Goal: Information Seeking & Learning: Learn about a topic

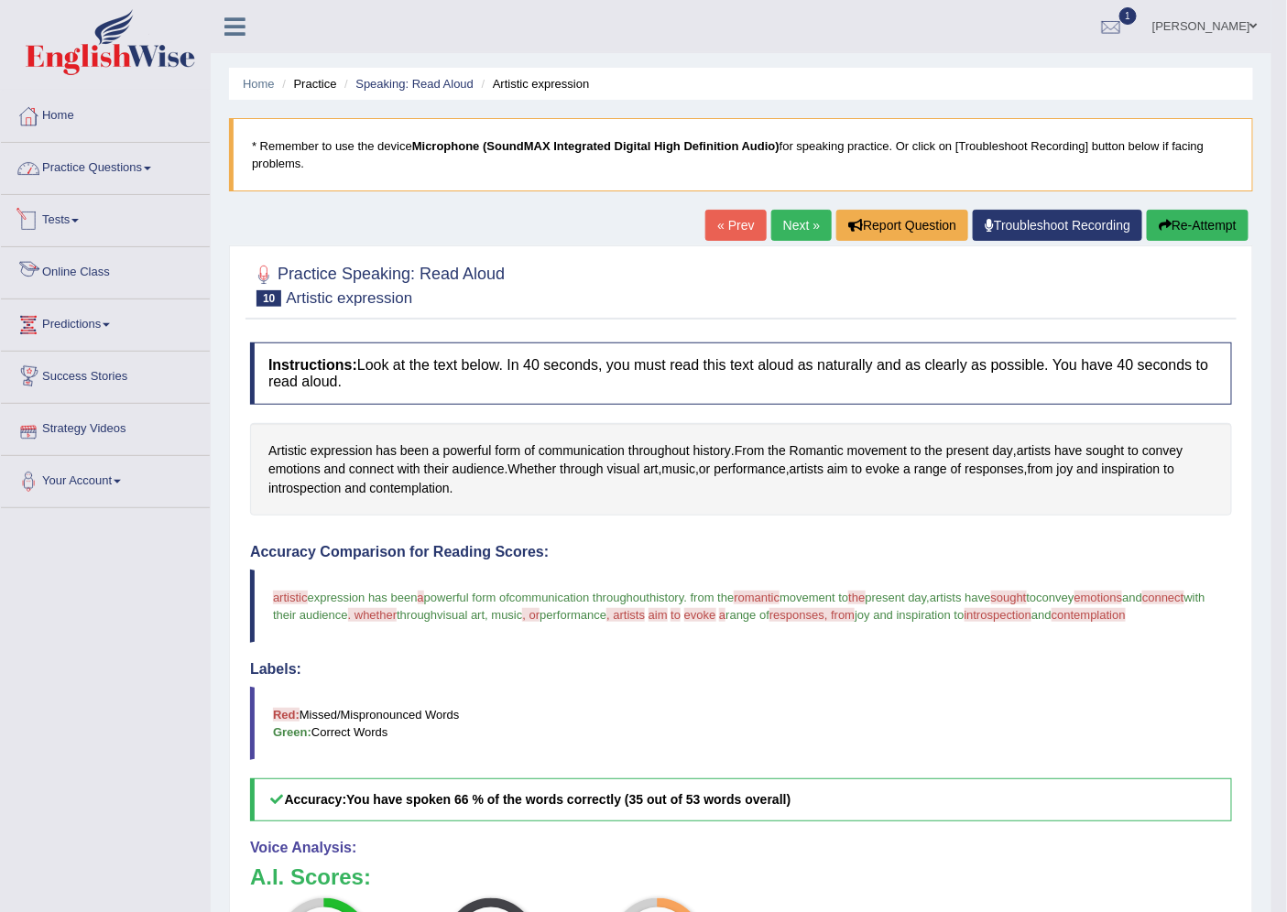
click at [101, 166] on link "Practice Questions" at bounding box center [105, 166] width 209 height 46
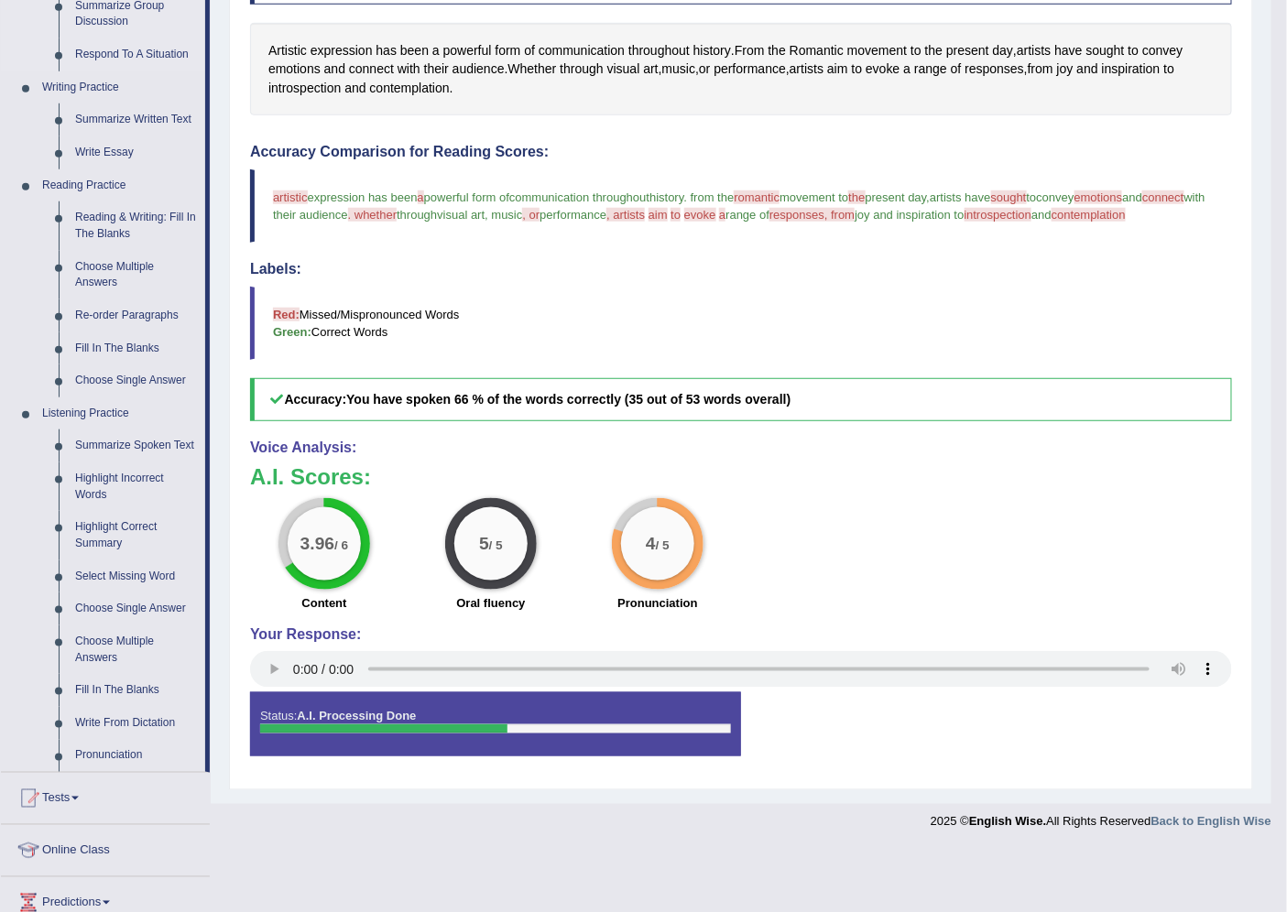
scroll to position [407, 0]
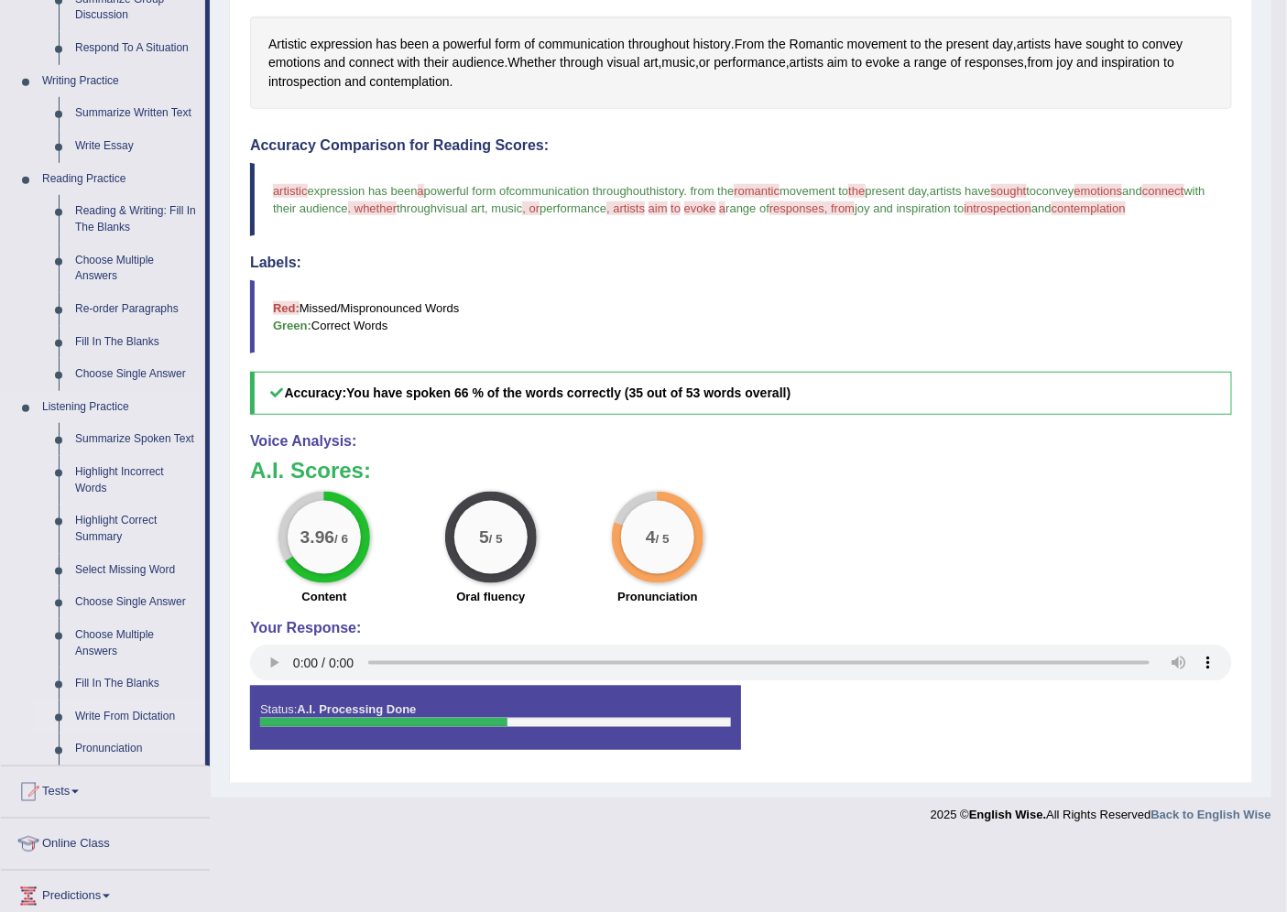
click at [147, 709] on link "Write From Dictation" at bounding box center [136, 717] width 138 height 33
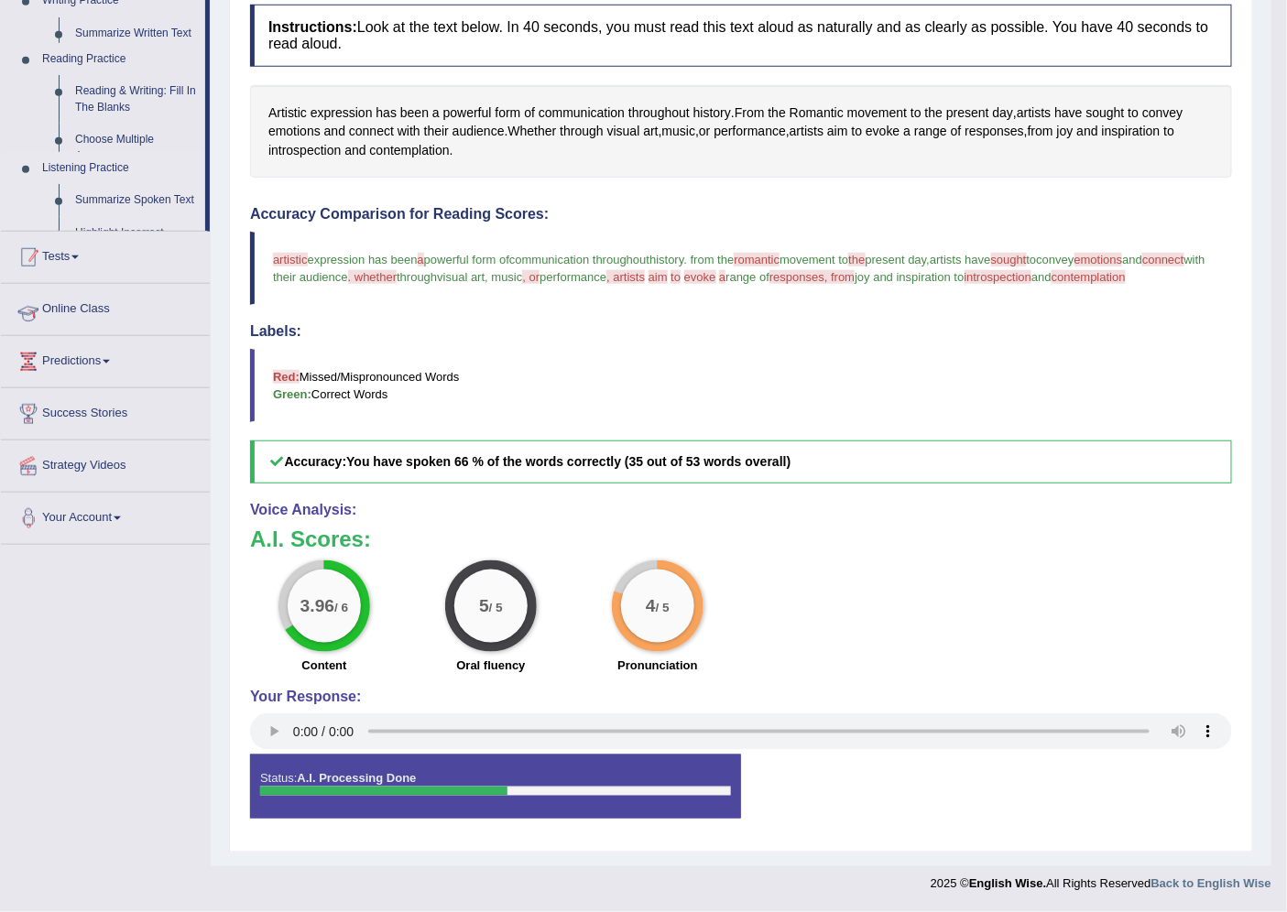
scroll to position [355, 0]
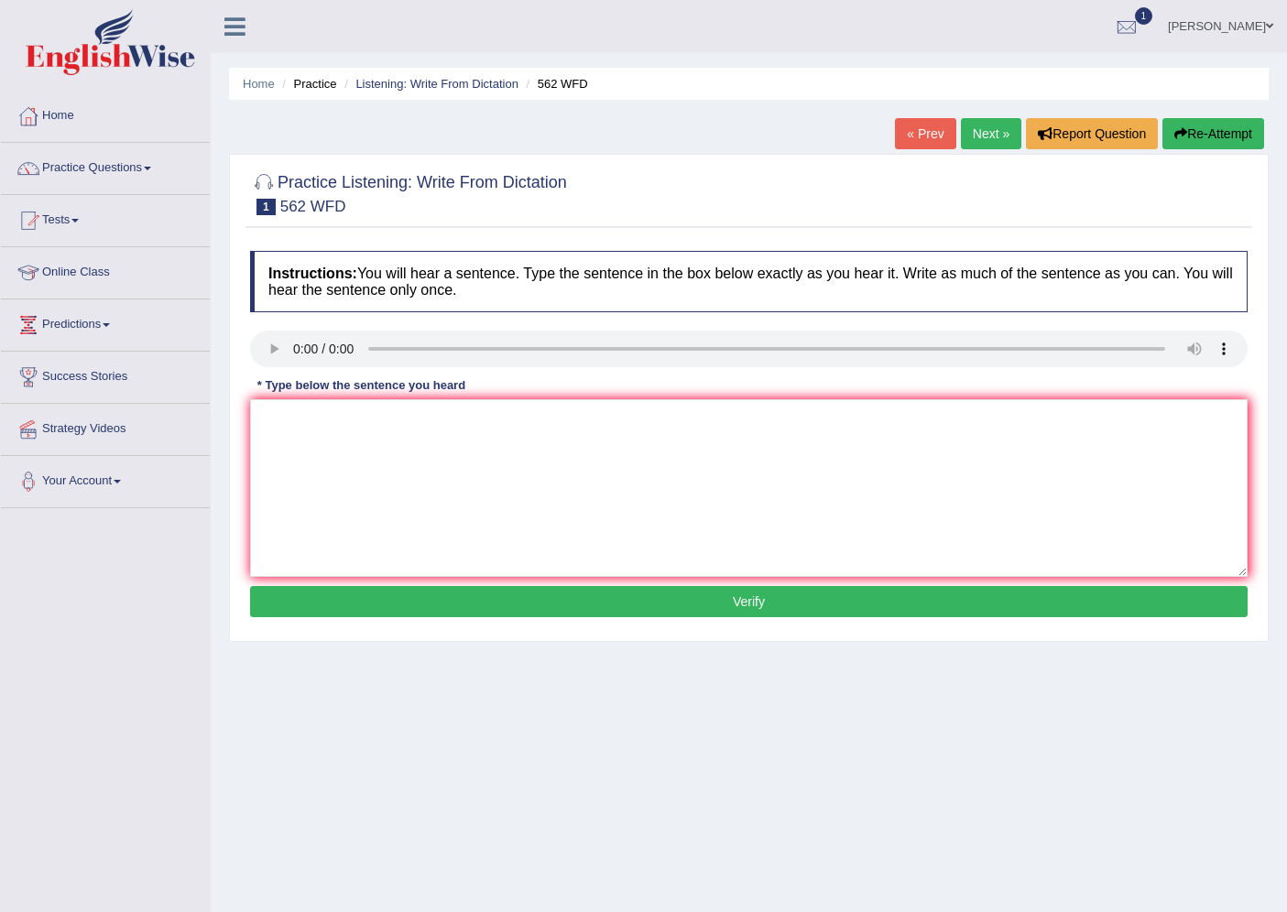
click at [438, 493] on textarea at bounding box center [749, 488] width 998 height 178
click at [419, 564] on textarea at bounding box center [749, 488] width 998 height 178
type textarea "The gap between will not decrease is should has have a an."
click at [431, 601] on button "Verify" at bounding box center [749, 601] width 998 height 31
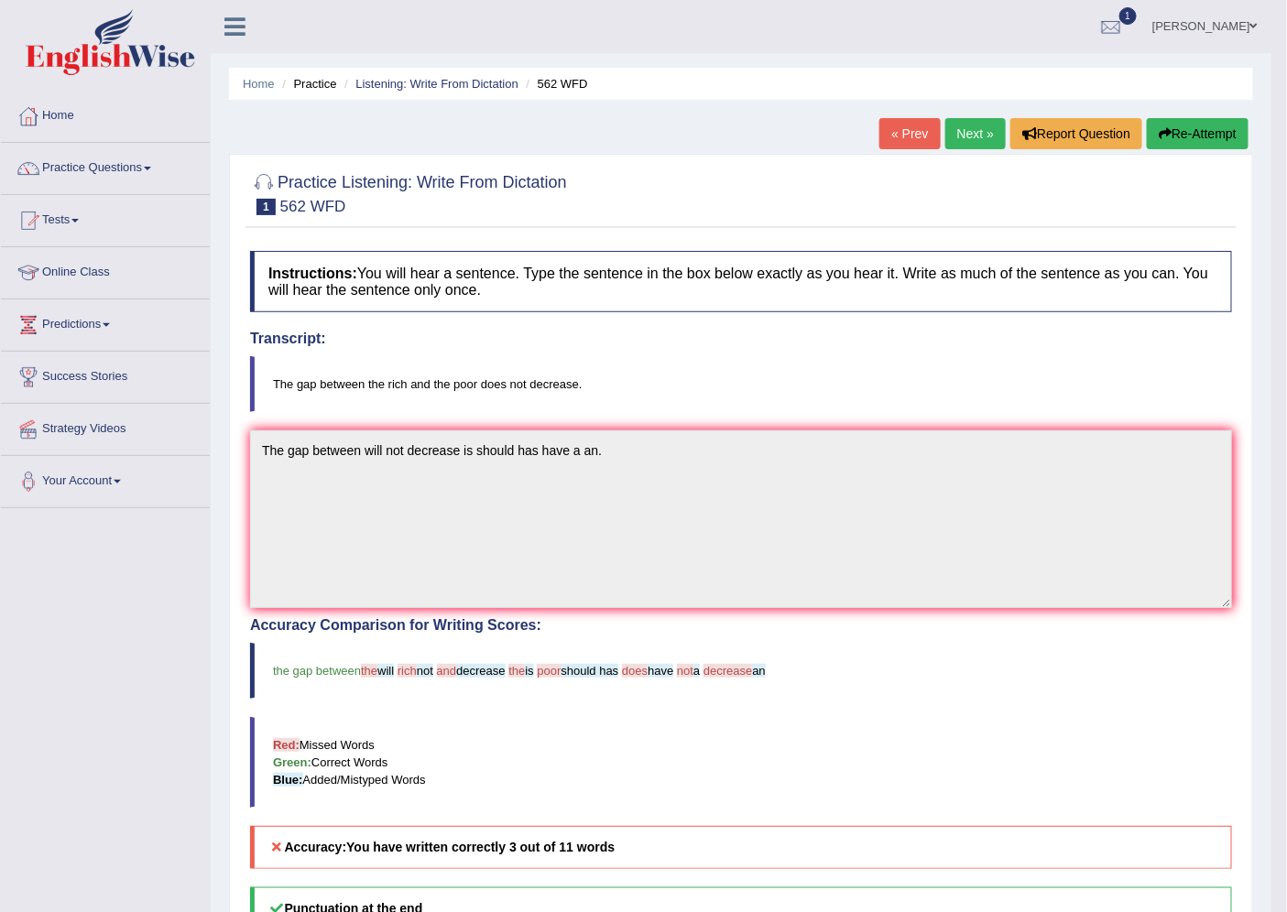
click at [966, 135] on link "Next »" at bounding box center [975, 133] width 60 height 31
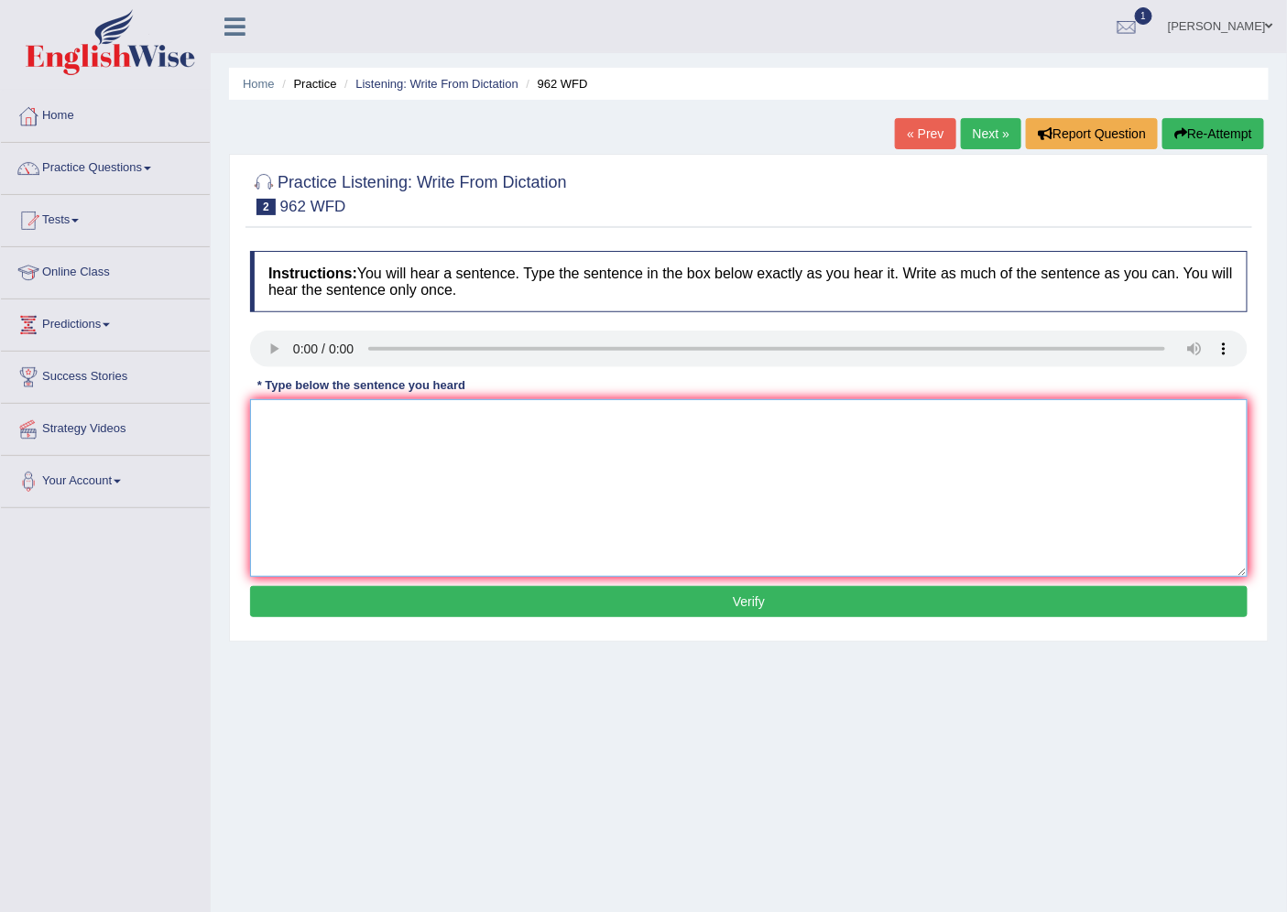
click at [371, 488] on textarea at bounding box center [749, 488] width 998 height 178
click at [376, 422] on textarea "if you have question about the exam please raise your hand." at bounding box center [749, 488] width 998 height 178
type textarea "if you have question questions about the exam please raise your hand."
click at [492, 600] on button "Verify" at bounding box center [749, 601] width 998 height 31
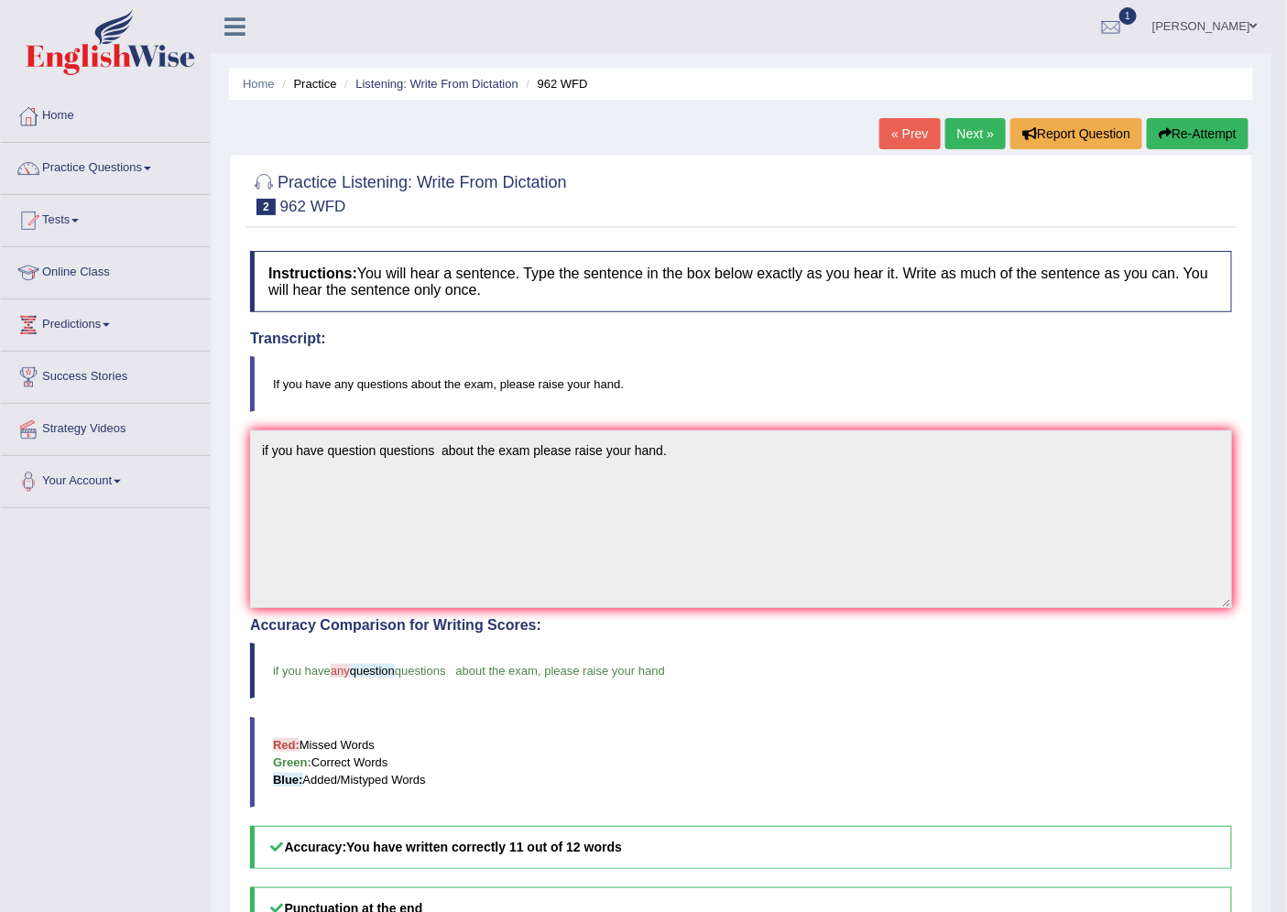
click at [945, 133] on link "Next »" at bounding box center [975, 133] width 60 height 31
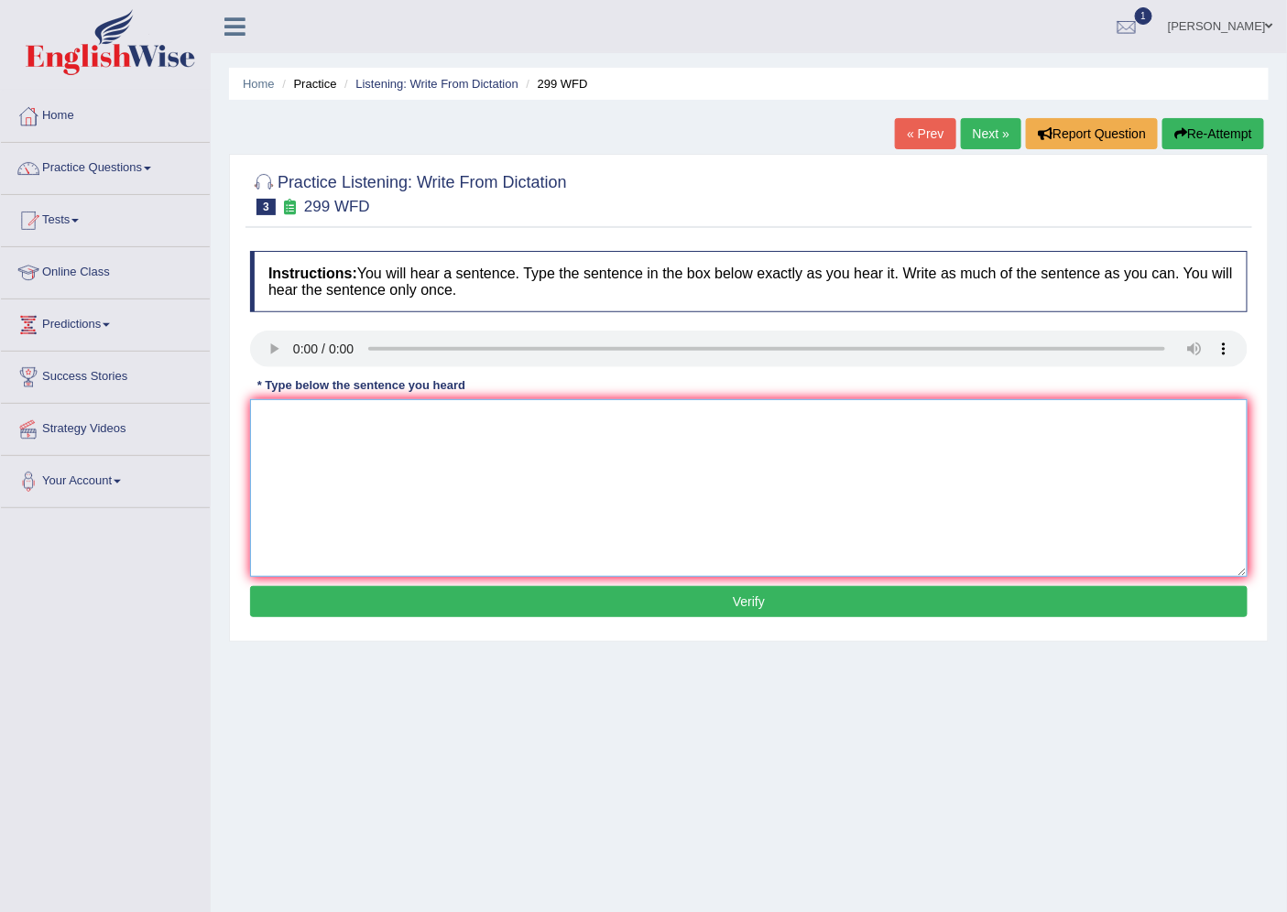
click at [385, 422] on textarea at bounding box center [749, 488] width 998 height 178
type textarea "students resprentavive are visited class for voting."
click at [387, 600] on button "Verify" at bounding box center [749, 601] width 998 height 31
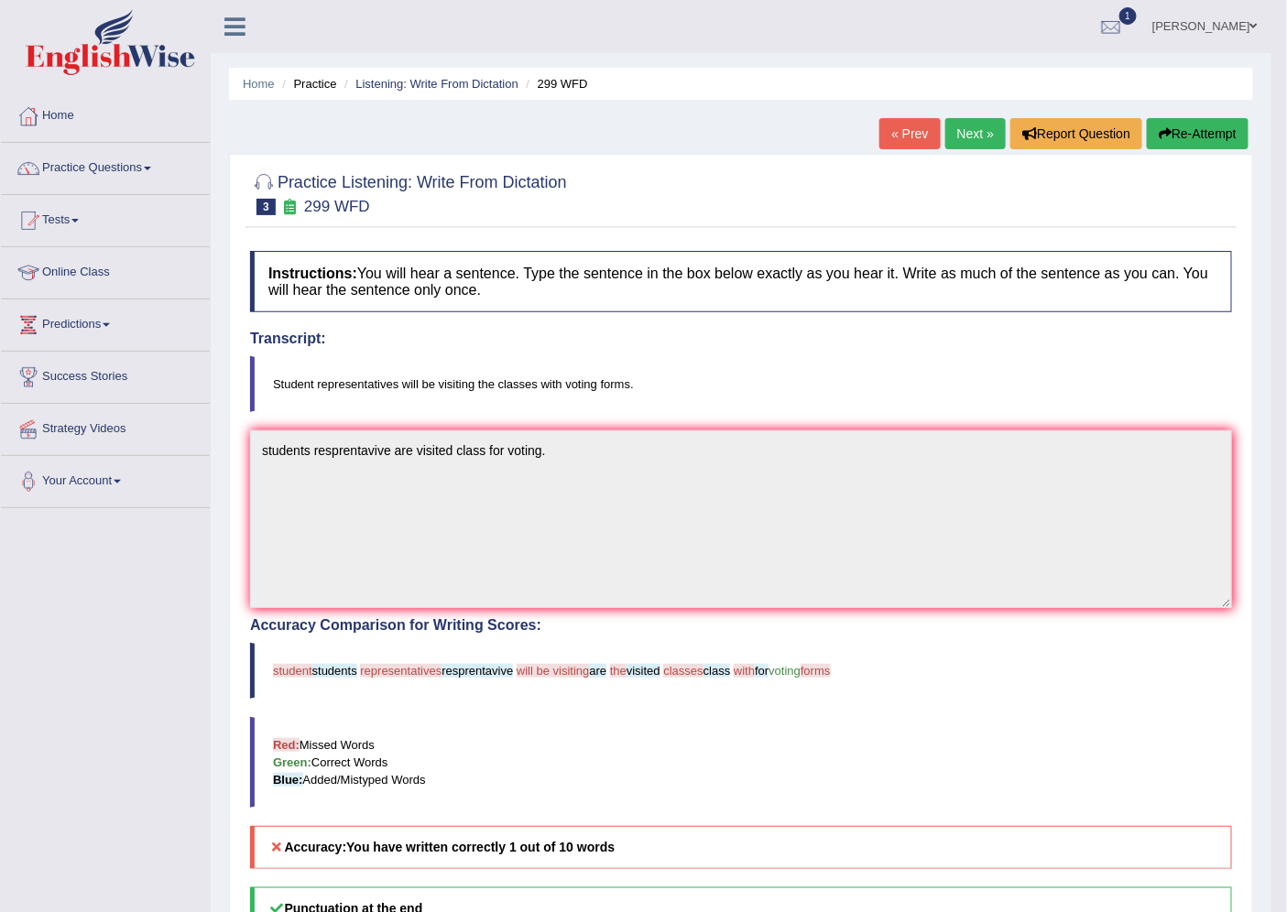
click at [978, 136] on link "Next »" at bounding box center [975, 133] width 60 height 31
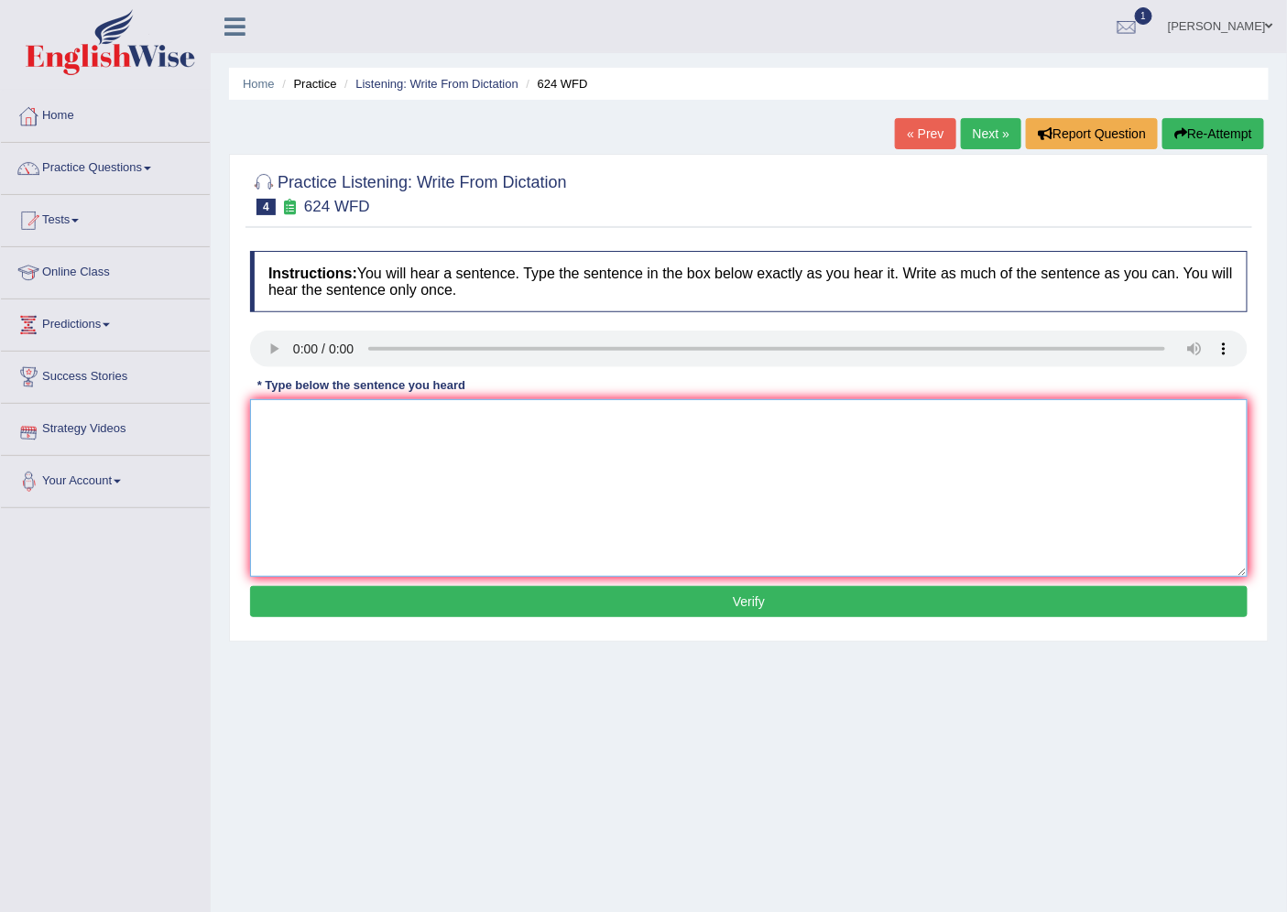
click at [343, 510] on textarea at bounding box center [749, 488] width 998 height 178
type textarea "Our cources are to plan creatial thinking."
click at [386, 609] on button "Verify" at bounding box center [749, 601] width 998 height 31
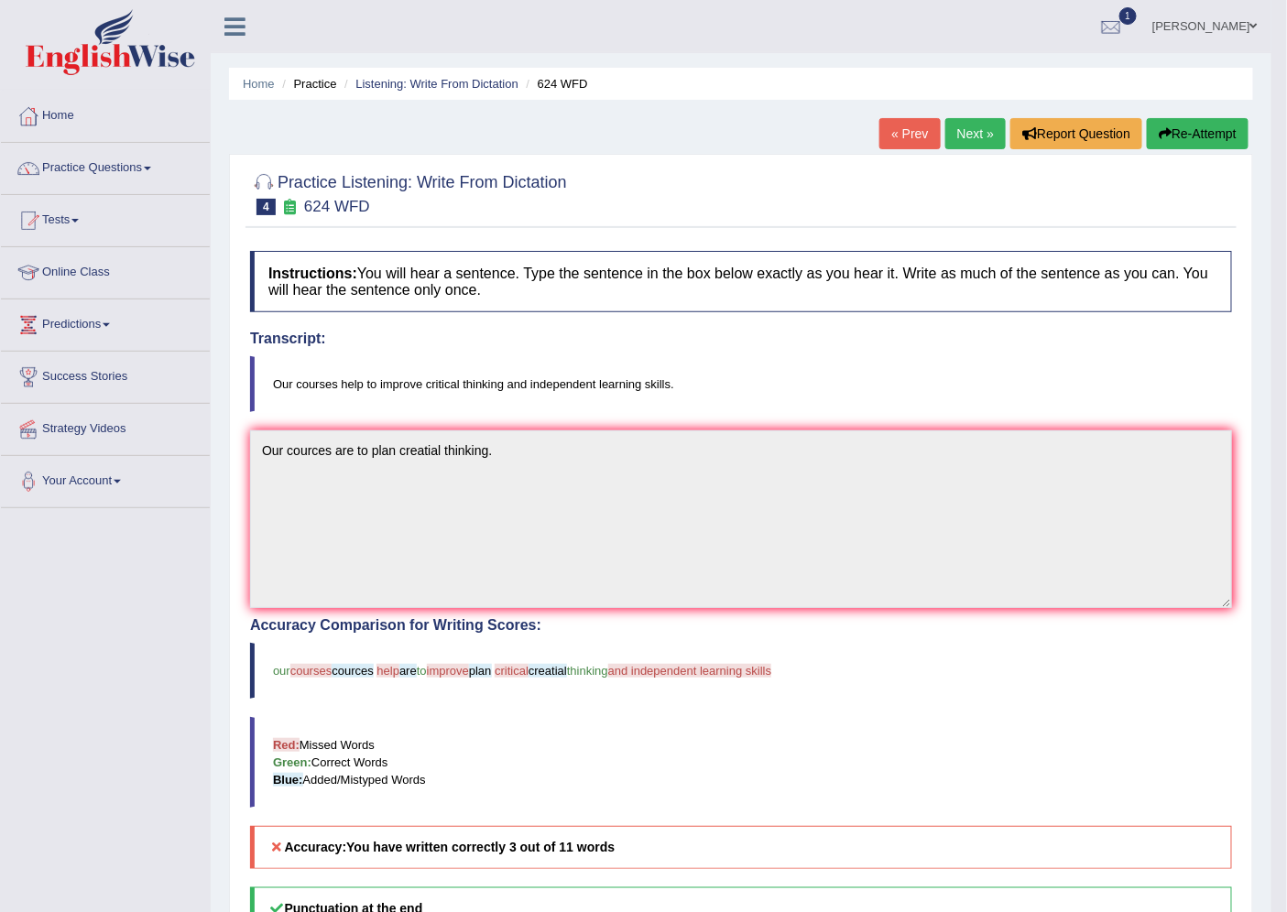
click at [947, 129] on link "Next »" at bounding box center [975, 133] width 60 height 31
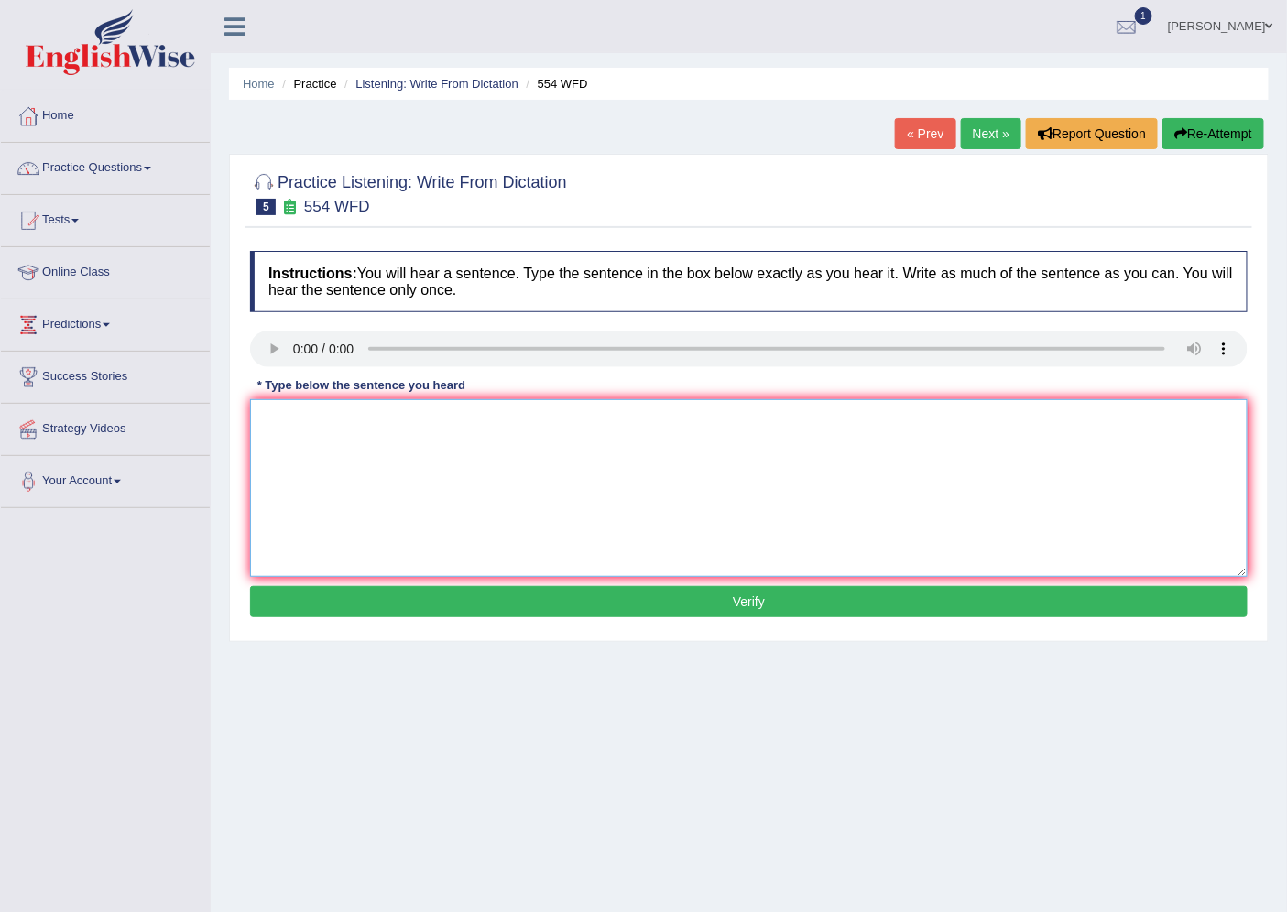
click at [322, 468] on textarea at bounding box center [749, 488] width 998 height 178
type textarea "We are able to work in team a."
drag, startPoint x: 381, startPoint y: 610, endPoint x: 363, endPoint y: 607, distance: 18.5
click at [379, 610] on button "Verify" at bounding box center [749, 601] width 998 height 31
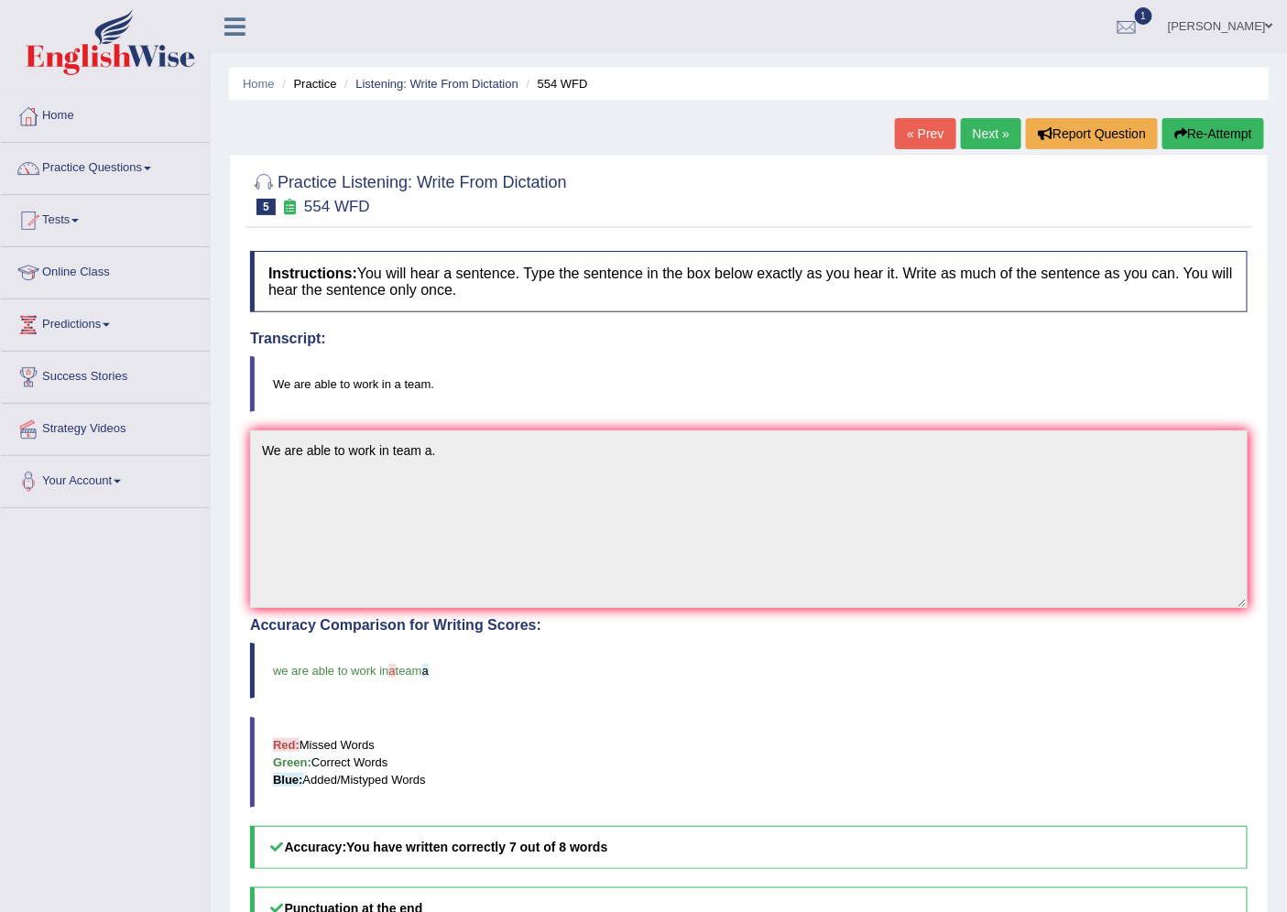
click at [978, 137] on link "Next »" at bounding box center [991, 133] width 60 height 31
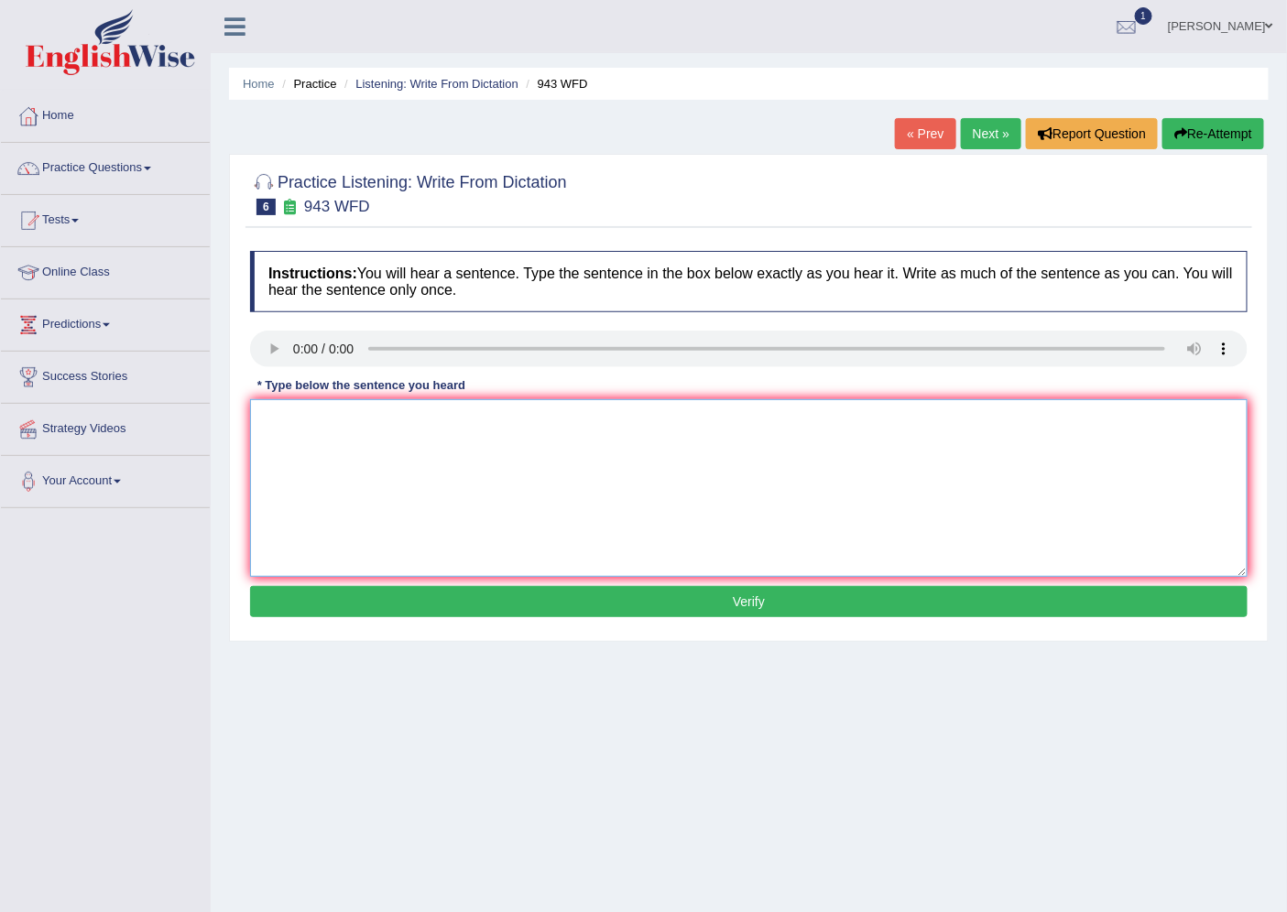
click at [385, 517] on textarea at bounding box center [749, 488] width 998 height 178
type textarea "Farming method among world has greating change recently."
click at [422, 600] on button "Verify" at bounding box center [749, 601] width 998 height 31
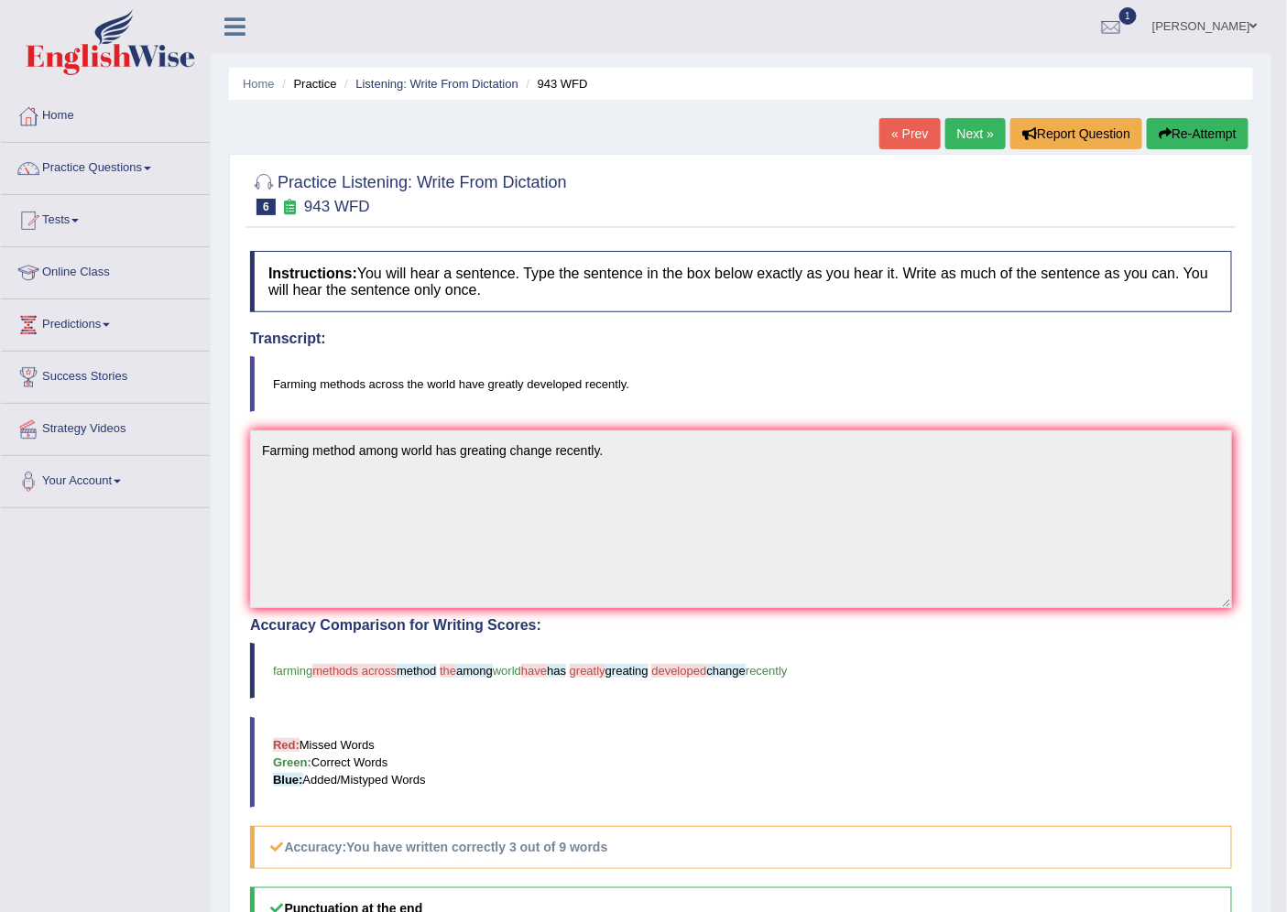
click at [987, 132] on link "Next »" at bounding box center [975, 133] width 60 height 31
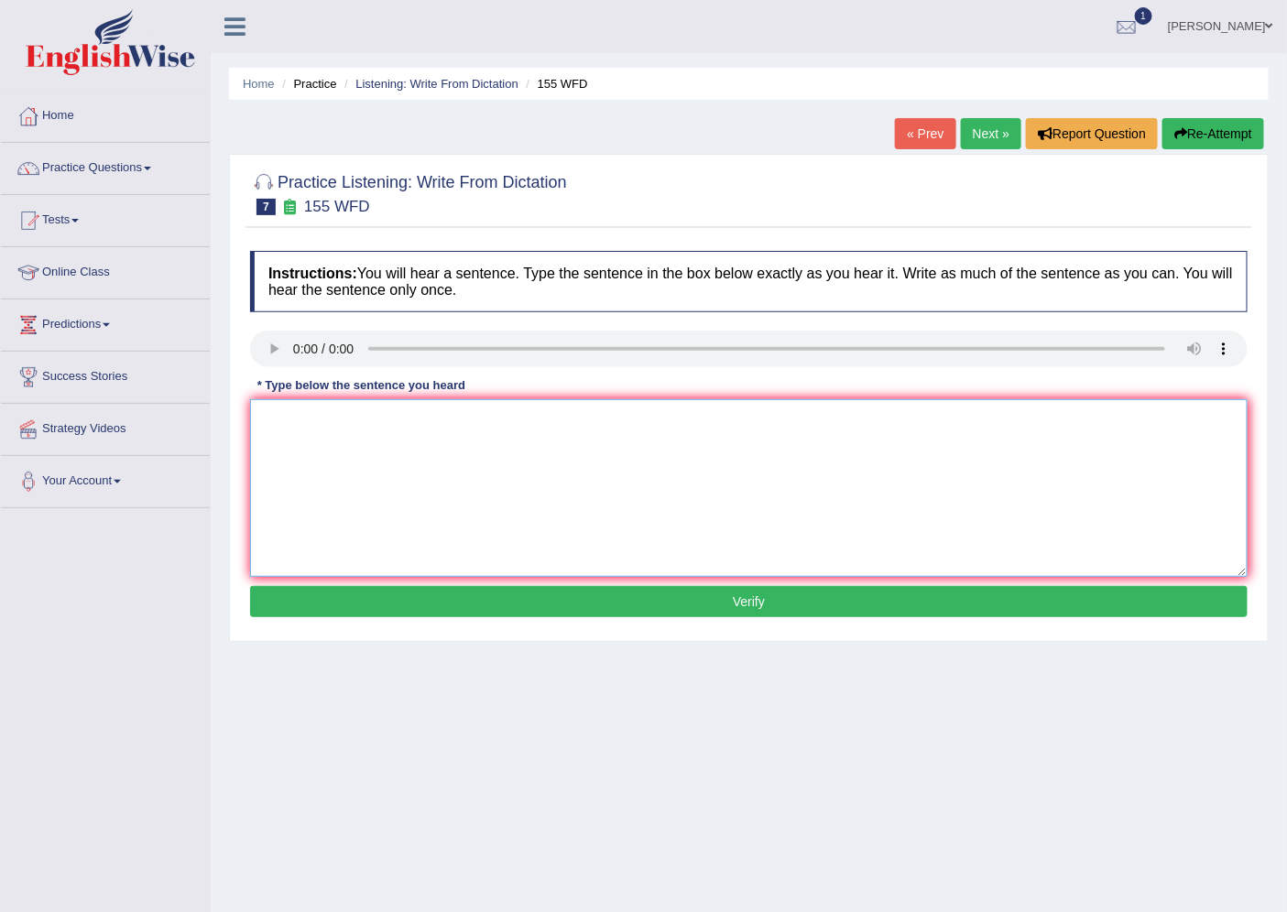
click at [284, 452] on textarea at bounding box center [749, 488] width 998 height 178
type textarea "Important detail arguemnt are missing in the summary."
click at [295, 605] on button "Verify" at bounding box center [749, 601] width 998 height 31
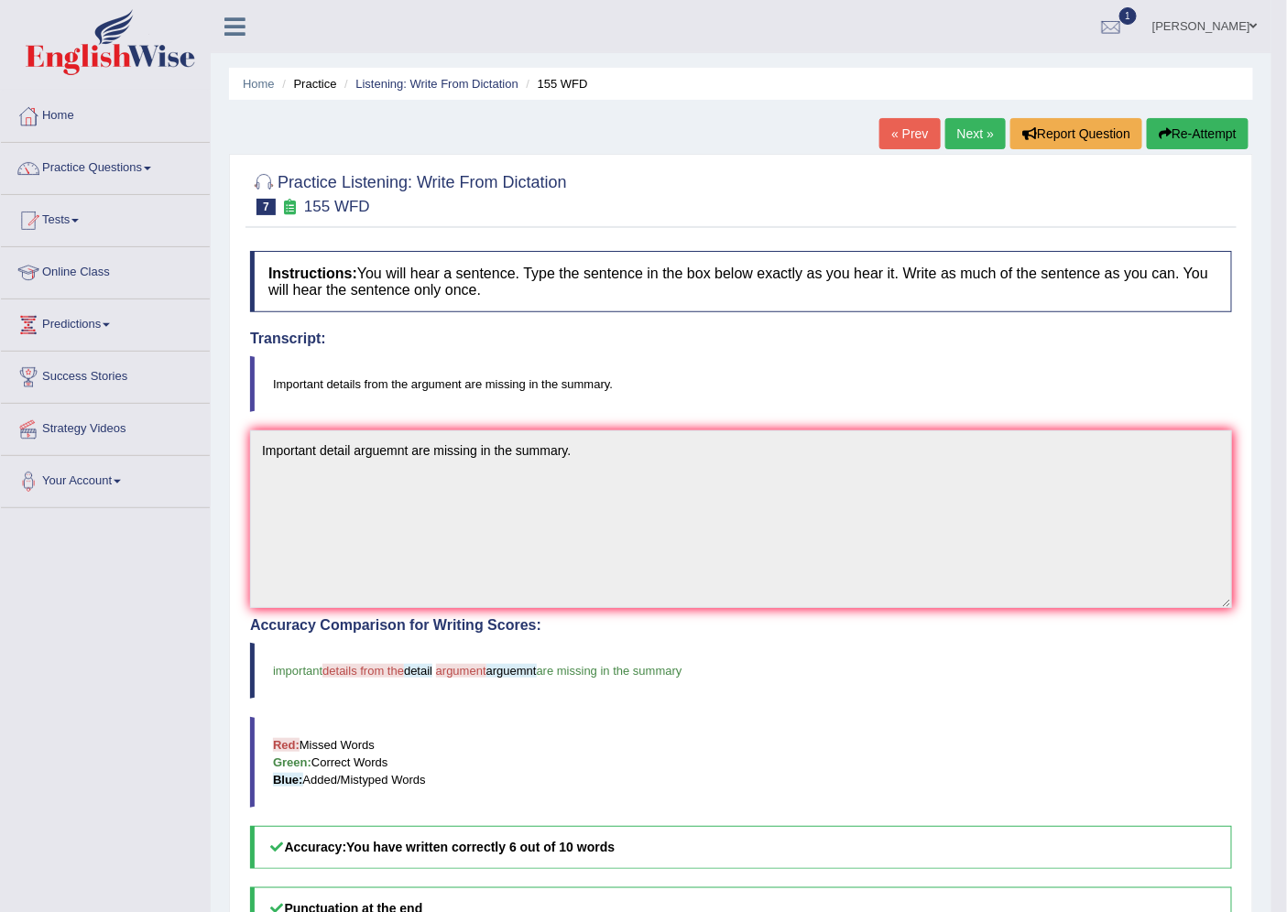
click at [972, 142] on link "Next »" at bounding box center [975, 133] width 60 height 31
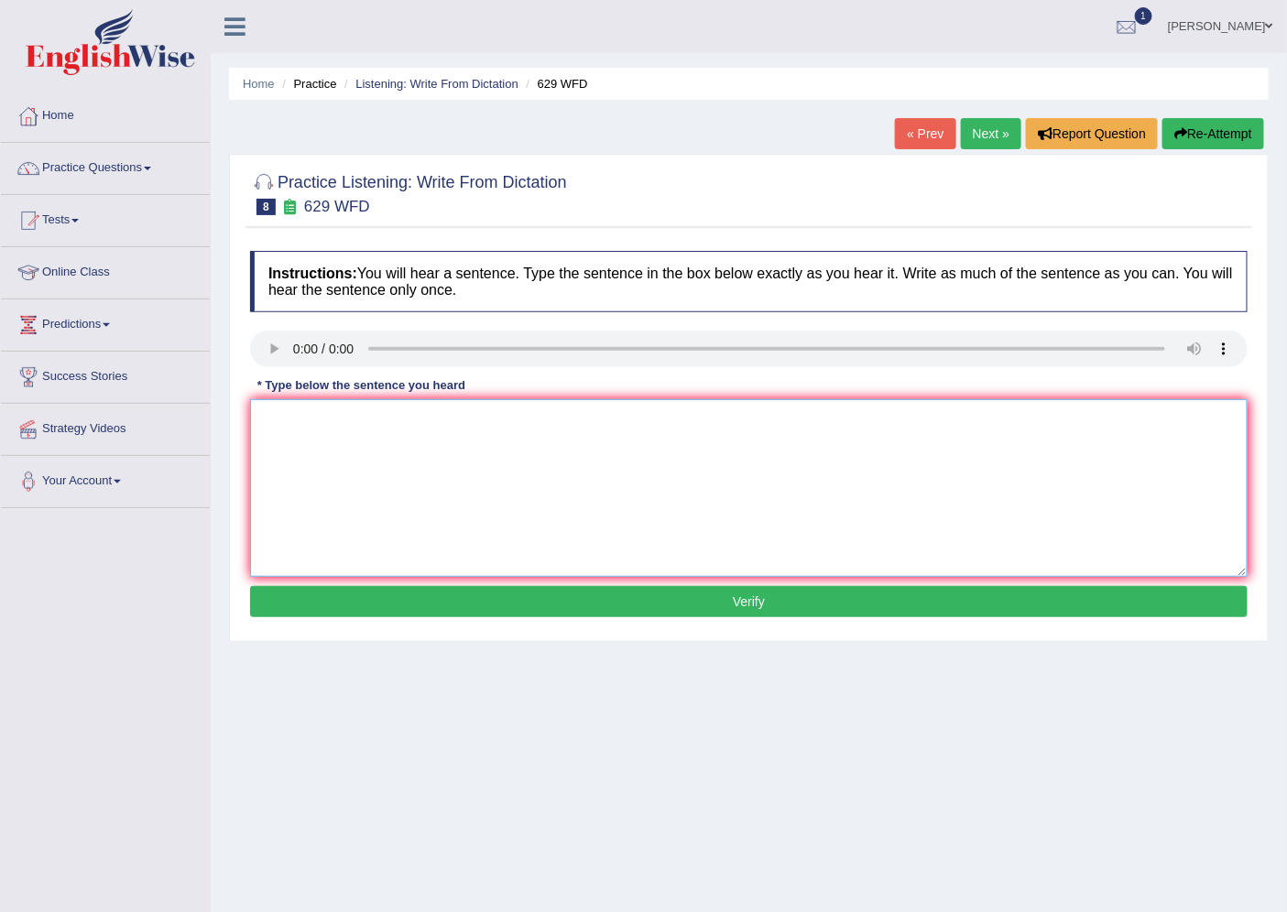
click at [261, 447] on textarea at bounding box center [749, 488] width 998 height 178
type textarea "Please provide report to suport your ideas about society."
click at [376, 605] on button "Verify" at bounding box center [749, 601] width 998 height 31
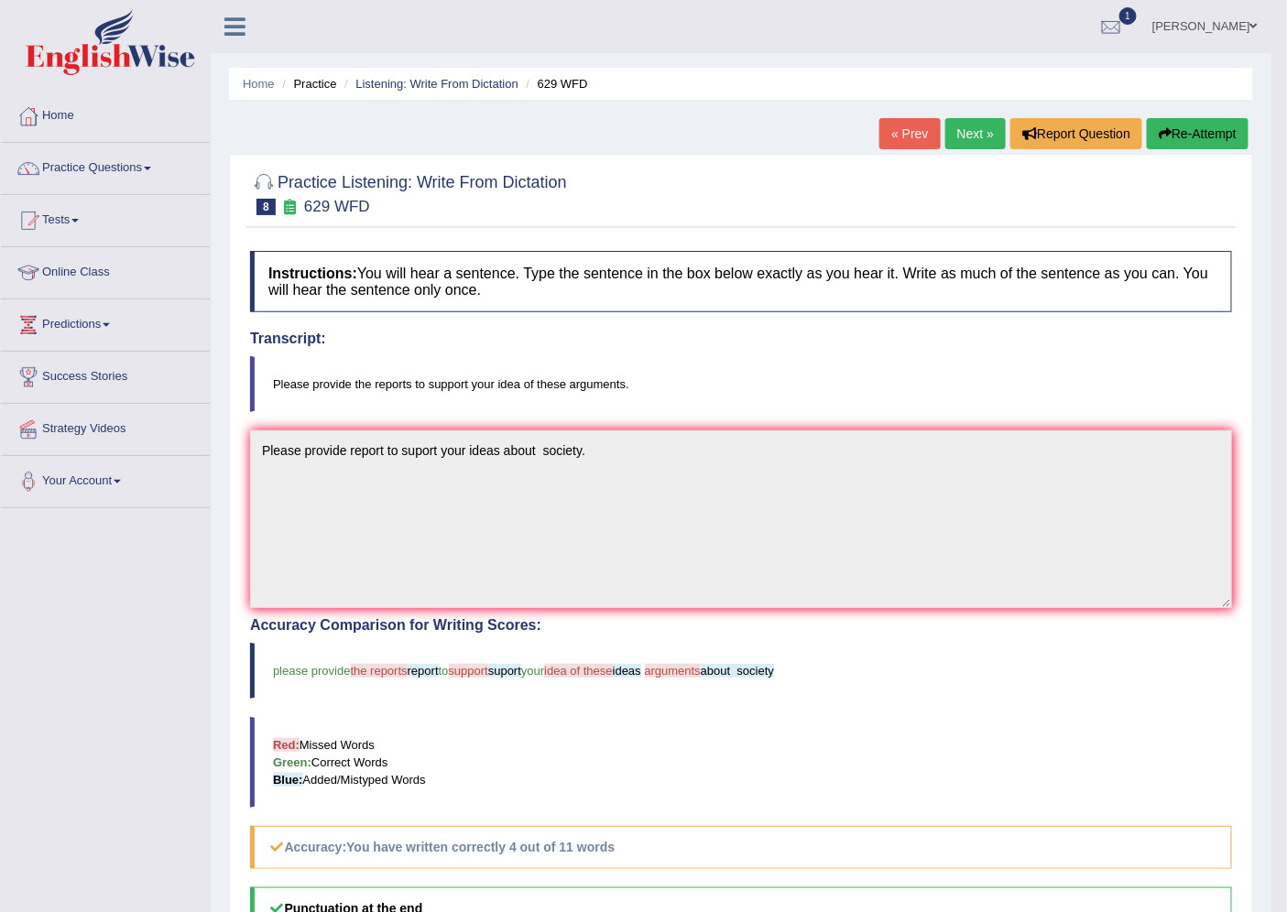
click at [966, 123] on link "Next »" at bounding box center [975, 133] width 60 height 31
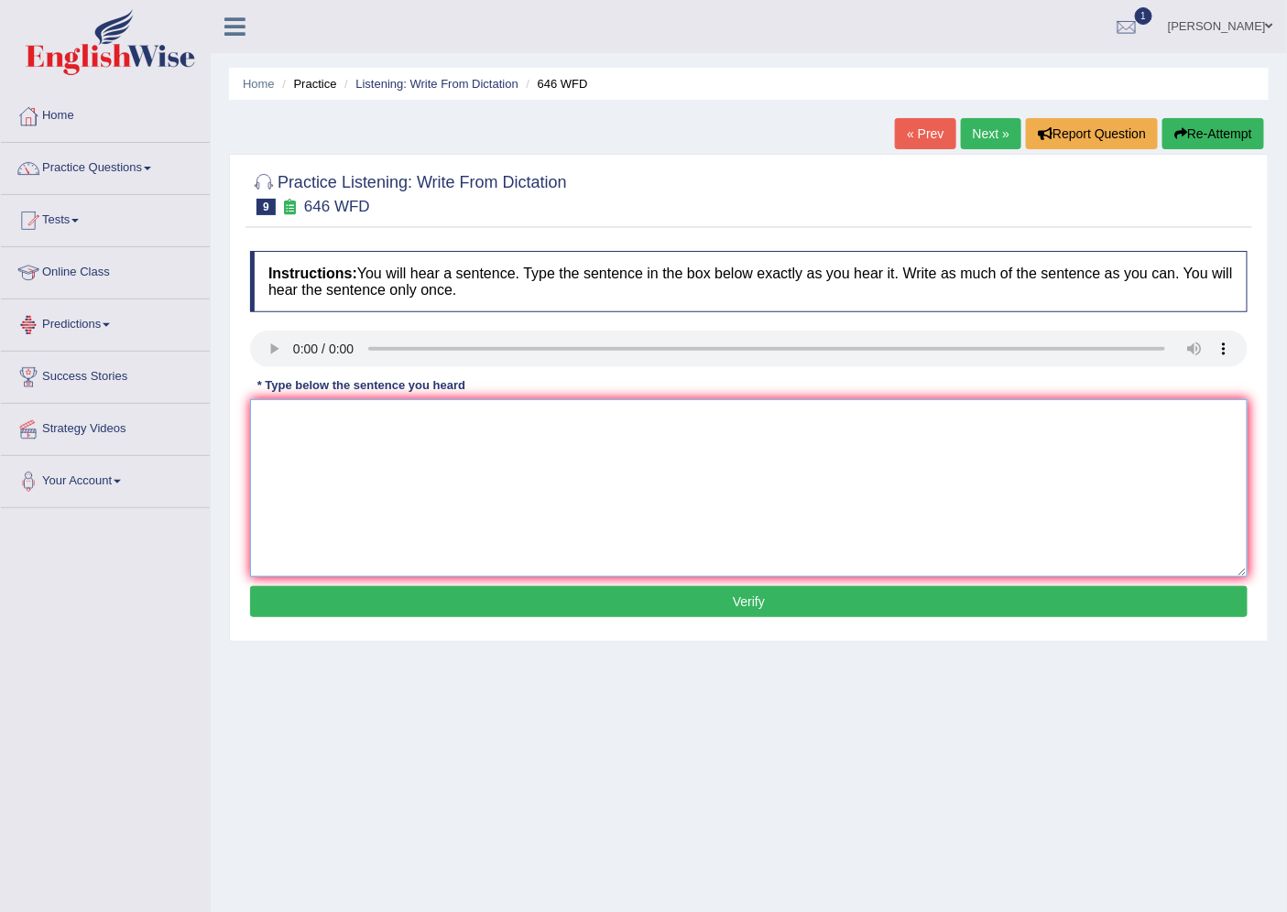
click at [413, 473] on textarea at bounding box center [749, 488] width 998 height 178
type textarea "The industrail revolation are"
drag, startPoint x: 779, startPoint y: 599, endPoint x: 755, endPoint y: 599, distance: 23.8
click at [779, 600] on button "Verify" at bounding box center [749, 601] width 998 height 31
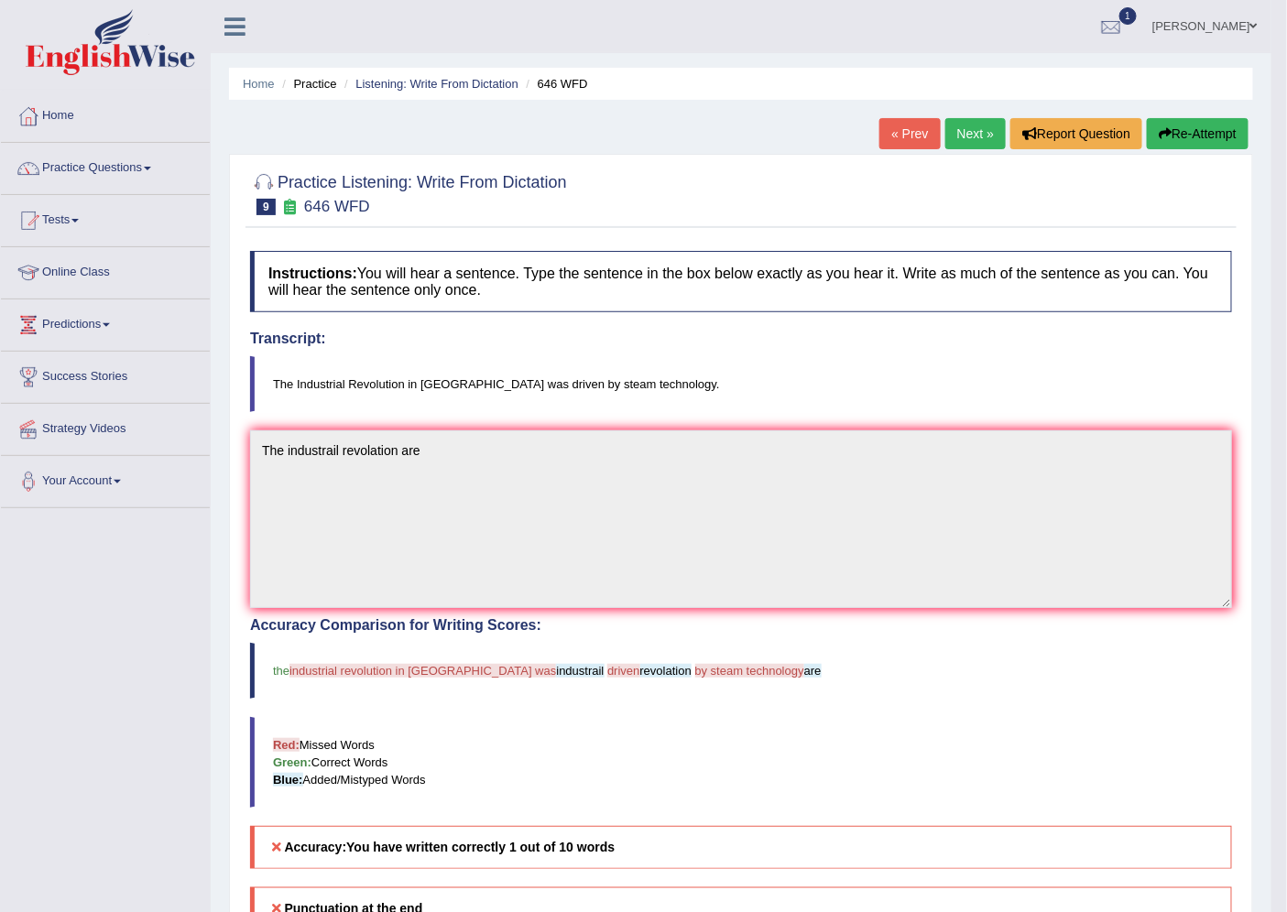
click at [999, 139] on div "« Prev Next » Report Question Re-Attempt" at bounding box center [1066, 136] width 374 height 36
click at [967, 147] on link "Next »" at bounding box center [975, 133] width 60 height 31
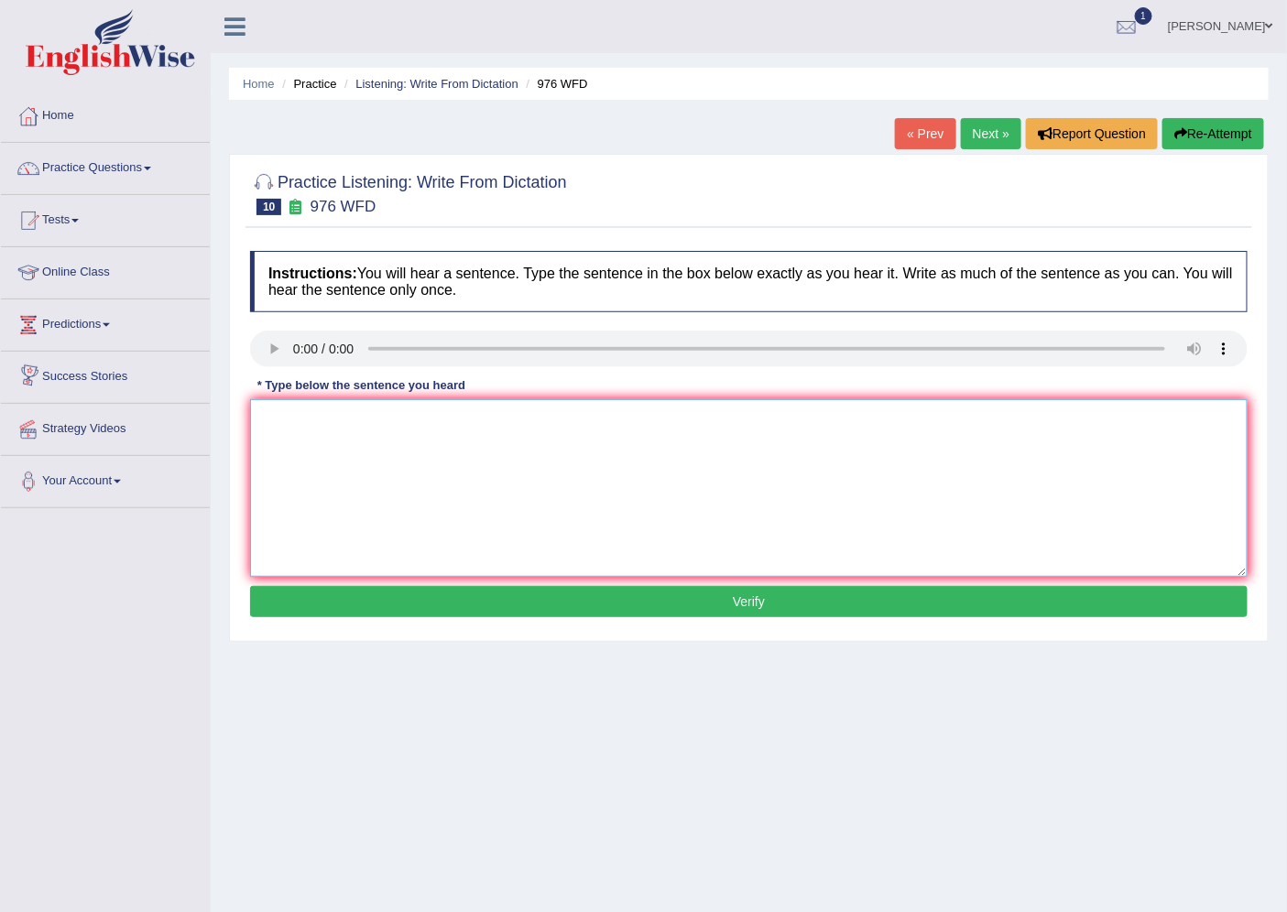
click at [282, 449] on textarea at bounding box center [749, 488] width 998 height 178
type textarea "The study of the econimce are tricke subject to research."
click at [446, 606] on button "Verify" at bounding box center [749, 601] width 998 height 31
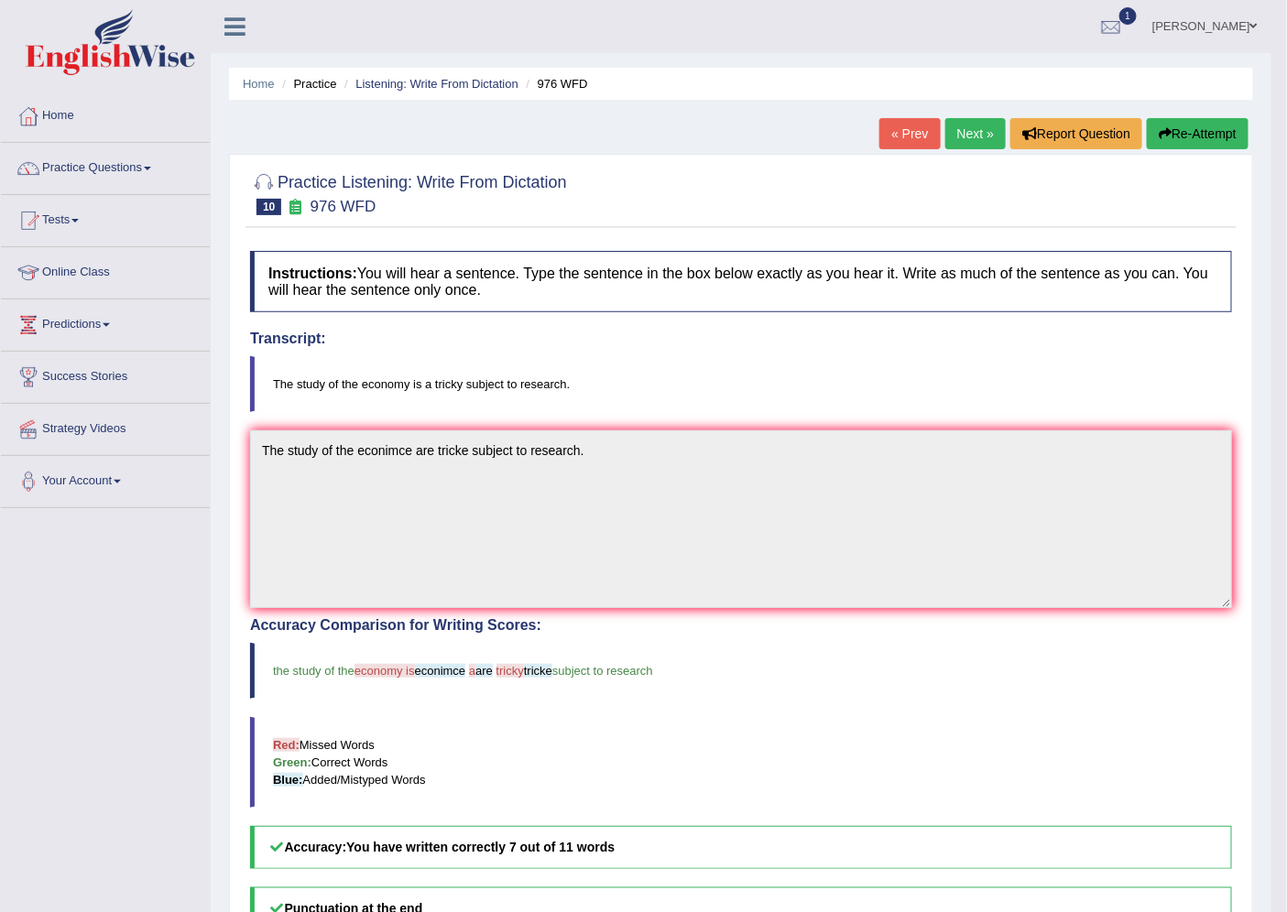
click at [958, 122] on link "Next »" at bounding box center [975, 133] width 60 height 31
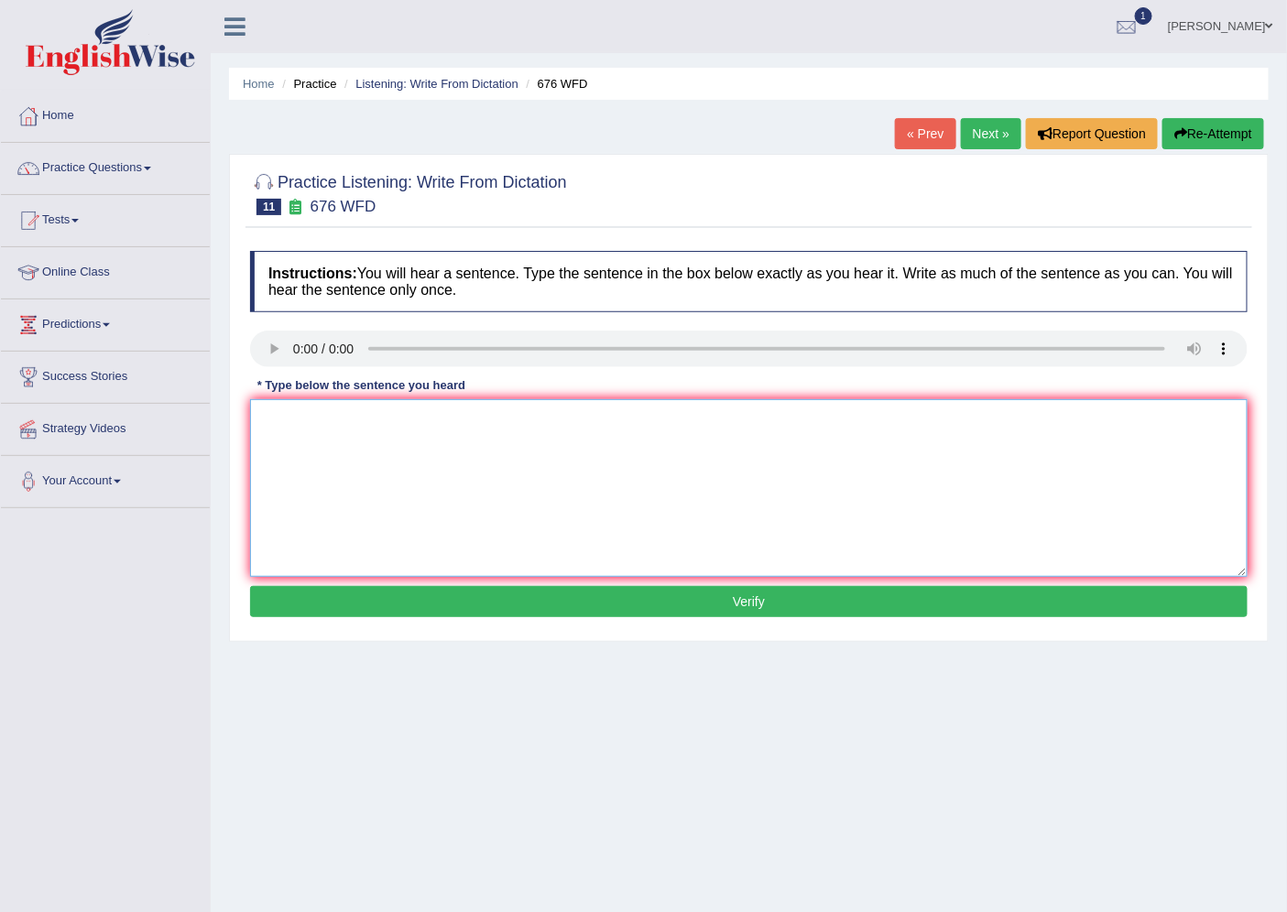
click at [279, 489] on textarea at bounding box center [749, 488] width 998 height 178
type textarea "university need to secure their ground for there their resseach subject."
click at [498, 596] on button "Verify" at bounding box center [749, 601] width 998 height 31
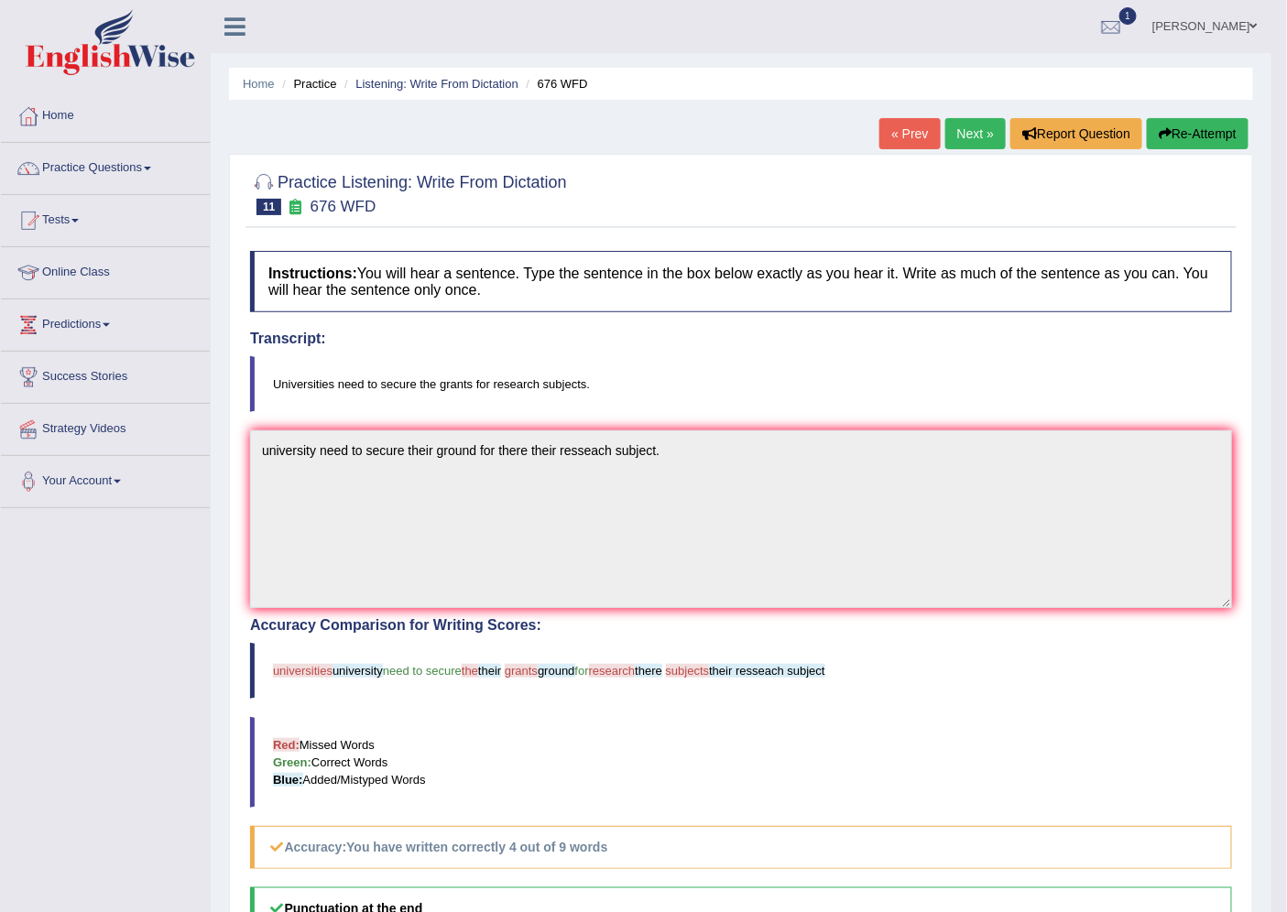
click at [949, 128] on link "Next »" at bounding box center [975, 133] width 60 height 31
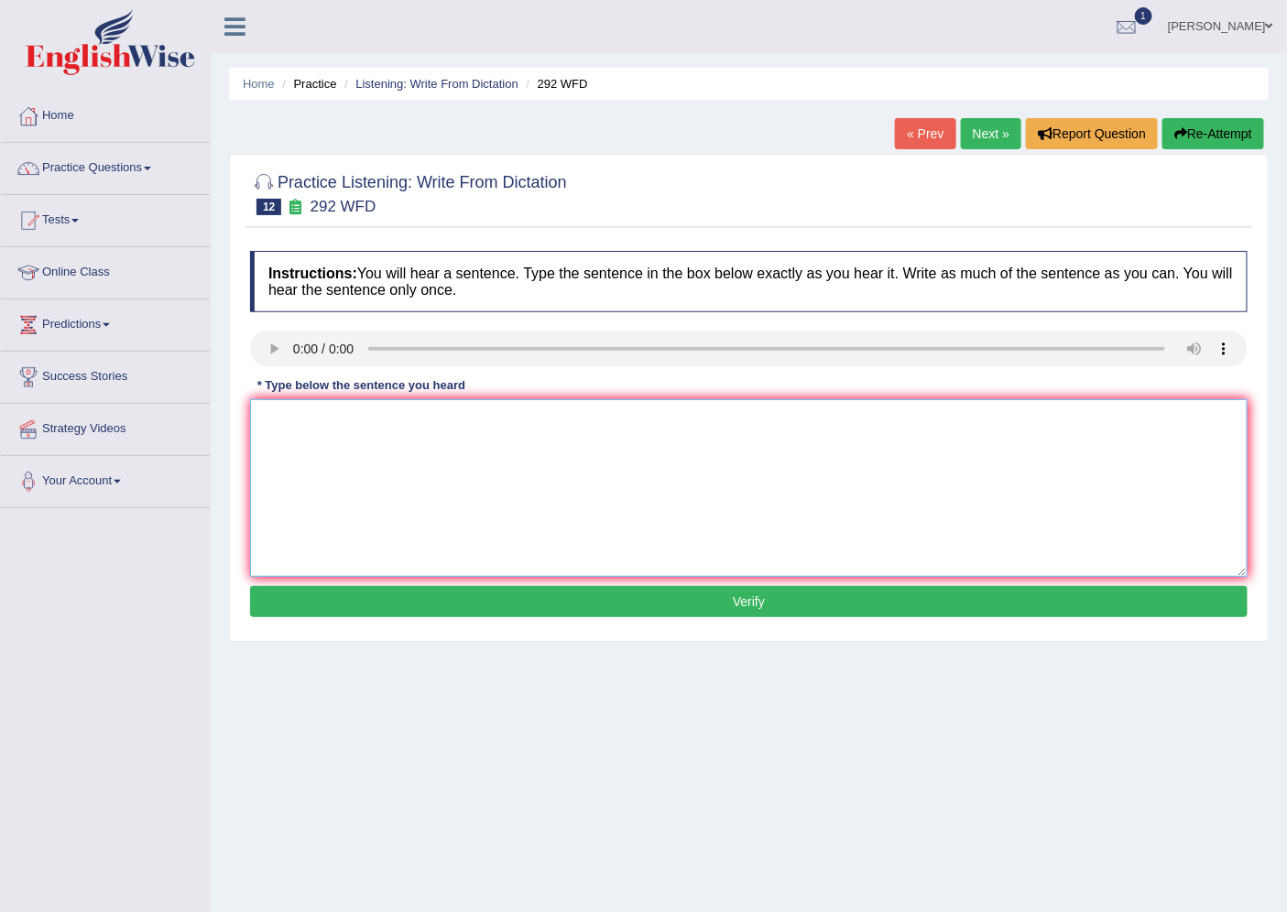
click at [359, 500] on textarea at bounding box center [749, 488] width 998 height 178
click at [298, 426] on textarea "Some argument that education are not that important." at bounding box center [749, 488] width 998 height 178
click at [426, 419] on textarea "Some people argument that education are not that important." at bounding box center [749, 488] width 998 height 178
click at [620, 418] on textarea "Some people argument that education is are not that important." at bounding box center [749, 488] width 998 height 178
type textarea "Some people argument that education is are not that important a an."
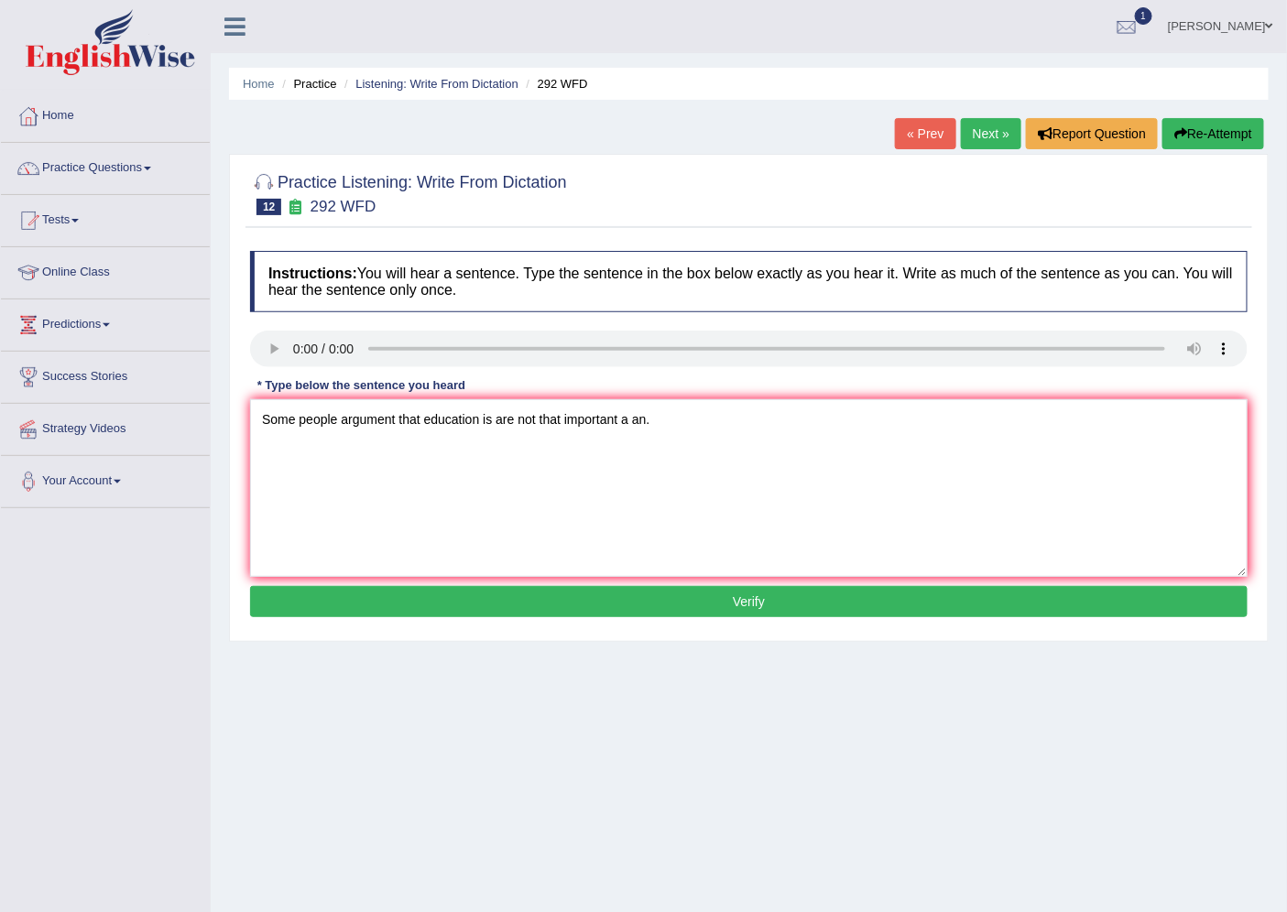
click at [672, 602] on button "Verify" at bounding box center [749, 601] width 998 height 31
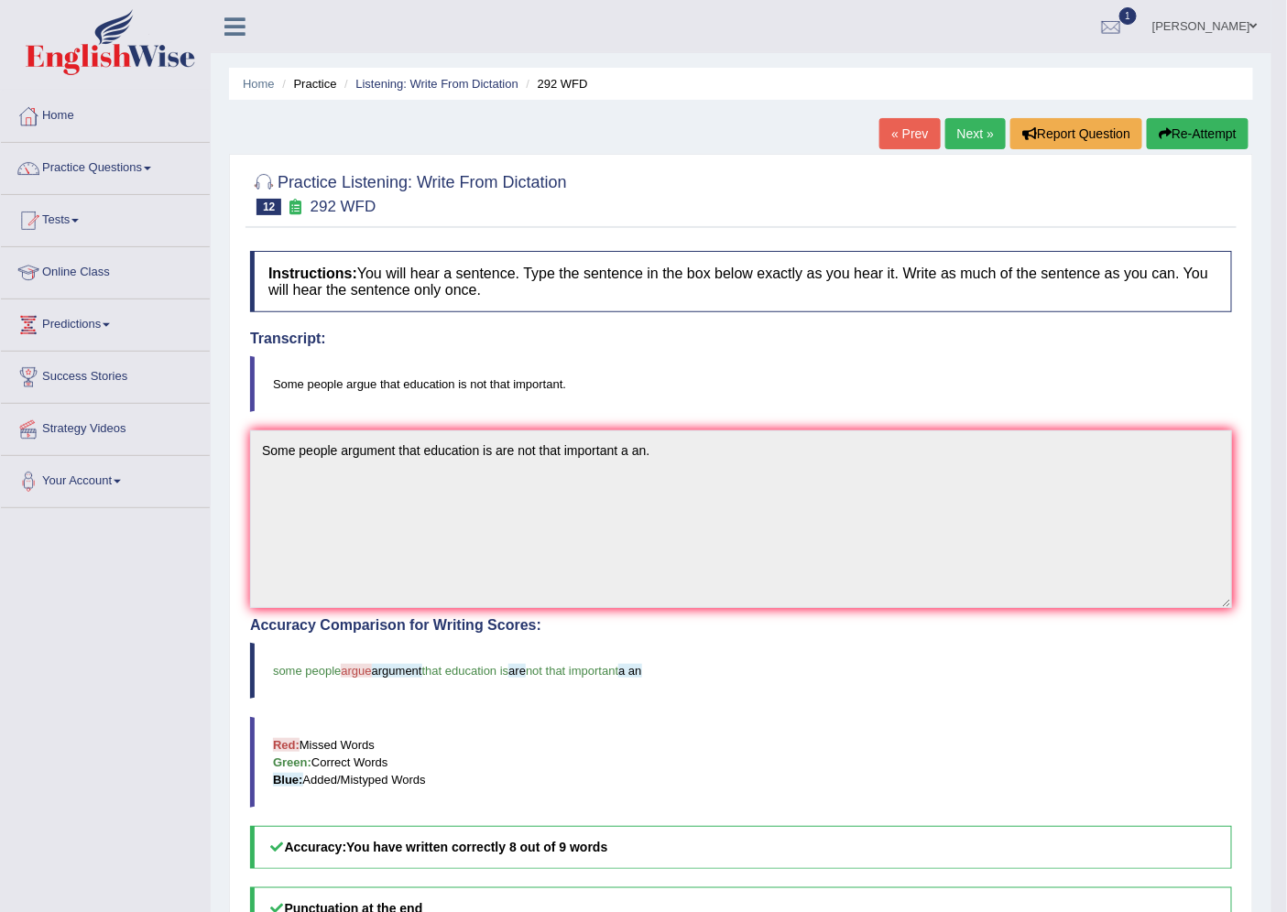
click at [951, 132] on link "Next »" at bounding box center [975, 133] width 60 height 31
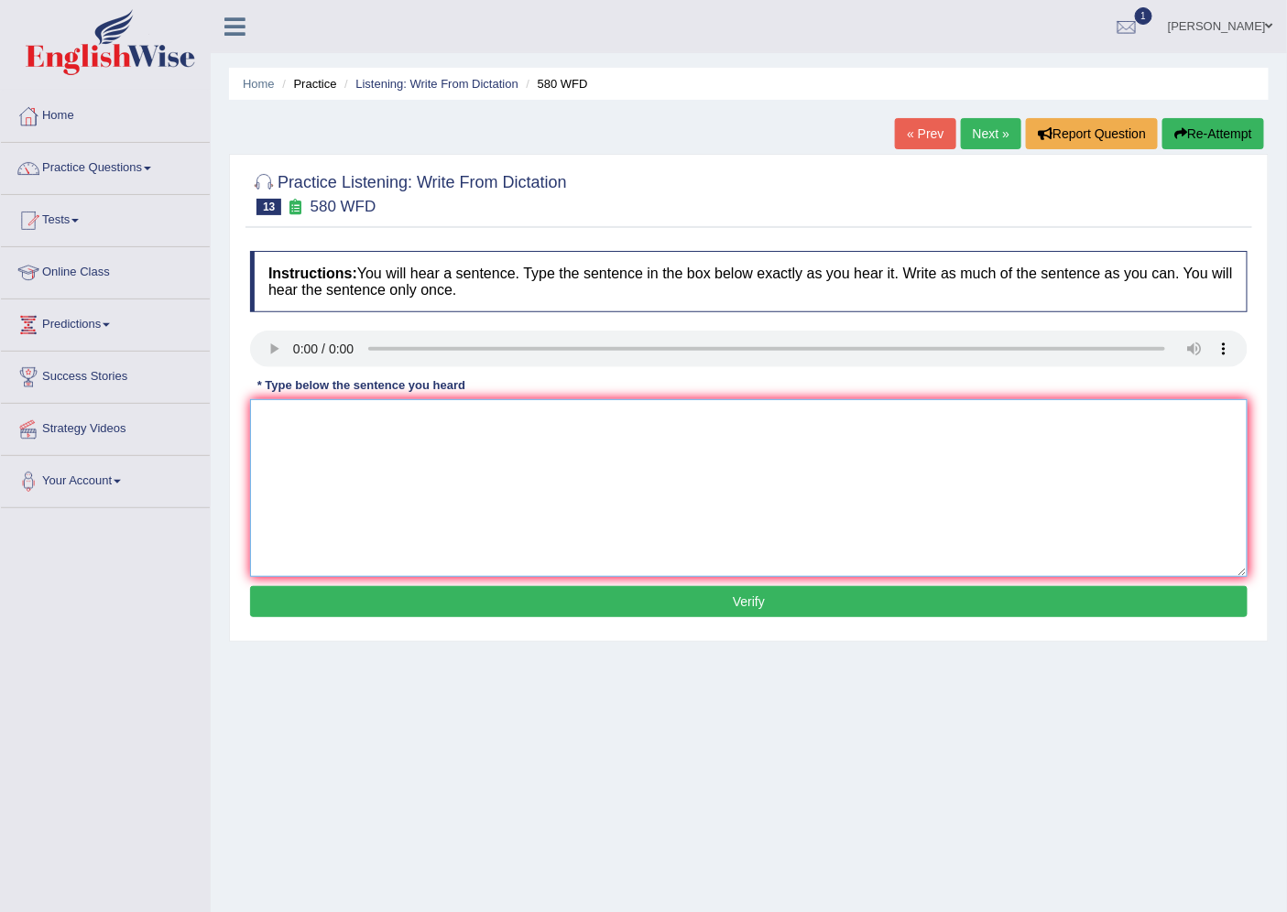
click at [397, 500] on textarea at bounding box center [749, 488] width 998 height 178
type textarea "U"
click at [355, 423] on textarea "you can use you laptop in lecture." at bounding box center [749, 488] width 998 height 178
click at [404, 417] on textarea "you can use your laptop in lecture." at bounding box center [749, 488] width 998 height 178
click at [459, 419] on textarea "you can use your laptop laptops in lecture." at bounding box center [749, 488] width 998 height 178
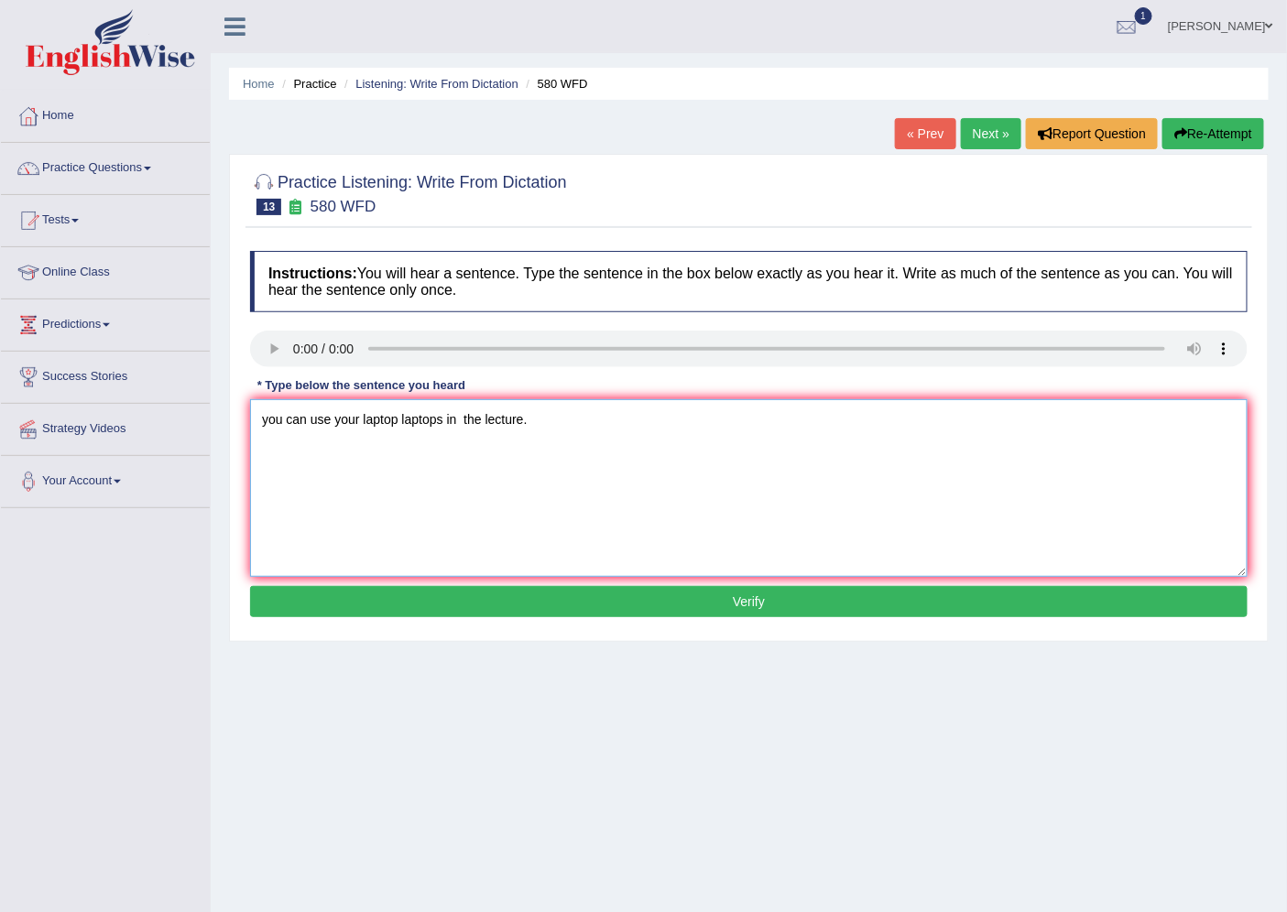
type textarea "you can use your laptop laptops in the lecture."
click at [464, 606] on button "Verify" at bounding box center [749, 601] width 998 height 31
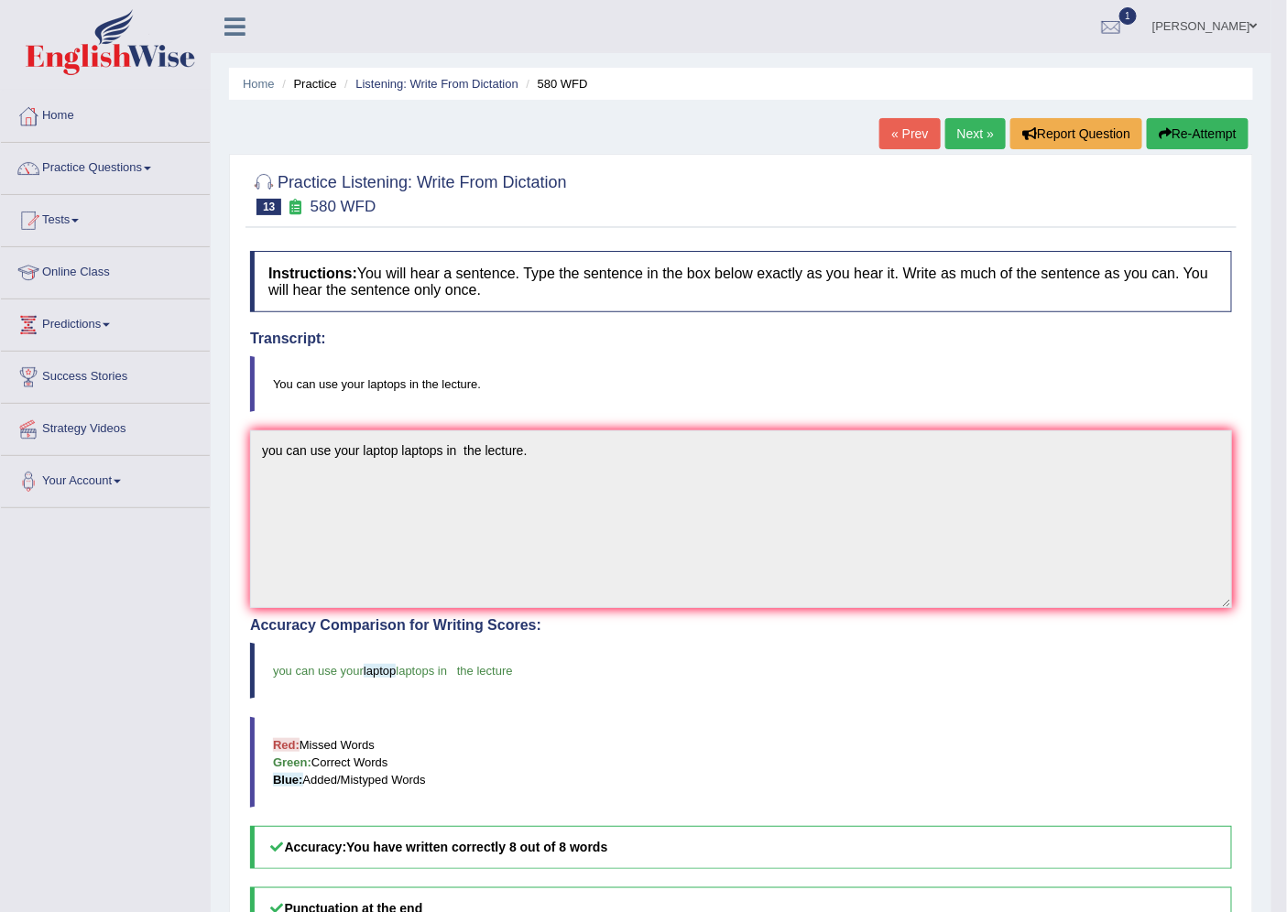
click at [972, 129] on link "Next »" at bounding box center [975, 133] width 60 height 31
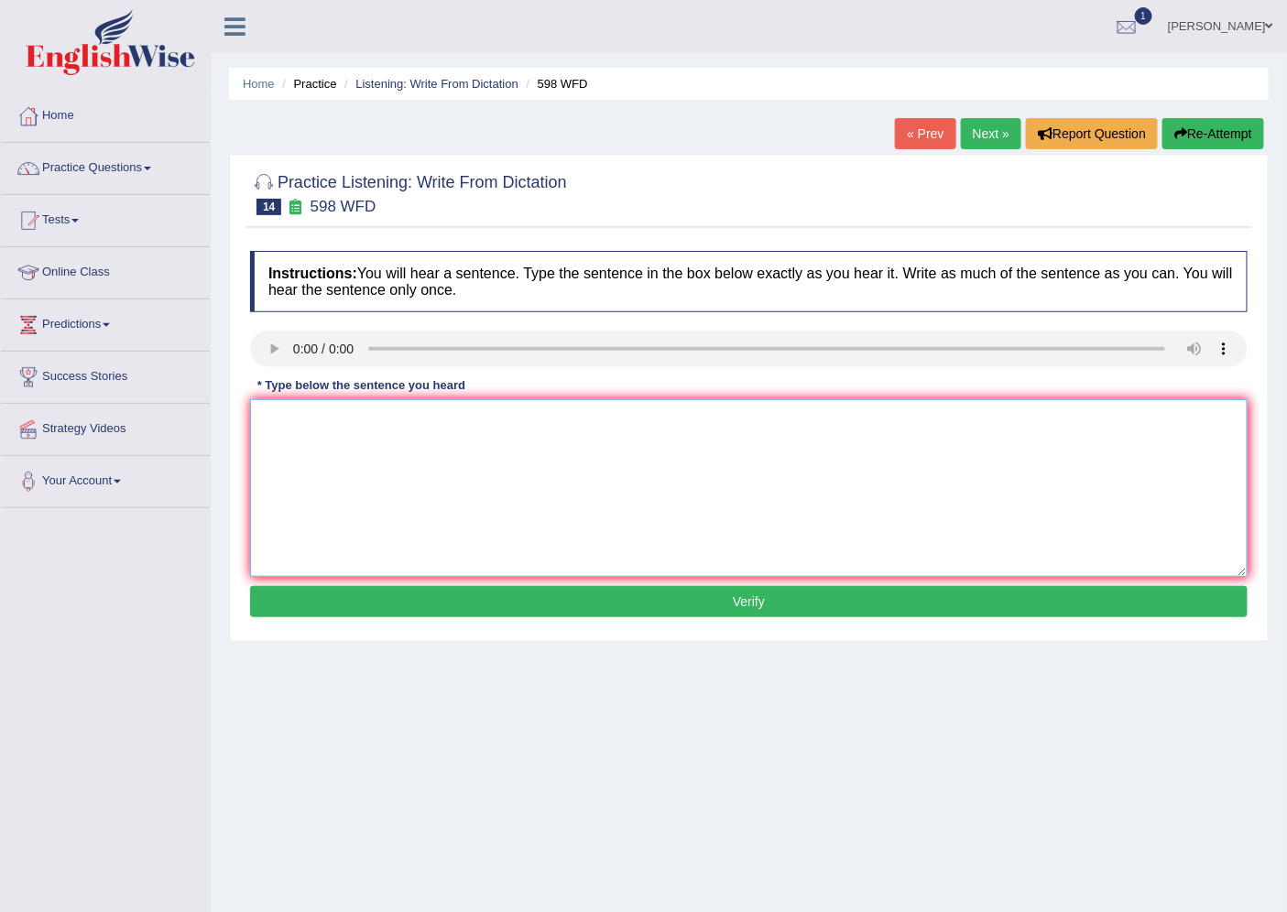
click at [355, 489] on textarea at bounding box center [749, 488] width 998 height 178
click at [305, 419] on textarea "Check the website if you are looking for textbook discount." at bounding box center [749, 488] width 998 height 178
click at [624, 418] on textarea "Check check the website if you are looking for textbook discount." at bounding box center [749, 488] width 998 height 178
click at [581, 415] on textarea "Check check the website if you are looking for textbook discount discounts." at bounding box center [749, 488] width 998 height 178
type textarea "Check check the website if you are looking for textbook textbooks discount disc…"
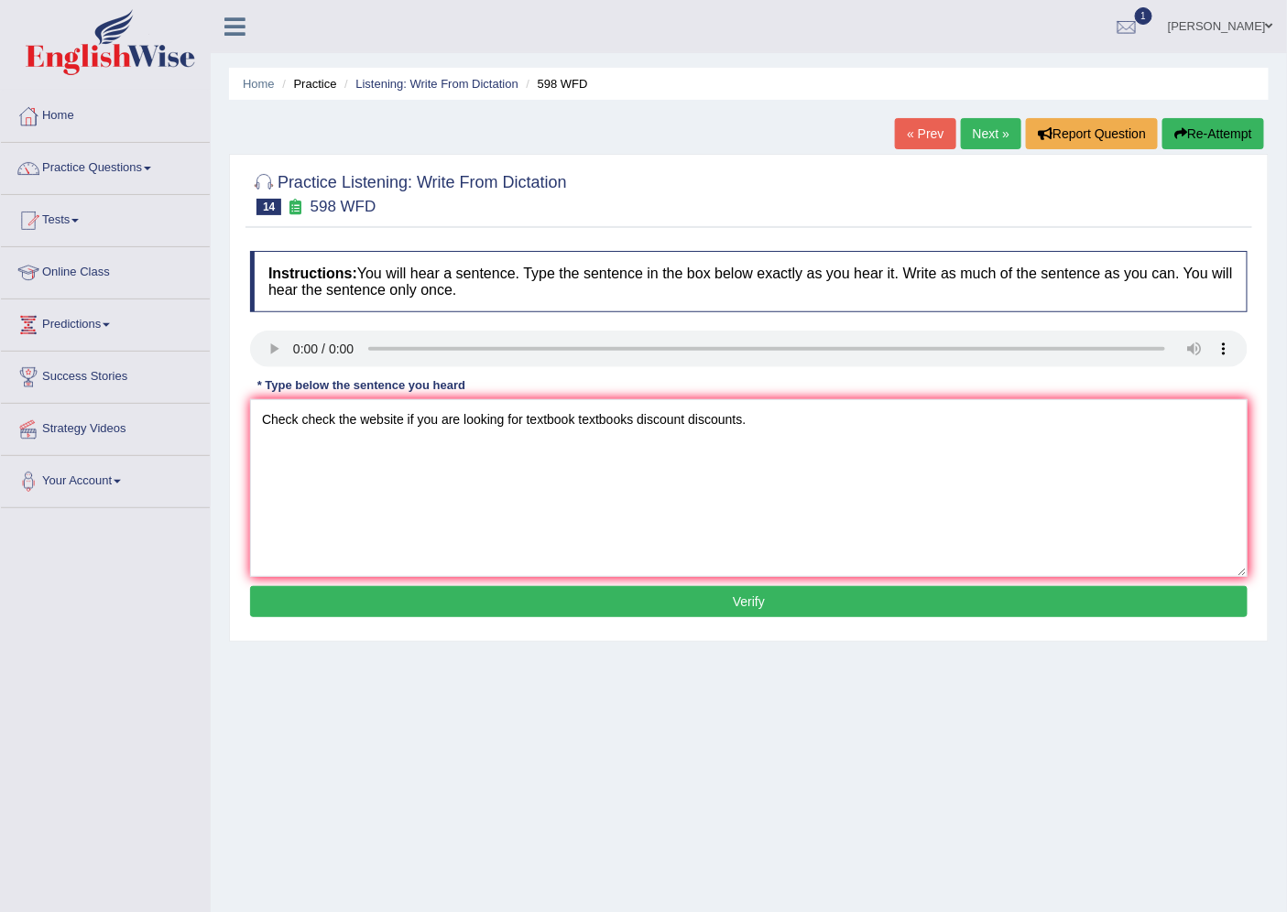
click at [639, 598] on button "Verify" at bounding box center [749, 601] width 998 height 31
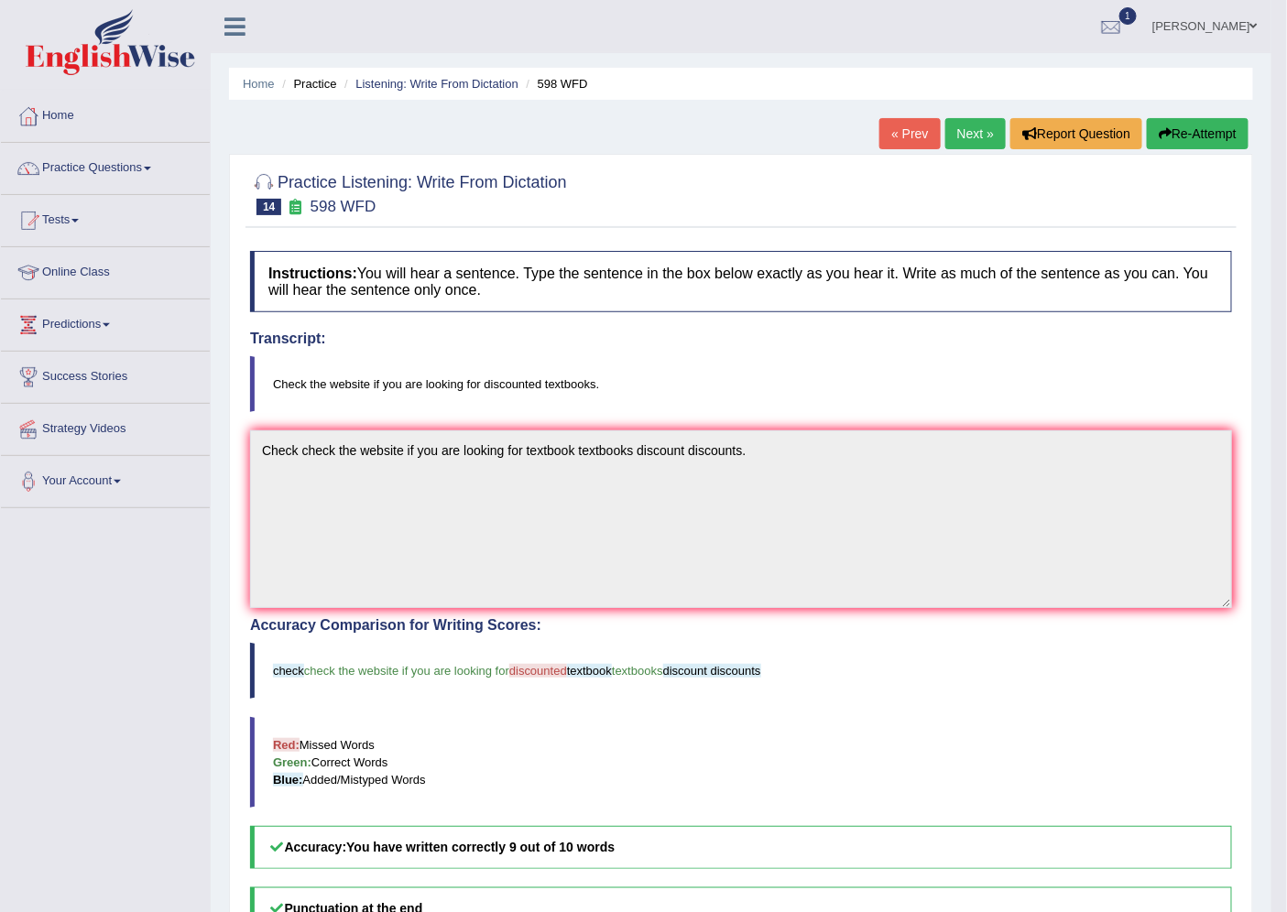
click at [951, 124] on link "Next »" at bounding box center [975, 133] width 60 height 31
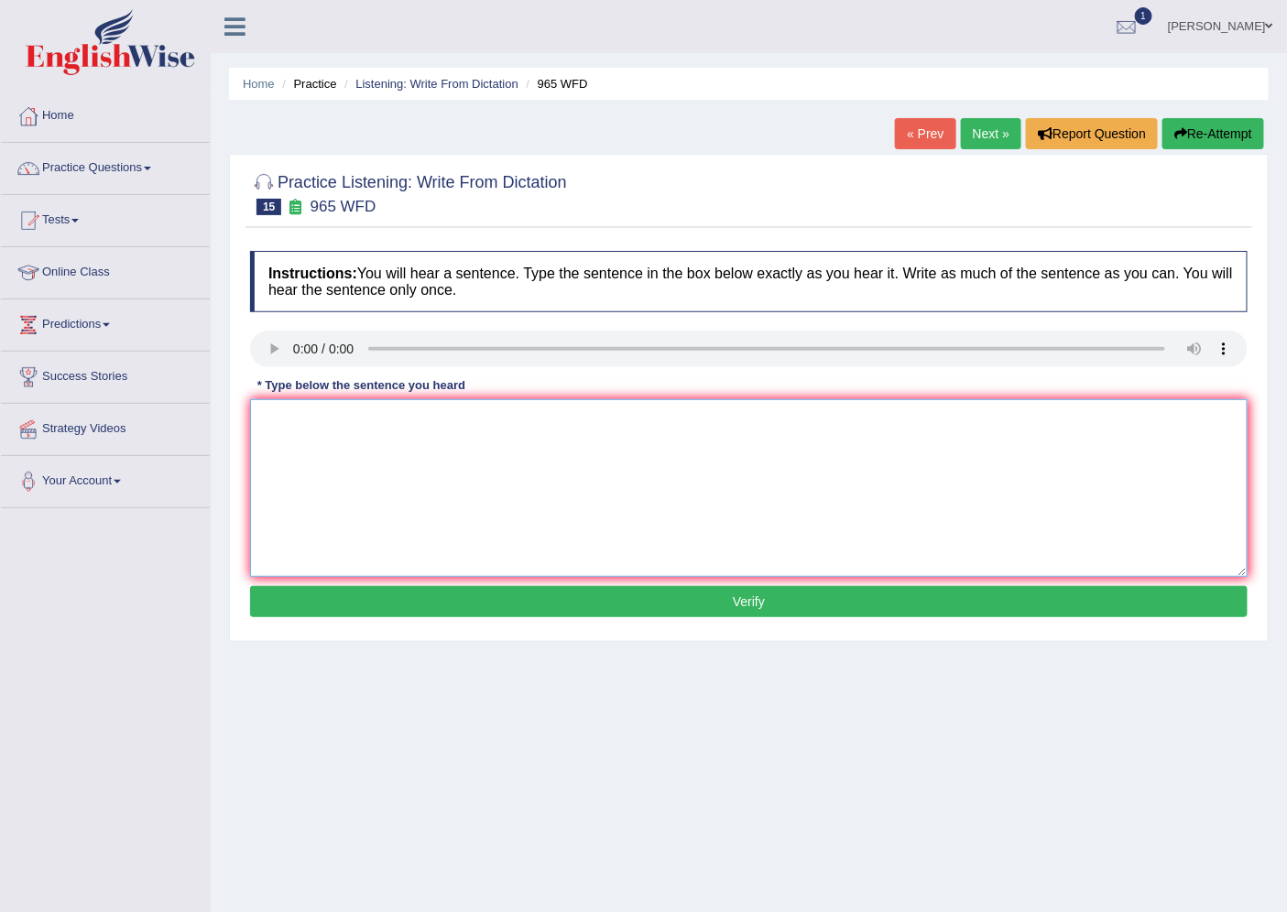
click at [328, 515] on textarea at bounding box center [749, 488] width 998 height 178
type textarea "You you must answer answers security question when you reset passwords password."
click at [391, 608] on button "Verify" at bounding box center [749, 601] width 998 height 31
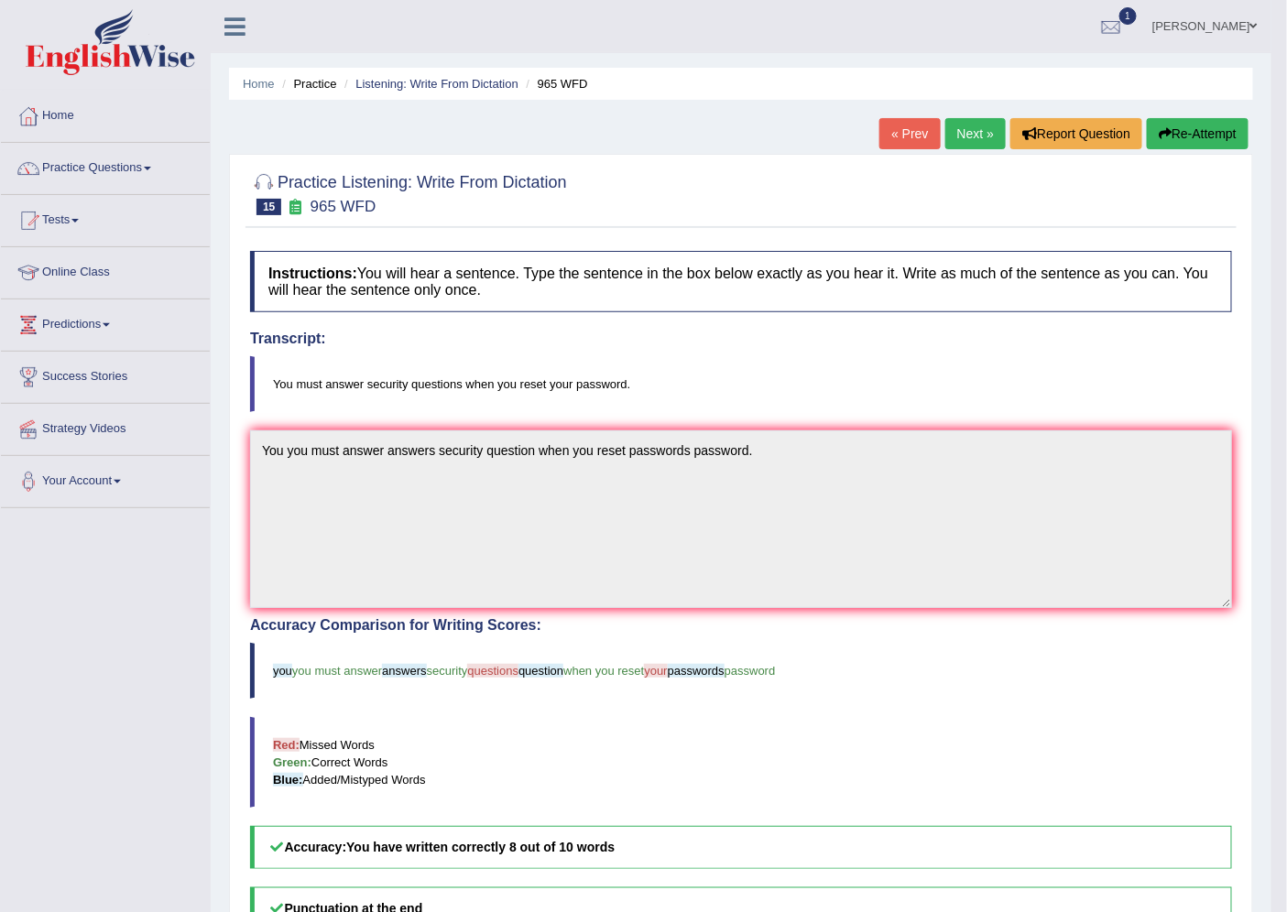
click at [983, 138] on link "Next »" at bounding box center [975, 133] width 60 height 31
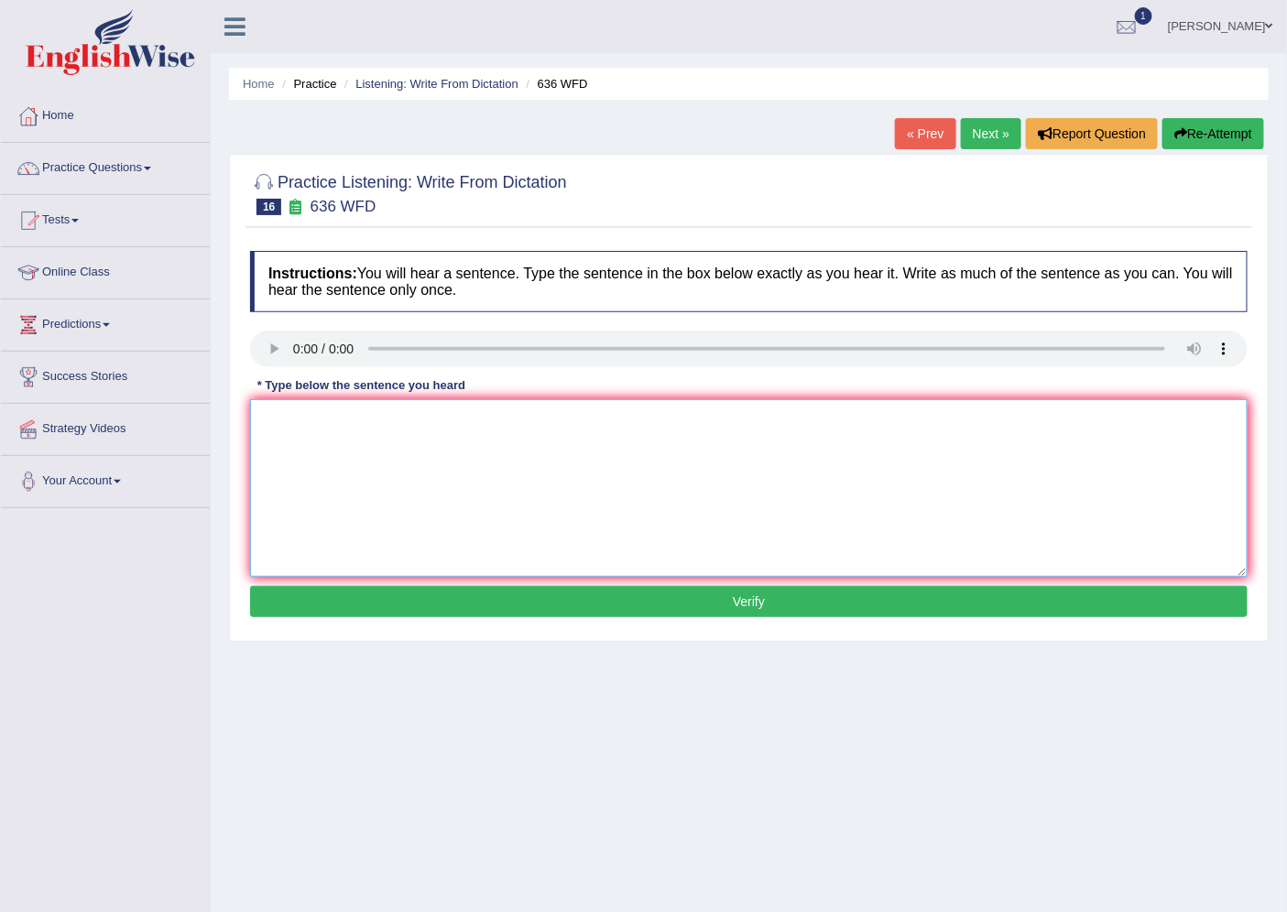
click at [341, 481] on textarea at bounding box center [749, 488] width 998 height 178
type textarea "Several candilate are for greatest scientice of all time."
click at [346, 611] on button "Verify" at bounding box center [749, 601] width 998 height 31
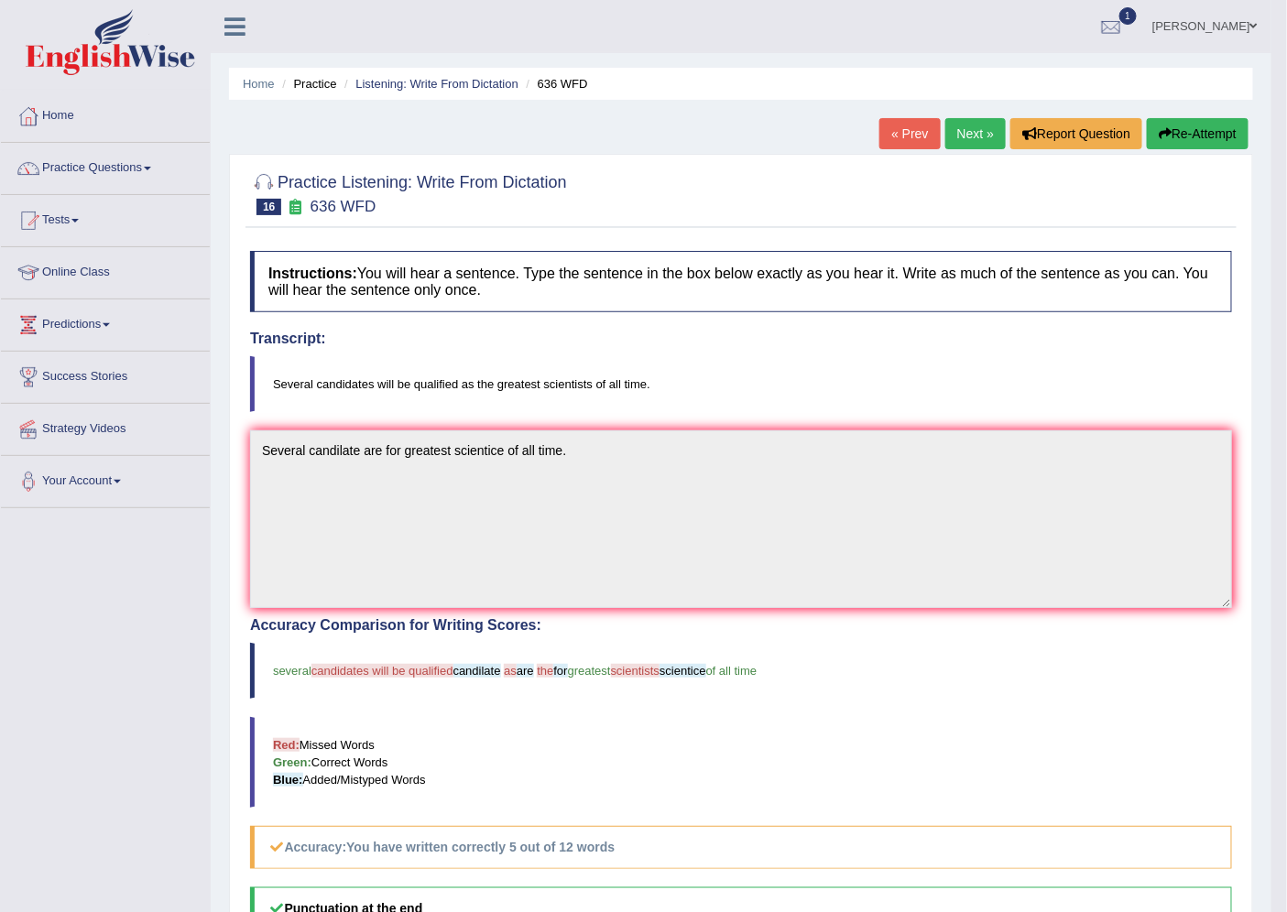
click at [967, 131] on link "Next »" at bounding box center [975, 133] width 60 height 31
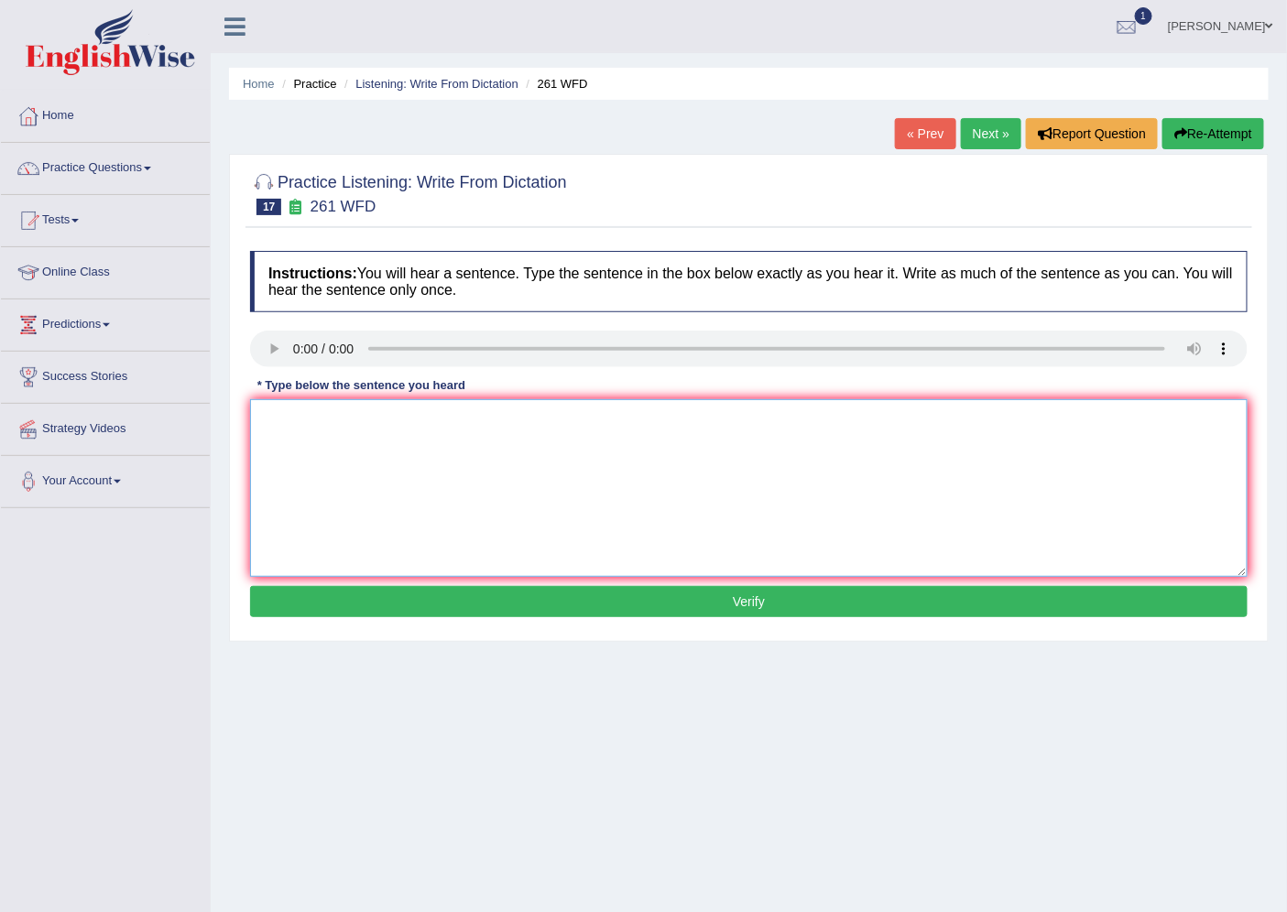
click at [336, 470] on textarea at bounding box center [749, 488] width 998 height 178
type textarea "Leave students"
click at [987, 144] on link "Next »" at bounding box center [991, 133] width 60 height 31
click at [300, 442] on textarea at bounding box center [749, 488] width 998 height 178
type textarea "his study basice your promises."
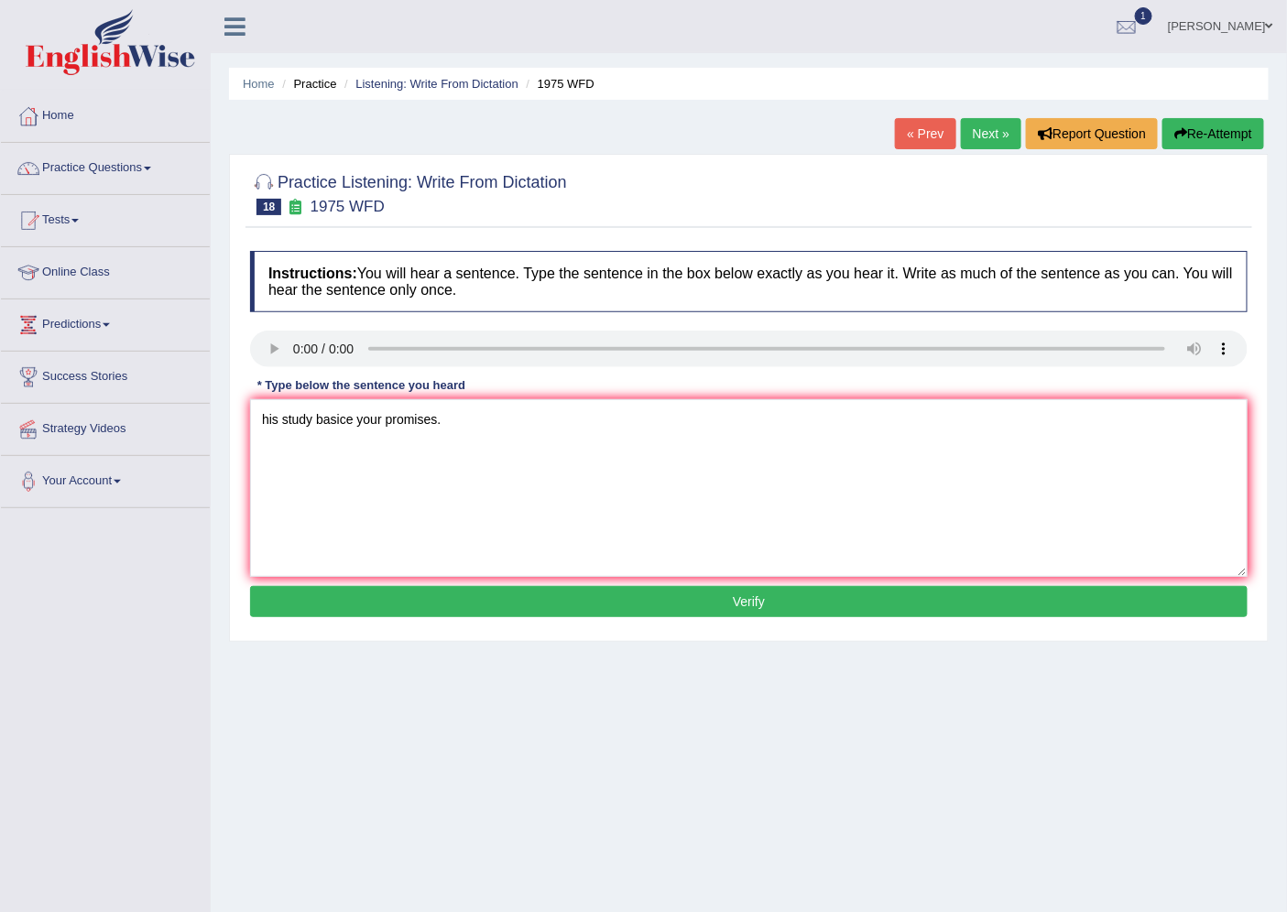
click at [508, 605] on button "Verify" at bounding box center [749, 601] width 998 height 31
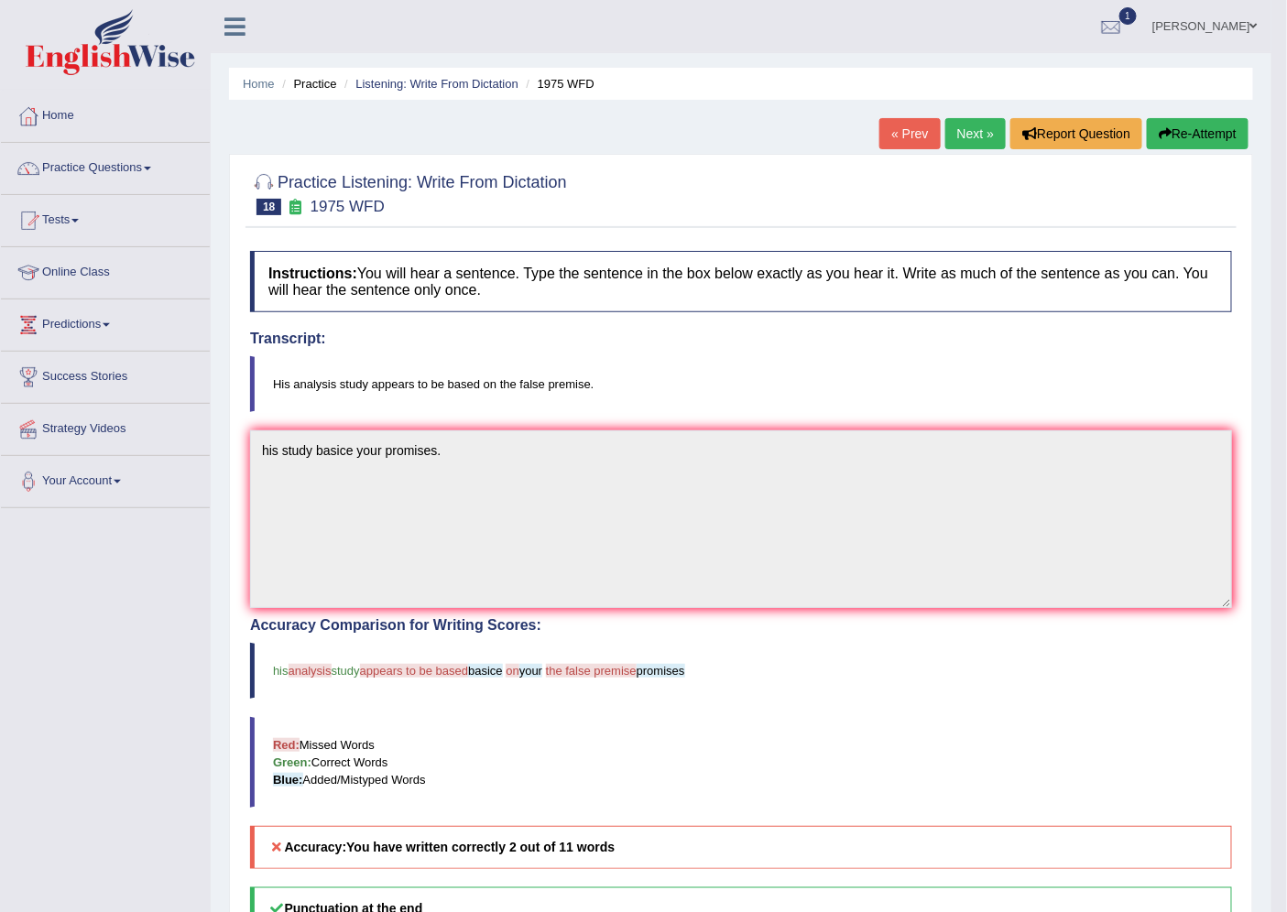
click at [964, 135] on link "Next »" at bounding box center [975, 133] width 60 height 31
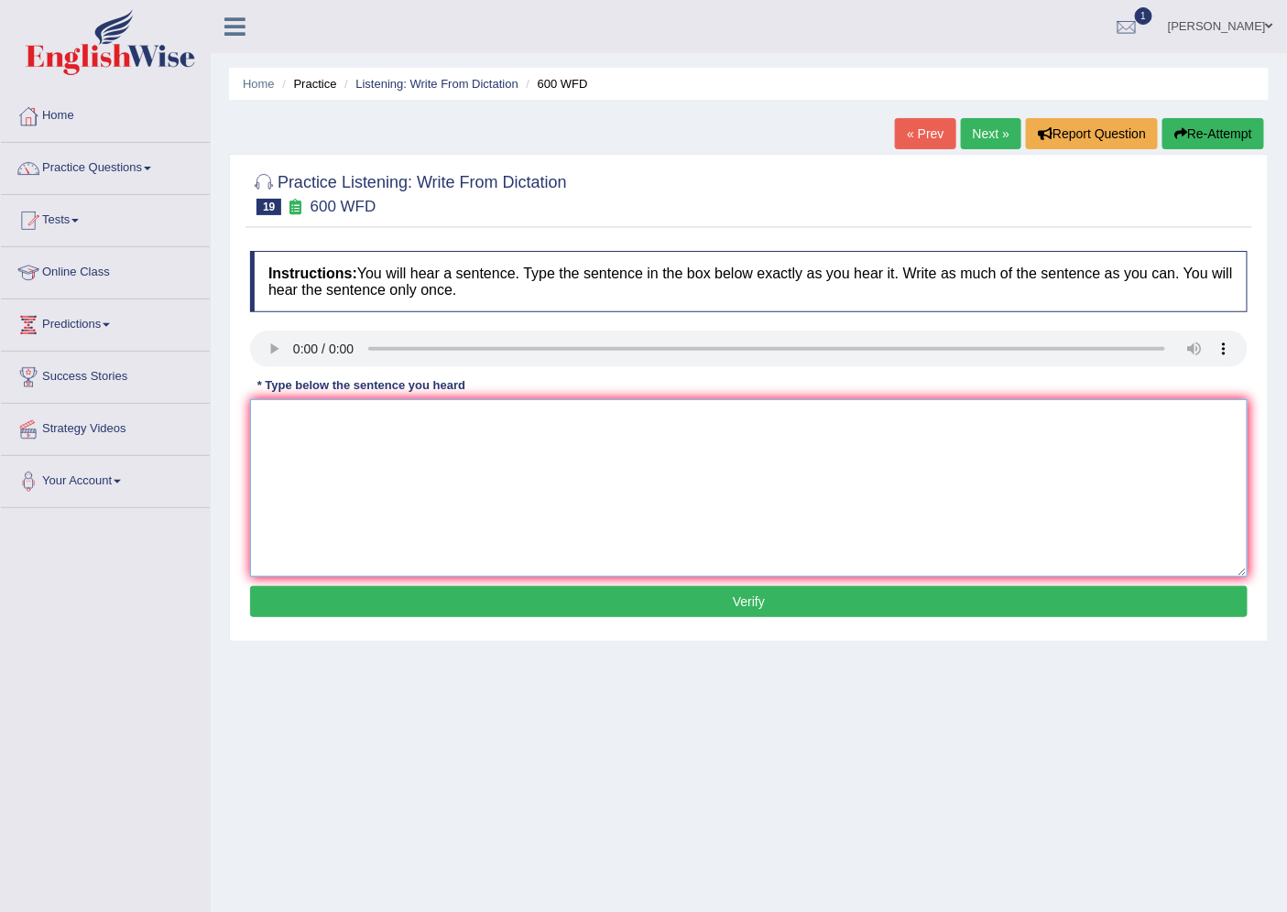
click at [366, 441] on textarea at bounding box center [749, 488] width 998 height 178
click at [987, 134] on link "Next »" at bounding box center [991, 133] width 60 height 31
click at [313, 460] on textarea at bounding box center [749, 488] width 998 height 178
type textarea "study show hongkong people are most intehlience in the world."
drag, startPoint x: 367, startPoint y: 600, endPoint x: 360, endPoint y: 594, distance: 9.7
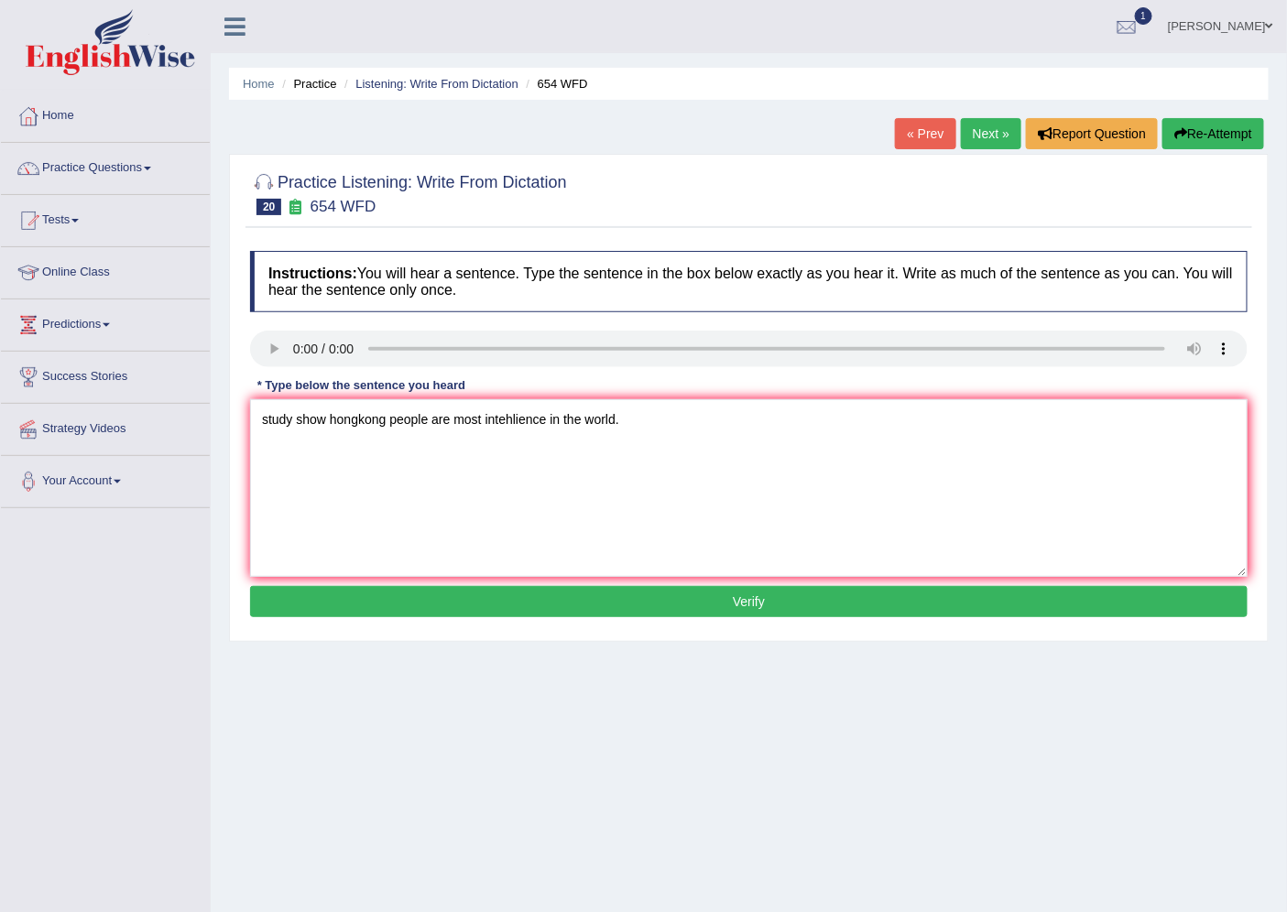
click at [367, 601] on button "Verify" at bounding box center [749, 601] width 998 height 31
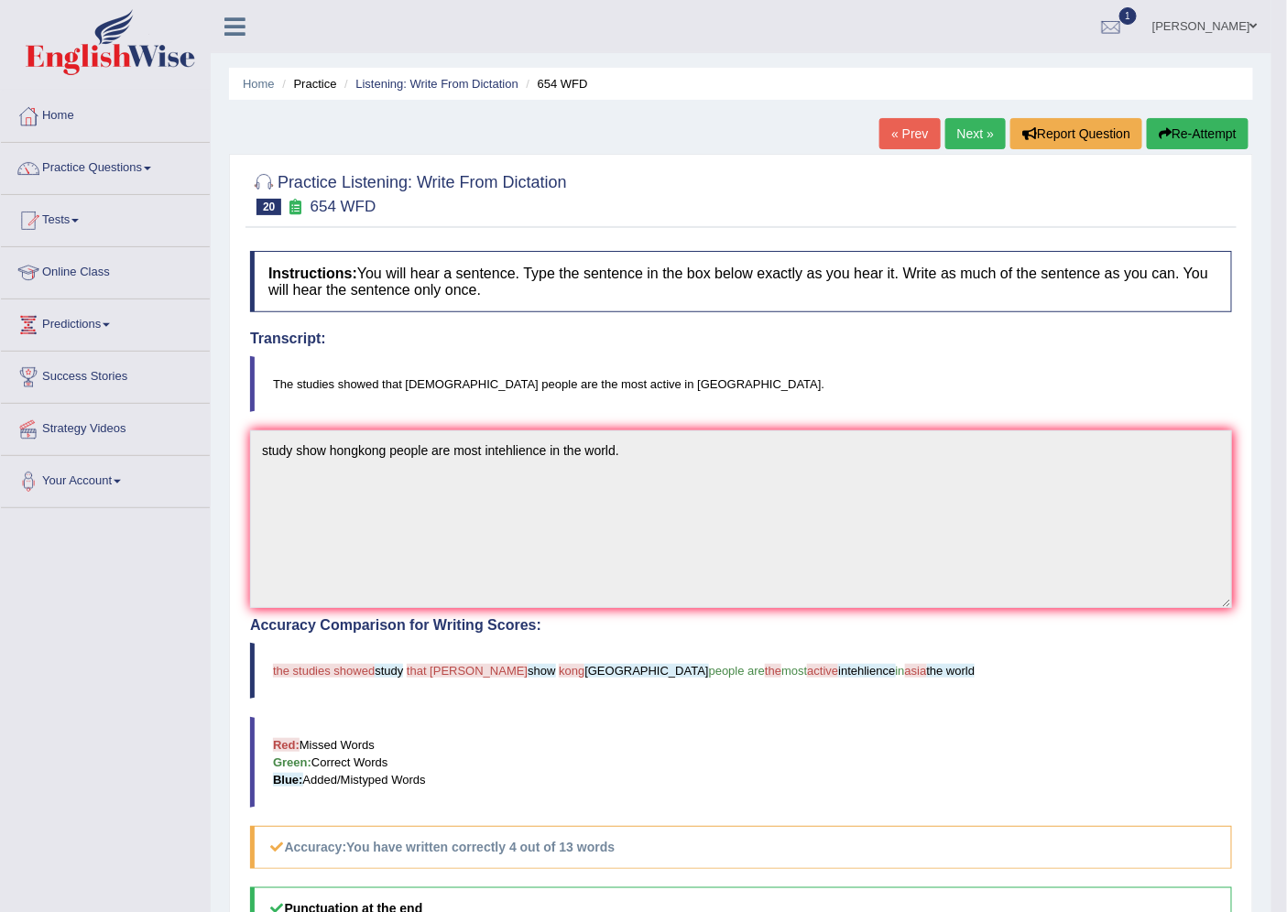
click at [978, 140] on link "Next »" at bounding box center [975, 133] width 60 height 31
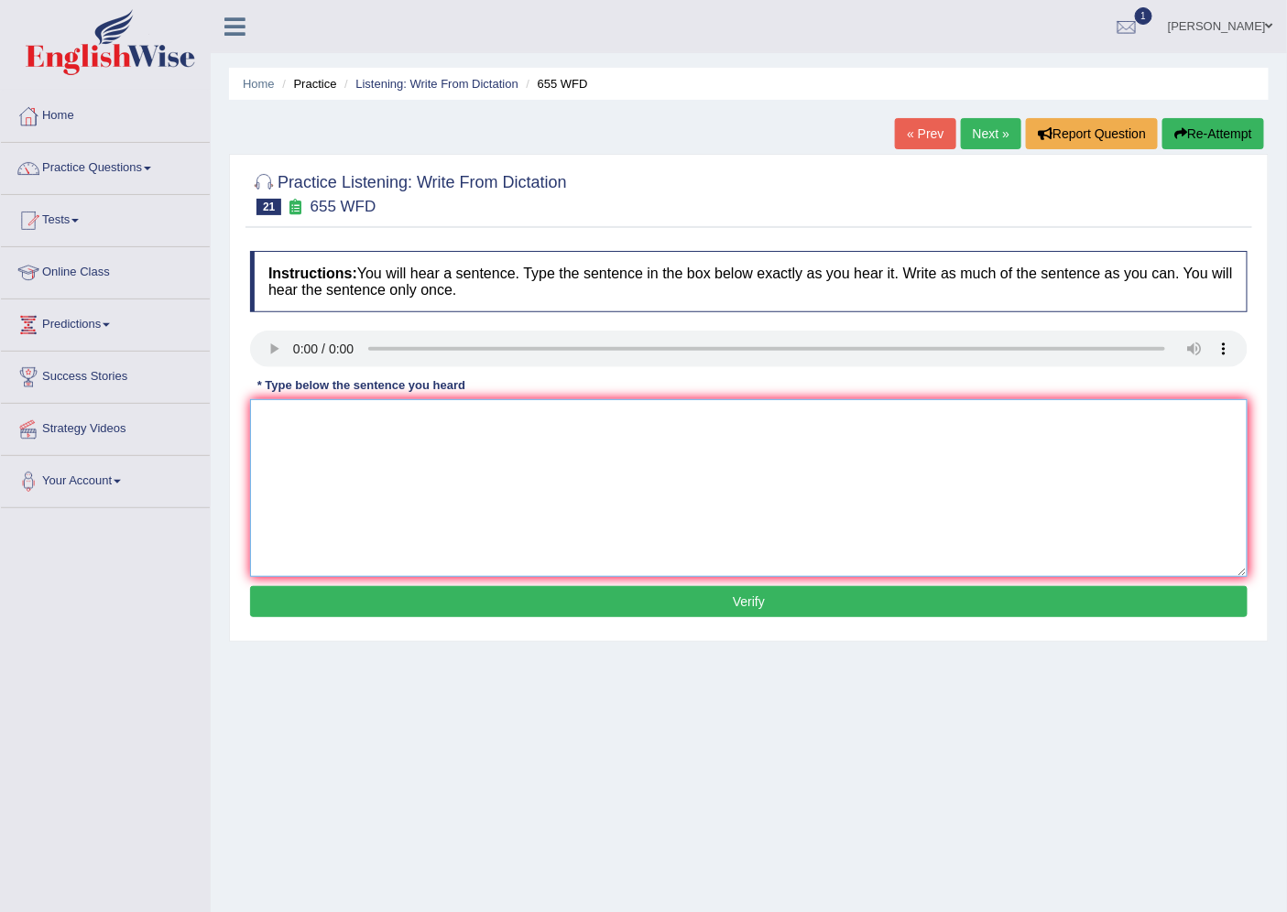
click at [278, 454] on textarea at bounding box center [749, 488] width 998 height 178
type textarea "The teacher traning include includes oberve the classes class."
click at [341, 586] on button "Verify" at bounding box center [749, 601] width 998 height 31
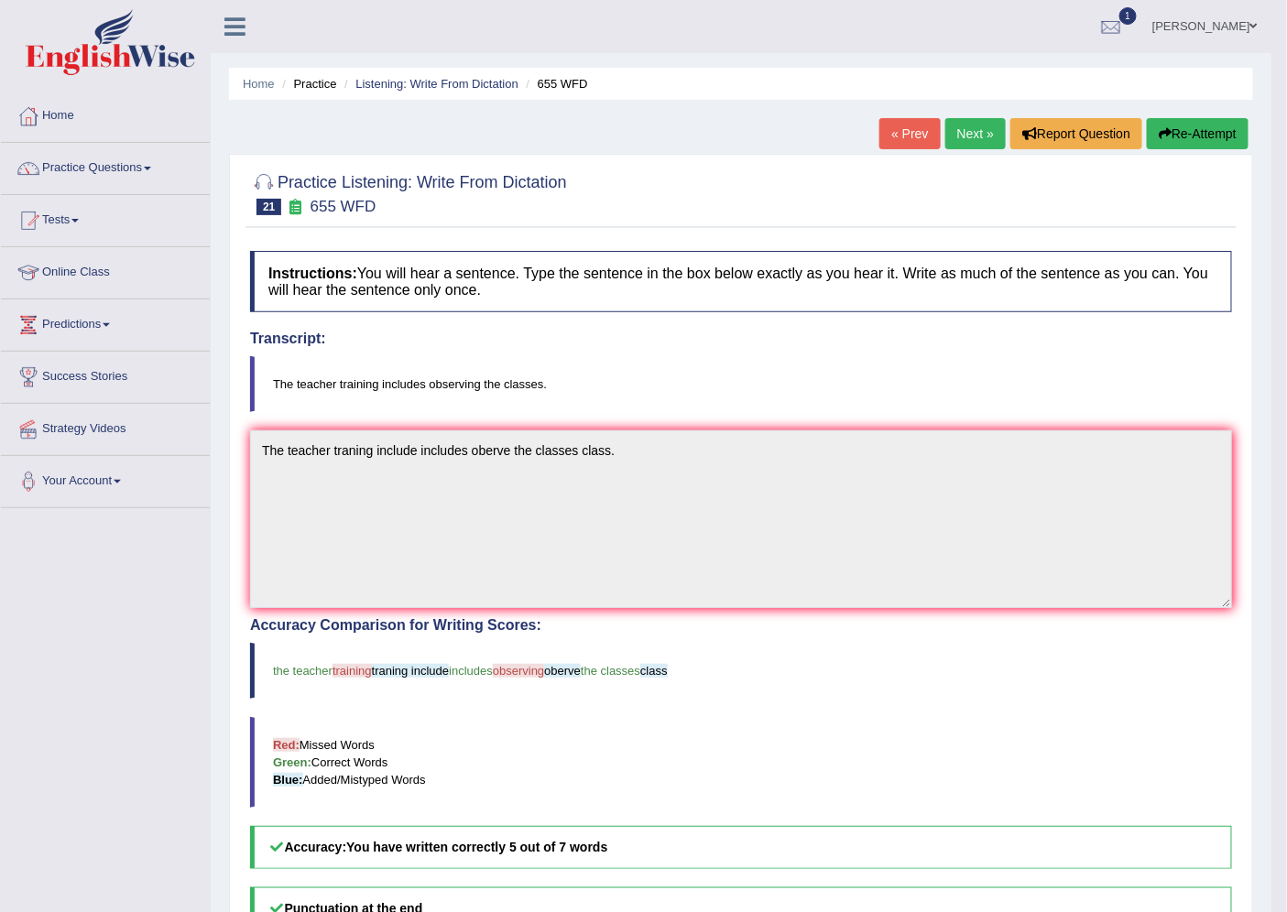
click at [982, 130] on link "Next »" at bounding box center [975, 133] width 60 height 31
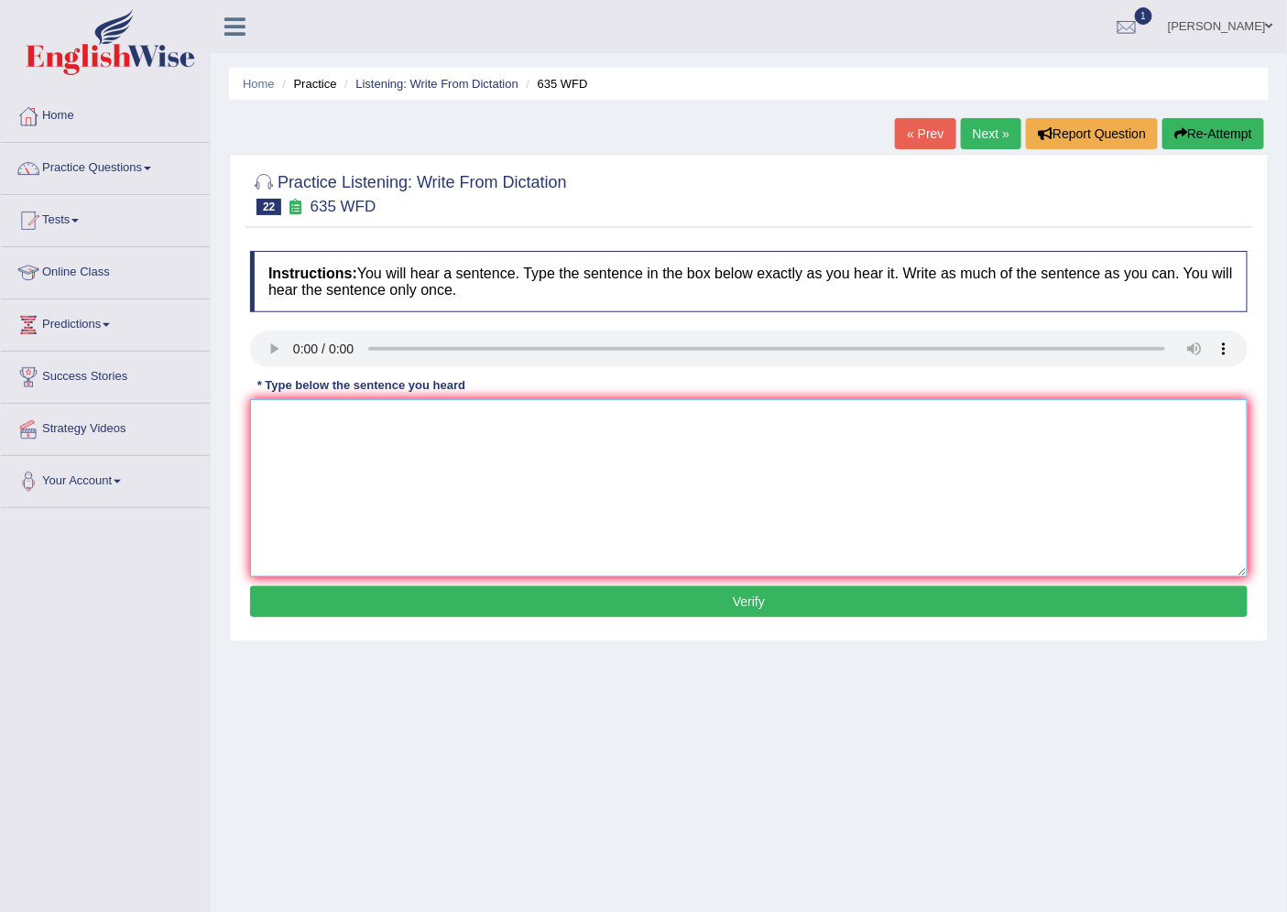
click at [511, 499] on textarea at bounding box center [749, 488] width 998 height 178
type textarea "Science libaray are located on the down of the libaray."
click at [516, 612] on button "Verify" at bounding box center [749, 601] width 998 height 31
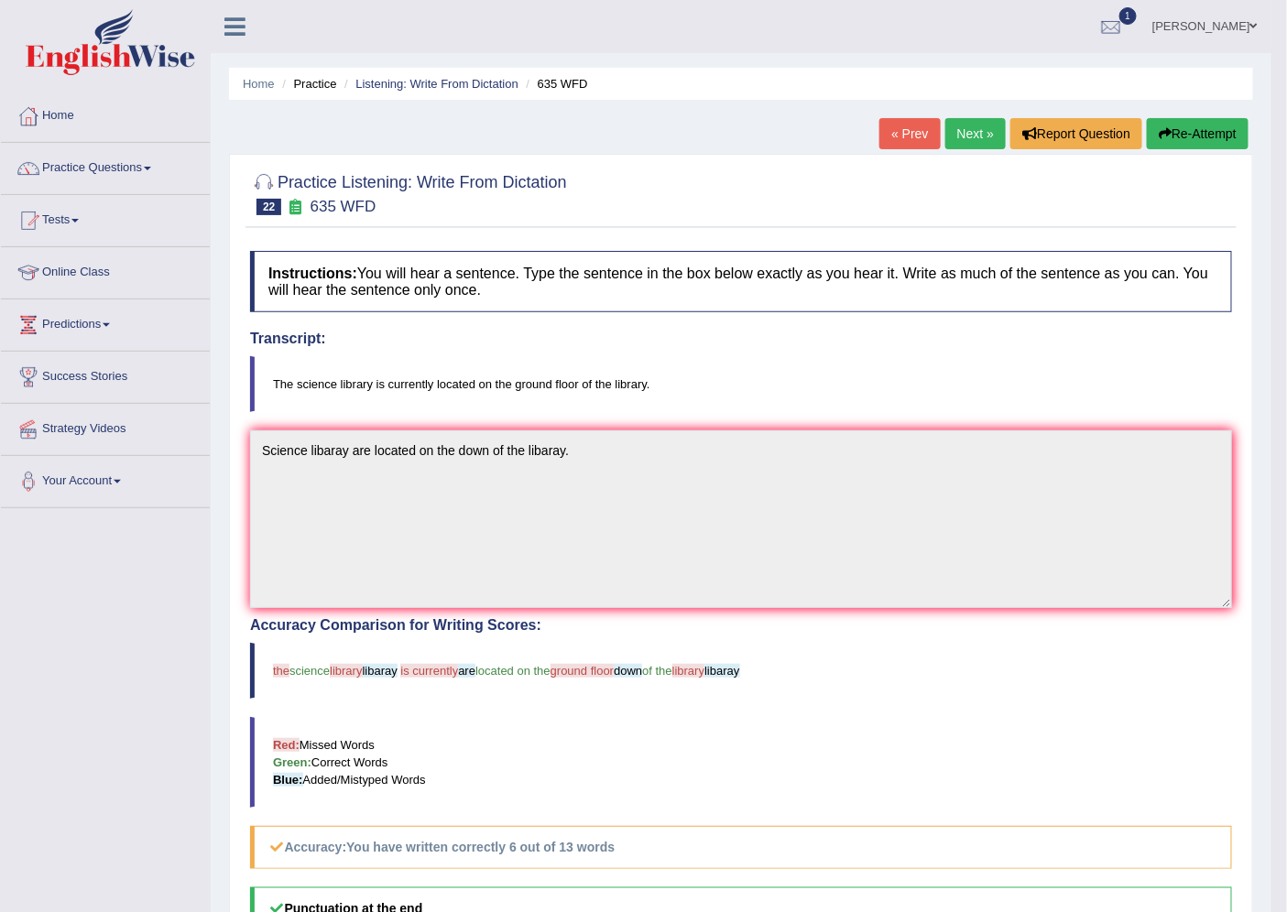
click at [966, 128] on link "Next »" at bounding box center [975, 133] width 60 height 31
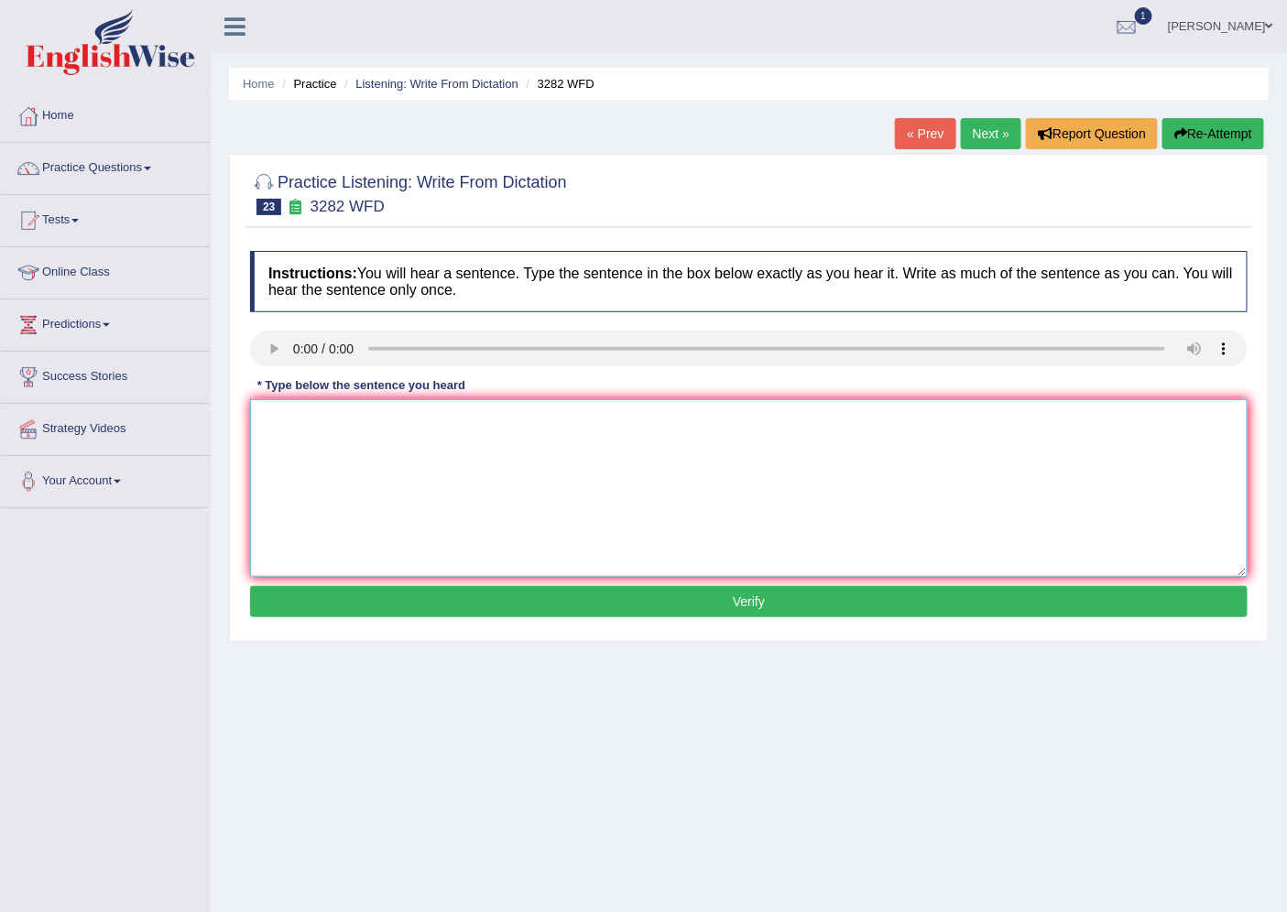
click at [358, 506] on textarea at bounding box center [749, 488] width 998 height 178
type textarea "computer use to be larger than now."
click at [300, 591] on button "Verify" at bounding box center [749, 601] width 998 height 31
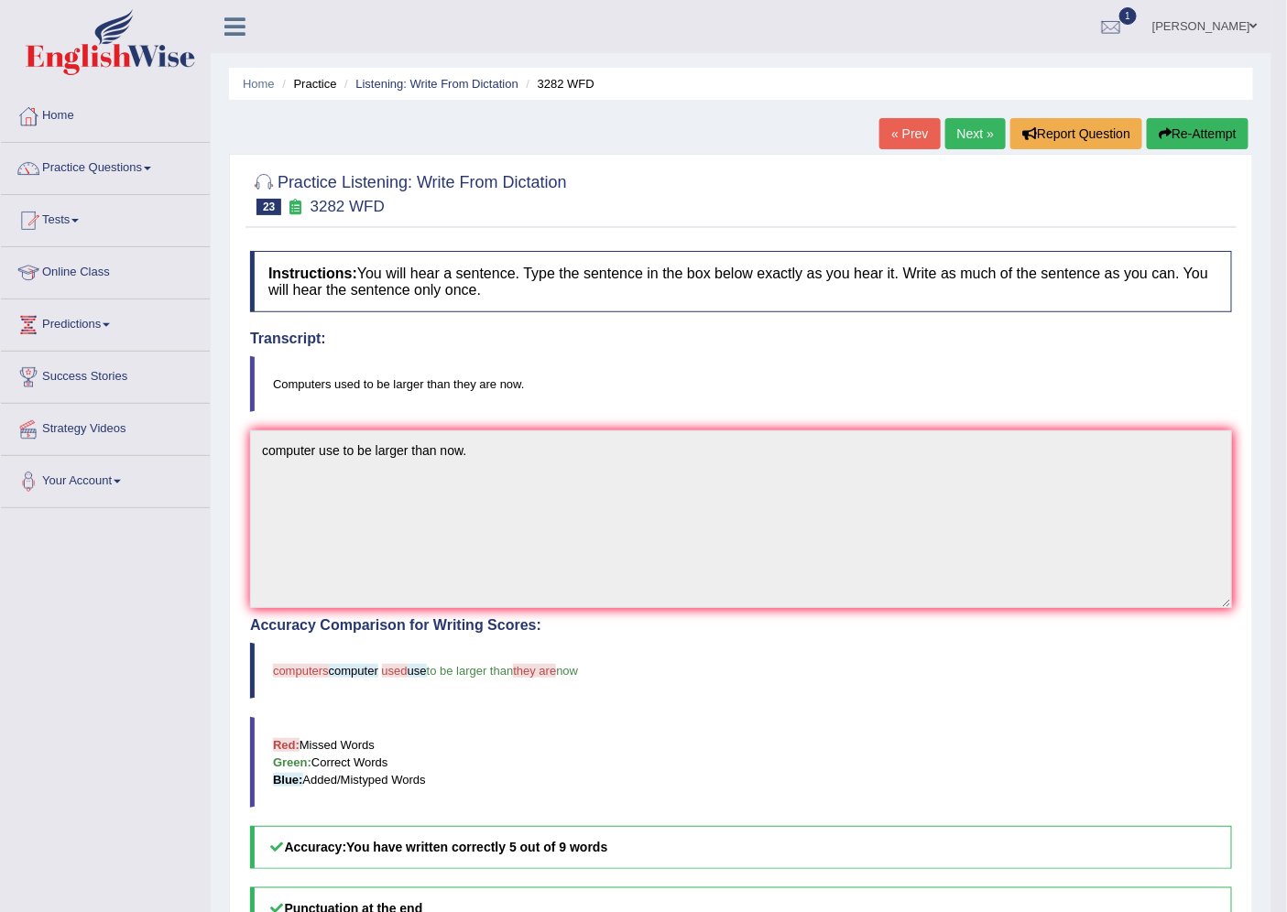
click at [963, 119] on link "Next »" at bounding box center [975, 133] width 60 height 31
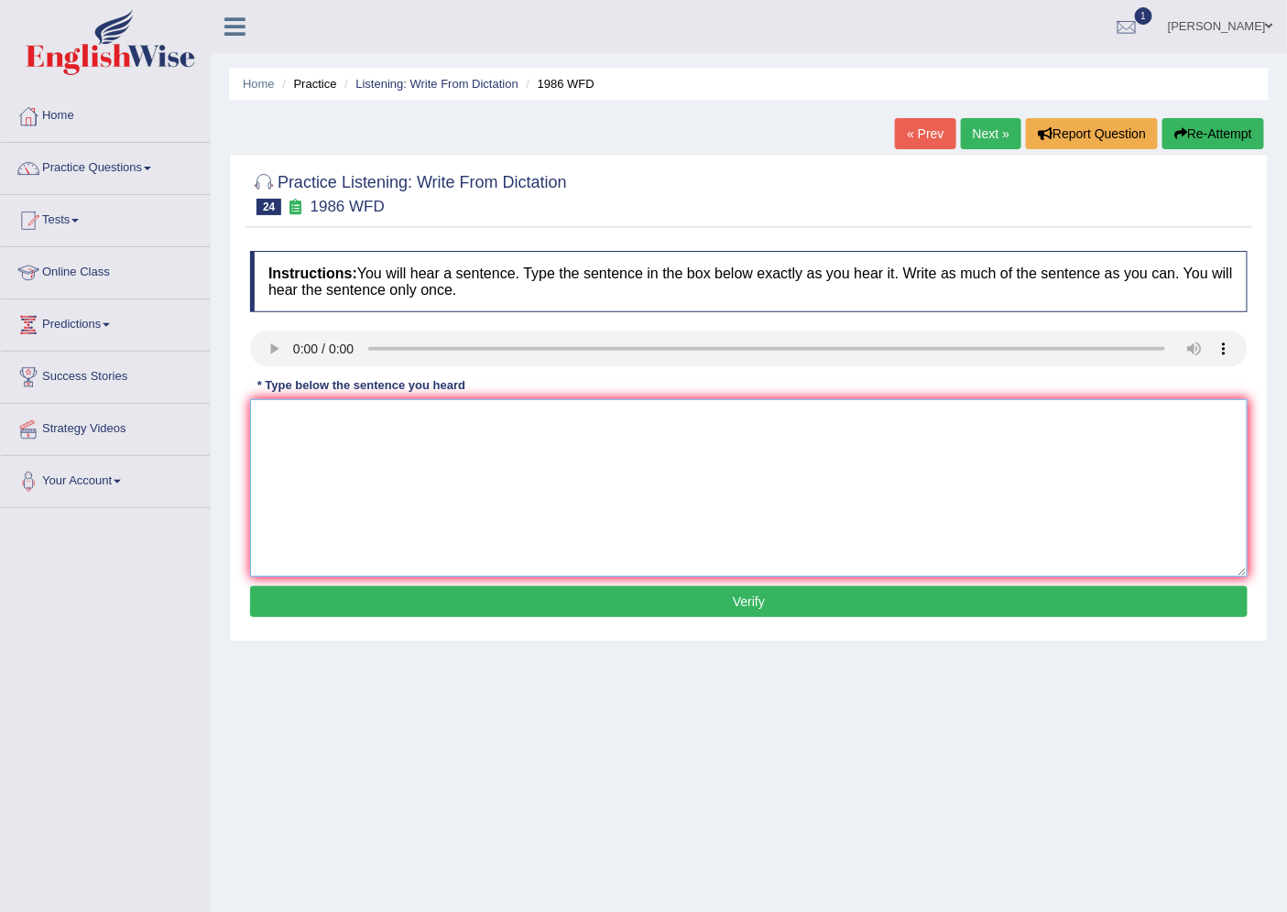
click at [382, 496] on textarea at bounding box center [749, 488] width 998 height 178
type textarea "A good acdemice paper should preseted argument."
click at [425, 602] on button "Verify" at bounding box center [749, 601] width 998 height 31
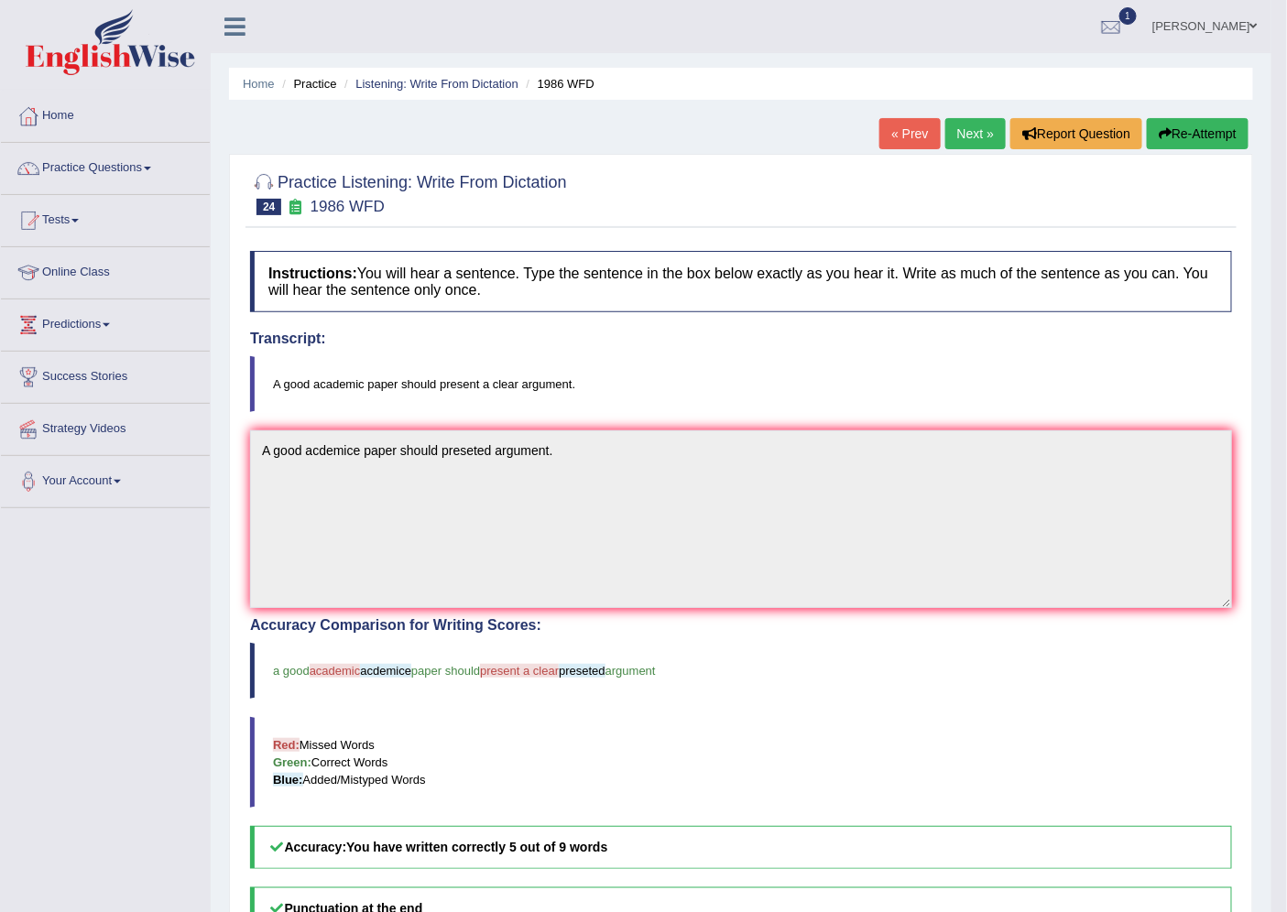
click at [950, 125] on link "Next »" at bounding box center [975, 133] width 60 height 31
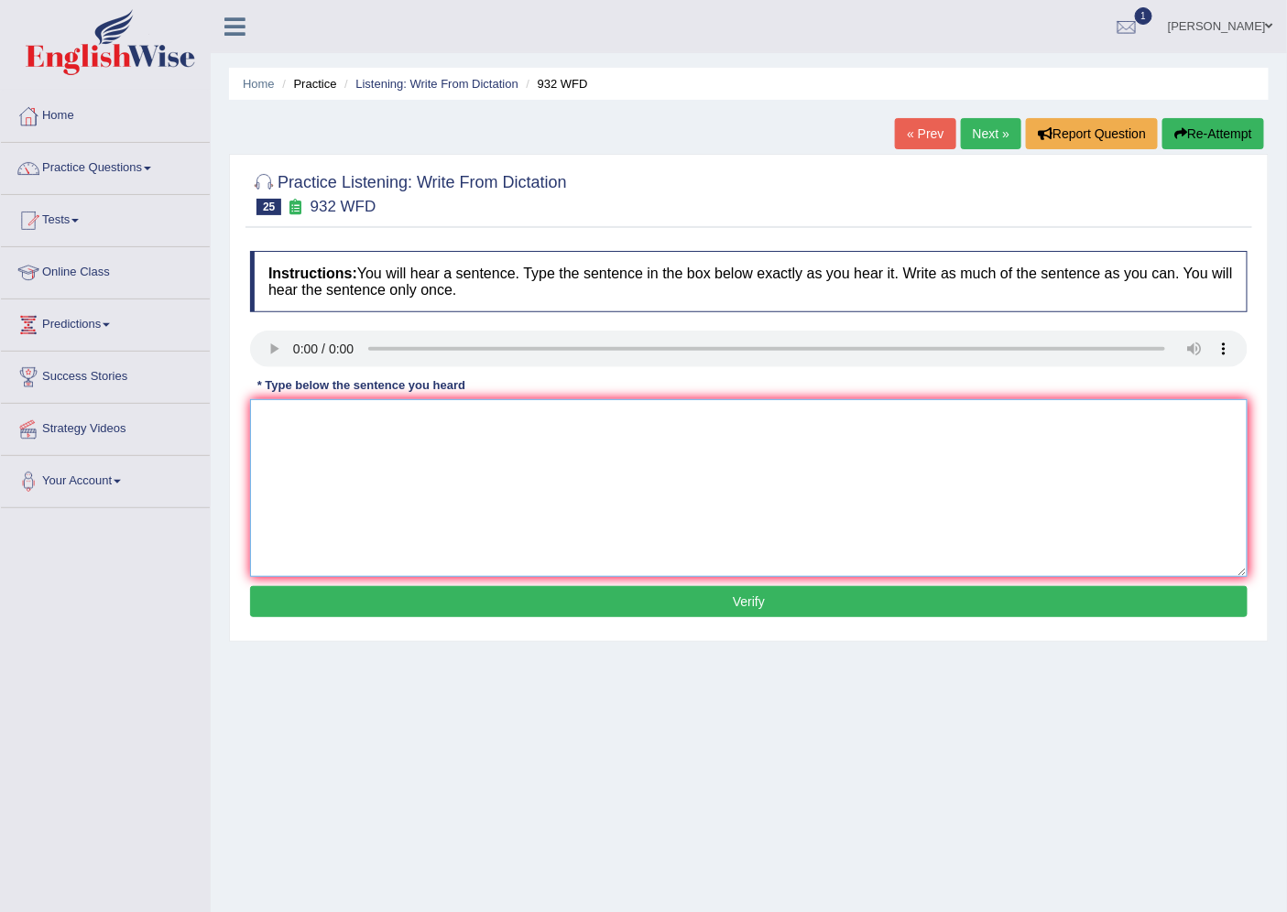
click at [376, 486] on textarea at bounding box center [749, 488] width 998 height 178
type textarea "Take first step to apply for univeristy scholarship now."
click at [380, 609] on button "Verify" at bounding box center [749, 601] width 998 height 31
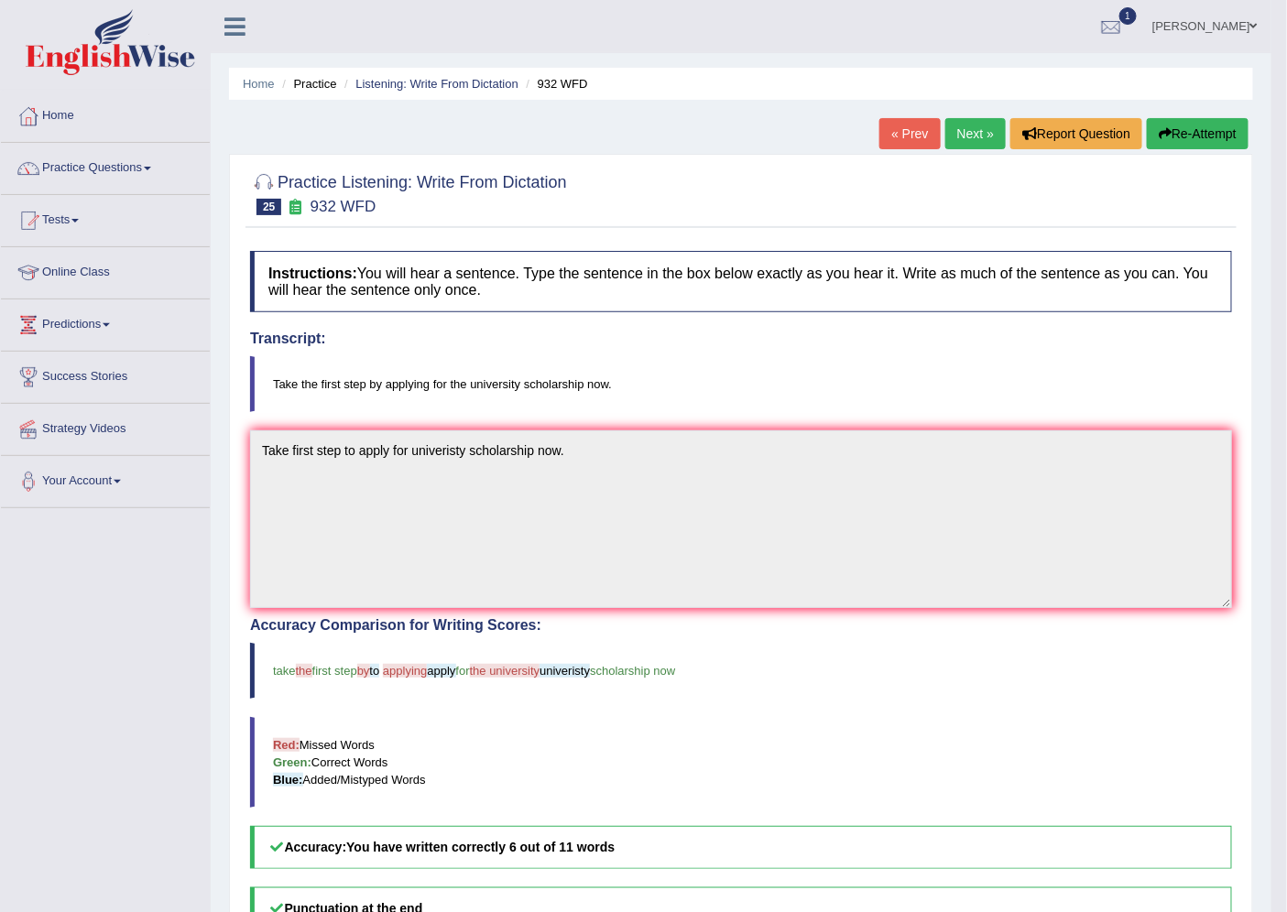
click at [983, 126] on link "Next »" at bounding box center [975, 133] width 60 height 31
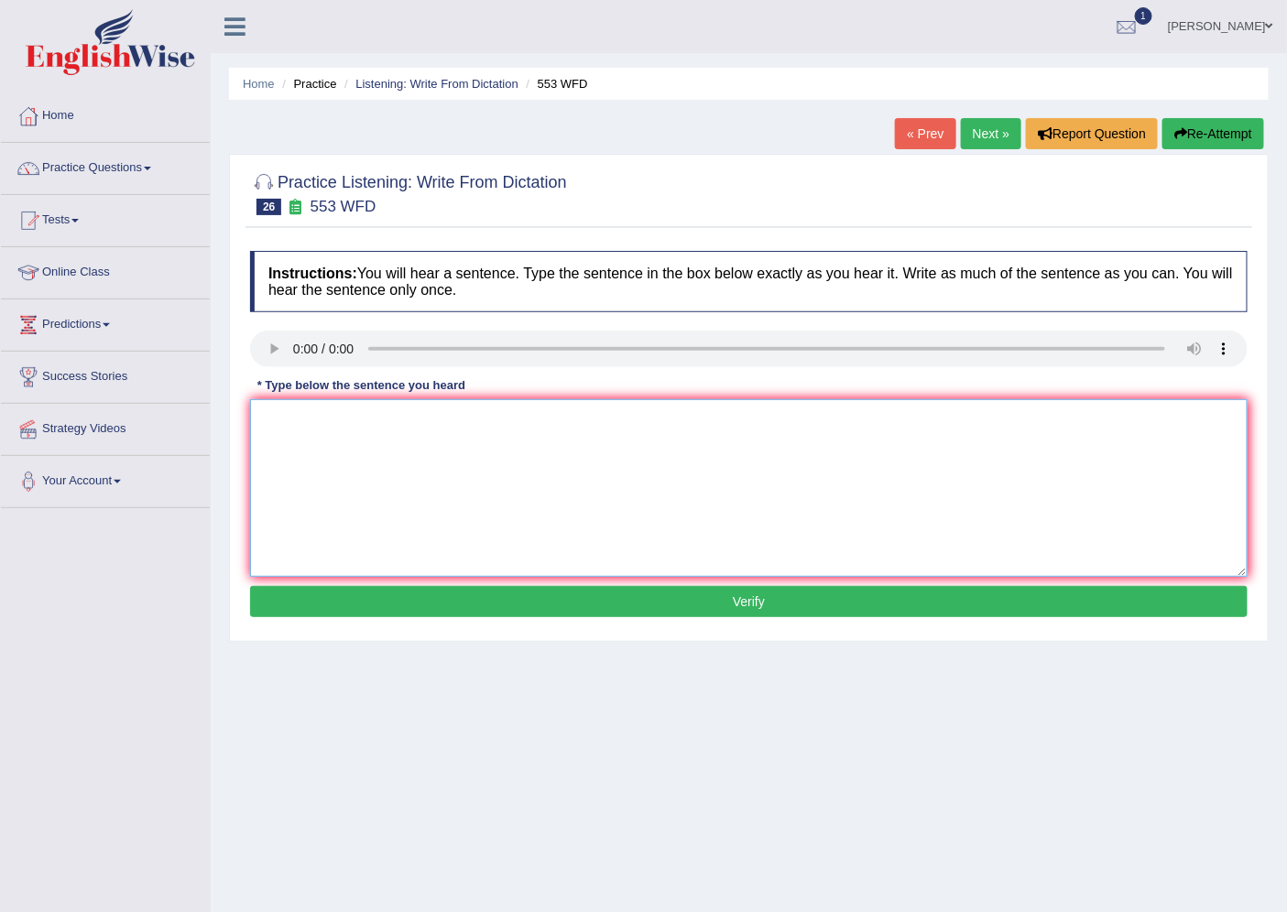
click at [460, 479] on textarea at bounding box center [749, 488] width 998 height 178
type textarea "water unneccessary use of plastic bottle."
click at [366, 596] on button "Verify" at bounding box center [749, 601] width 998 height 31
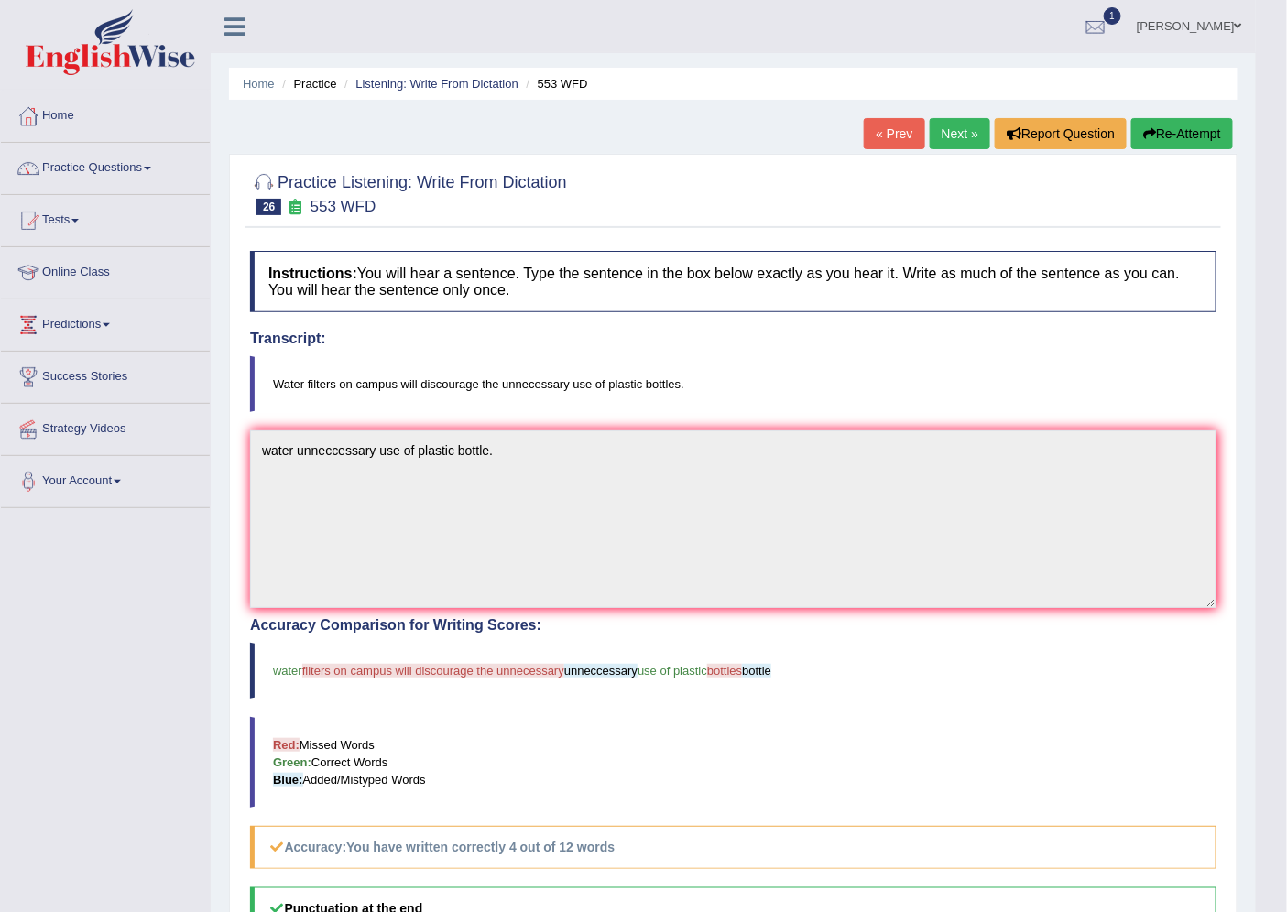
click at [933, 131] on link "Next »" at bounding box center [960, 133] width 60 height 31
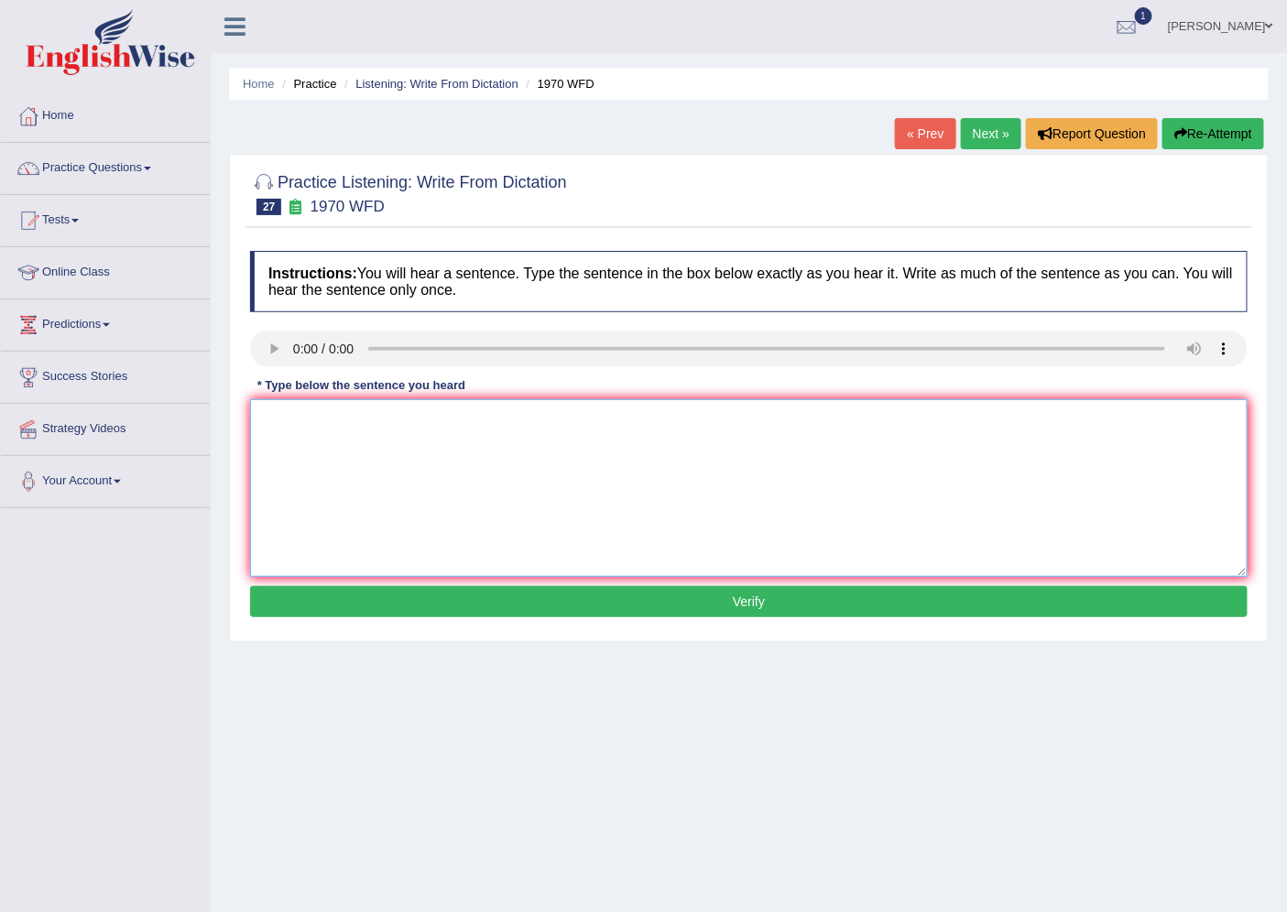
click at [361, 422] on textarea at bounding box center [749, 488] width 998 height 178
type textarea "One students is seltice from class."
click at [606, 610] on button "Verify" at bounding box center [749, 601] width 998 height 31
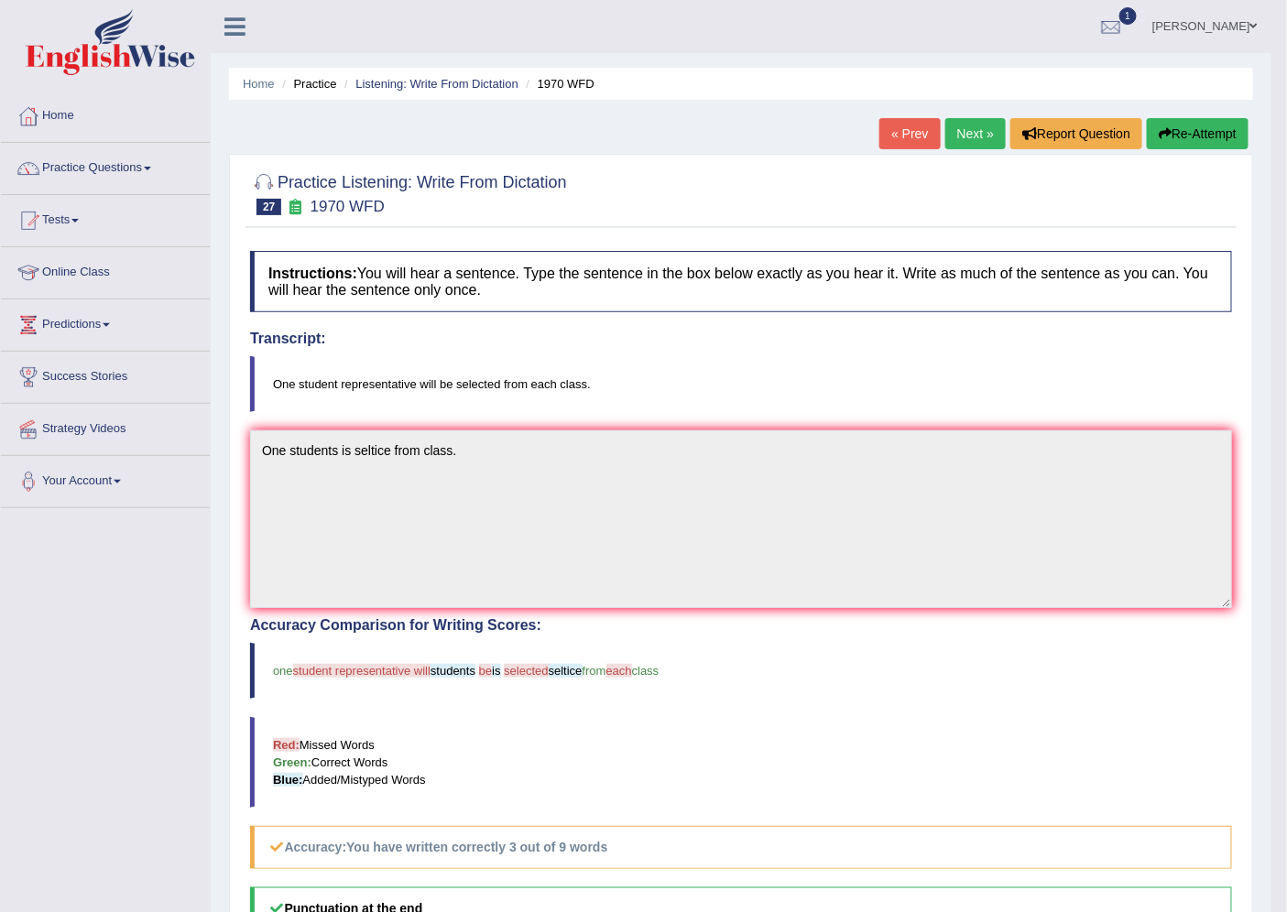
click at [950, 136] on link "Next »" at bounding box center [975, 133] width 60 height 31
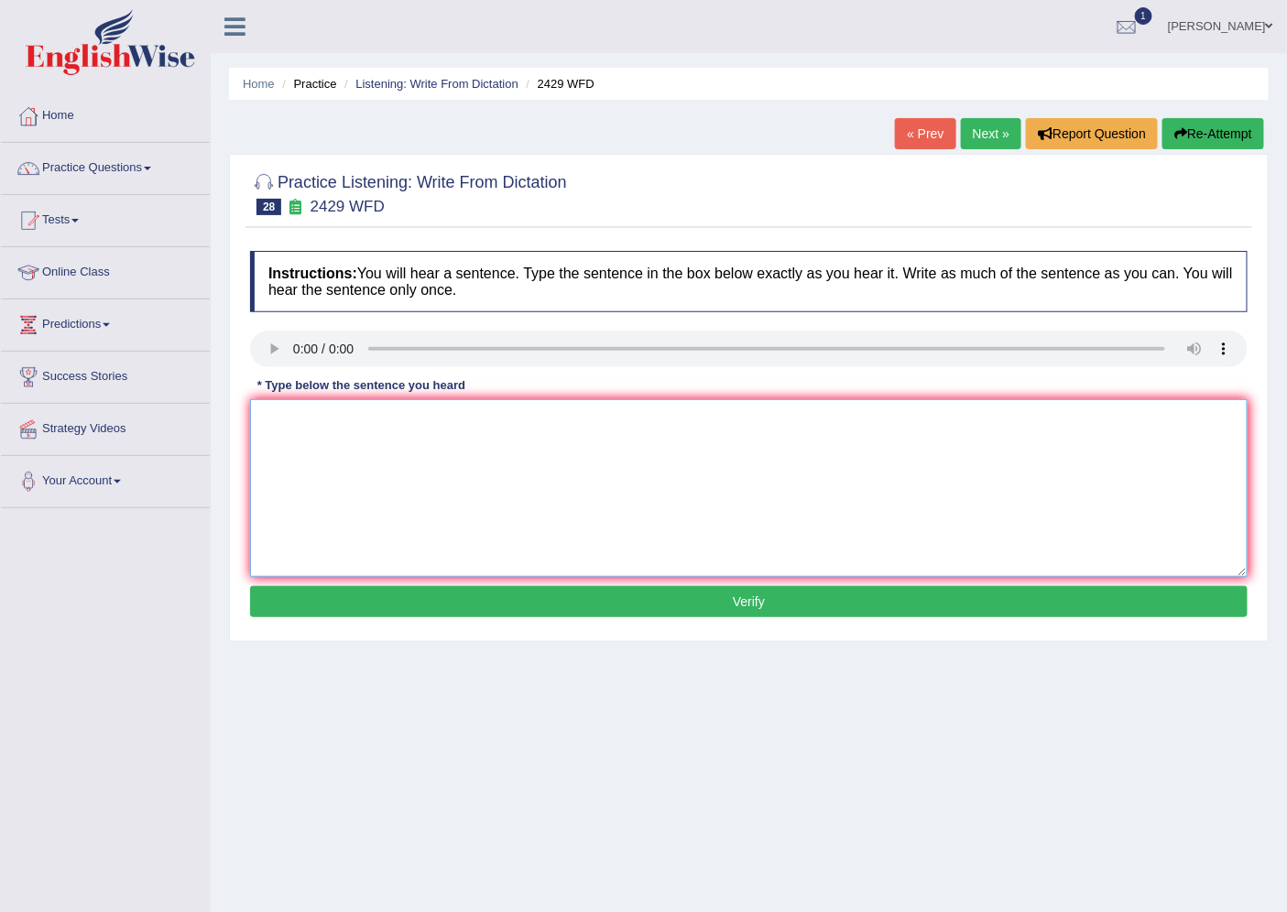
click at [300, 452] on textarea at bounding box center [749, 488] width 998 height 178
type textarea "Before choicing universities course your should consiter your future career."
click at [420, 596] on button "Verify" at bounding box center [749, 601] width 998 height 31
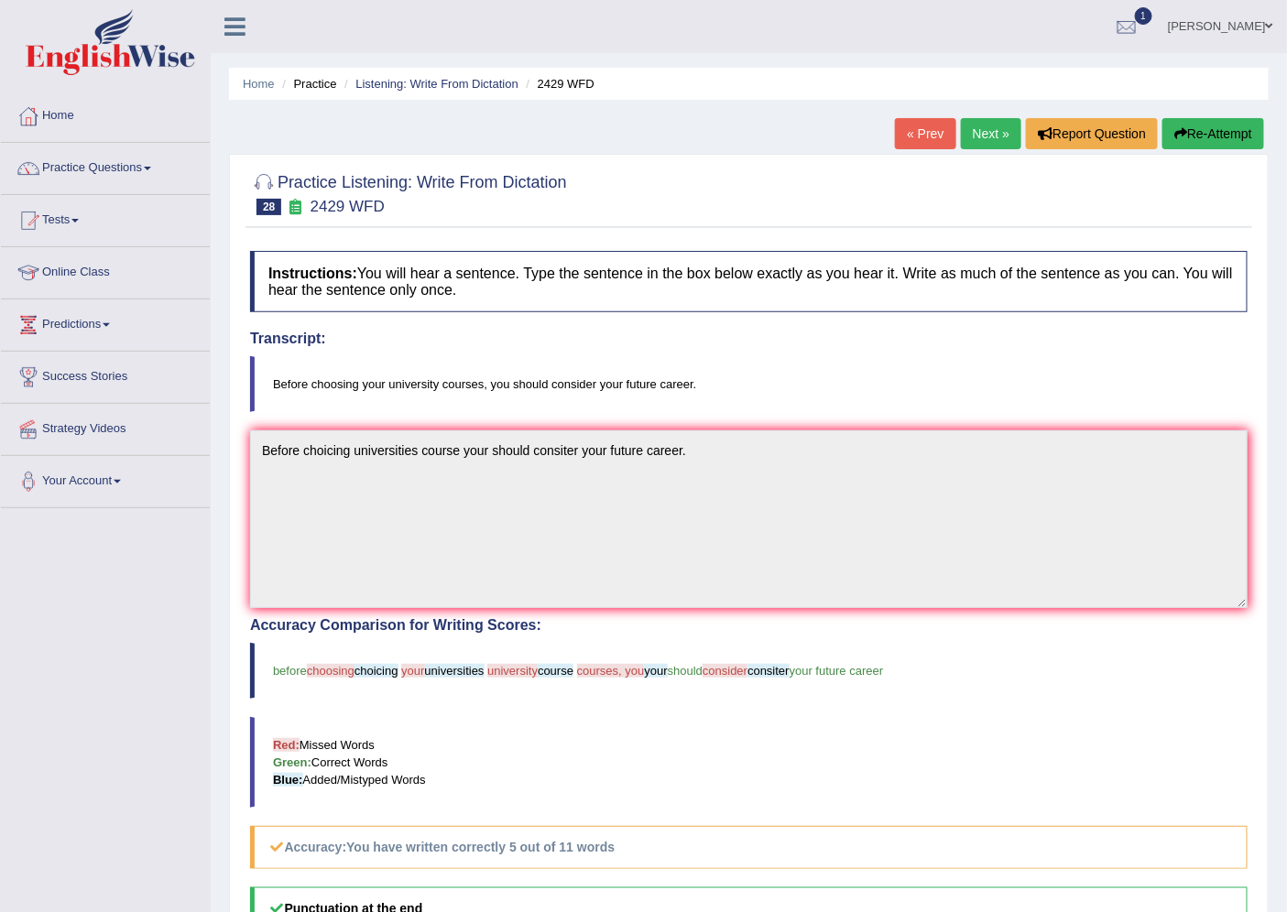
click at [998, 137] on link "Next »" at bounding box center [991, 133] width 60 height 31
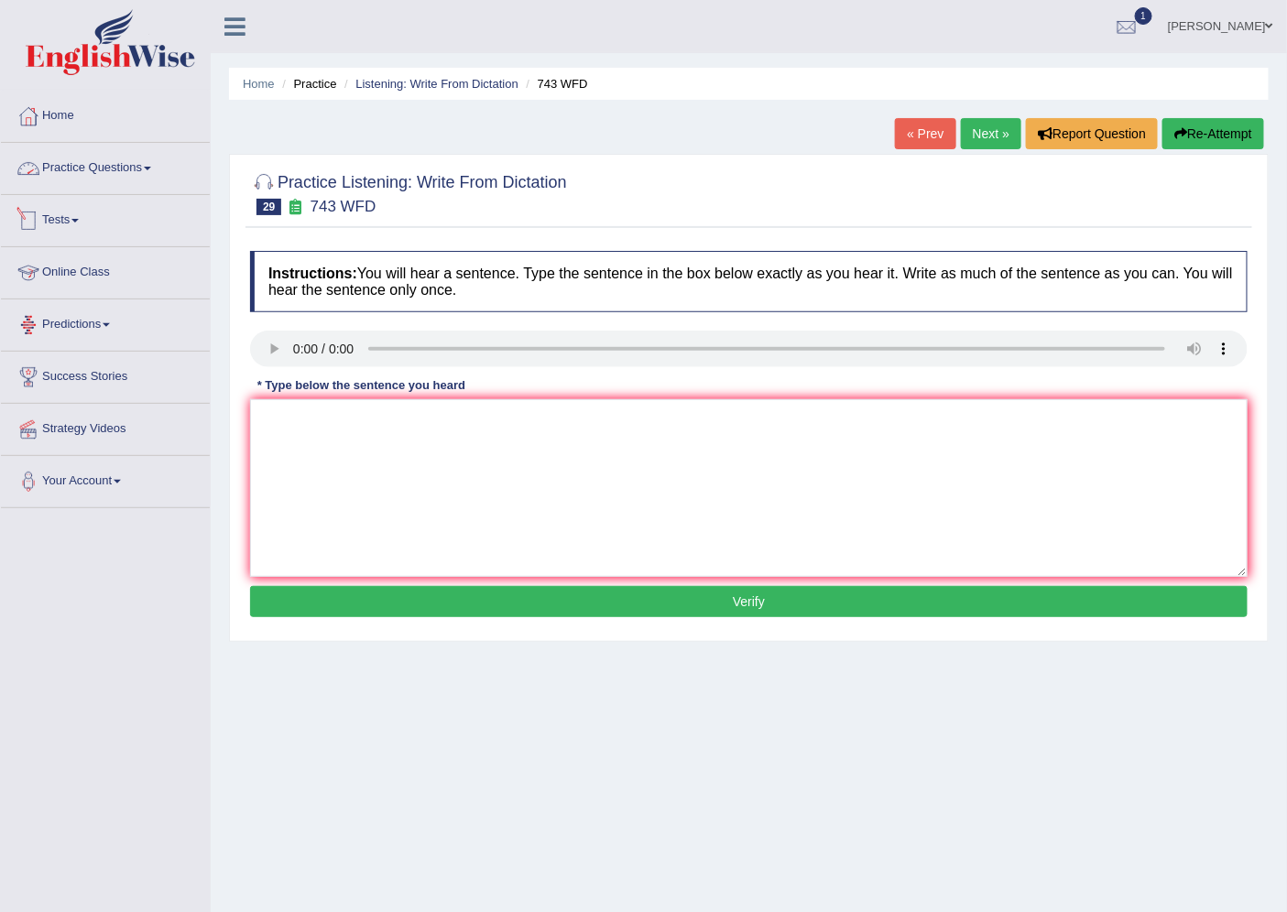
click at [94, 166] on link "Practice Questions" at bounding box center [105, 166] width 209 height 46
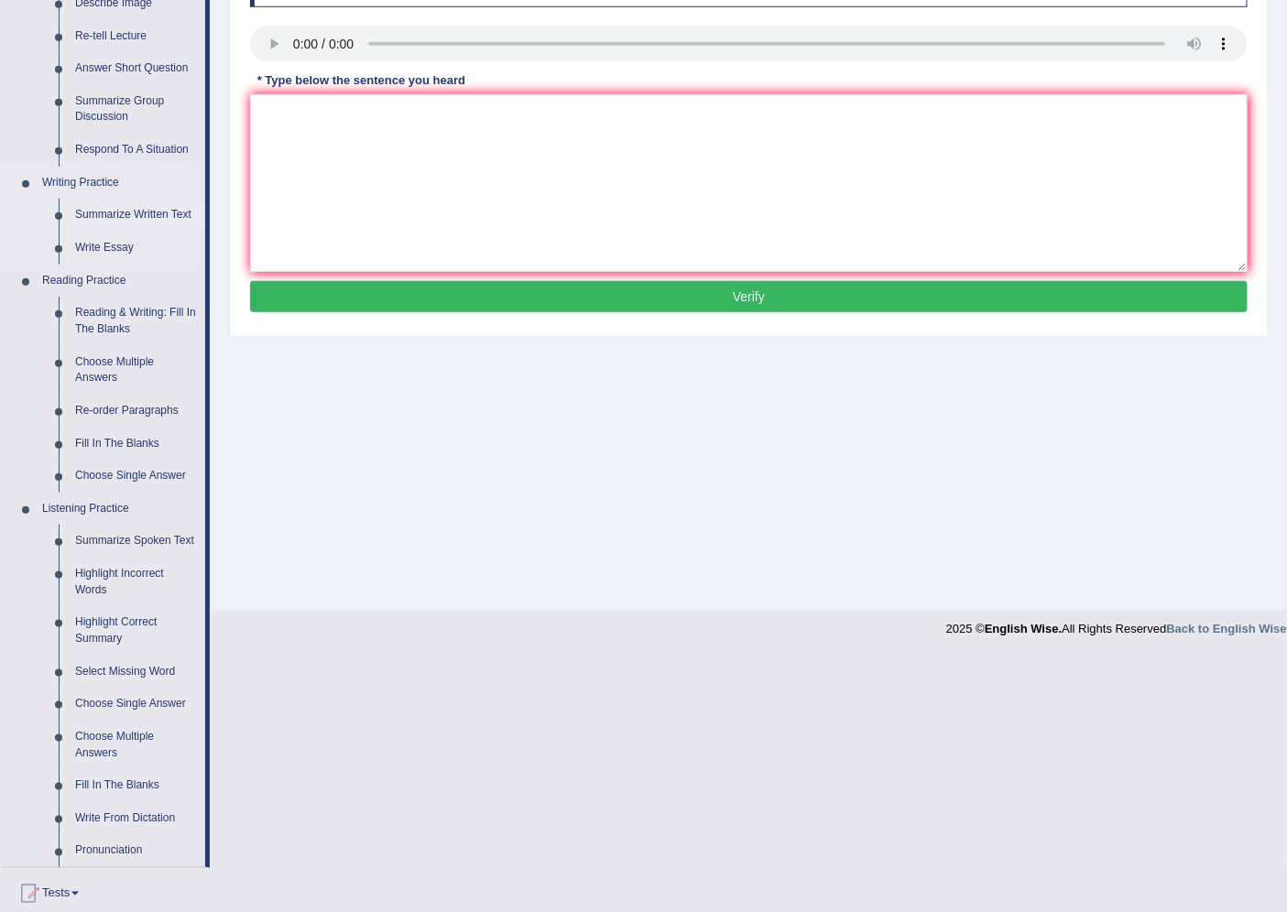
scroll to position [508, 0]
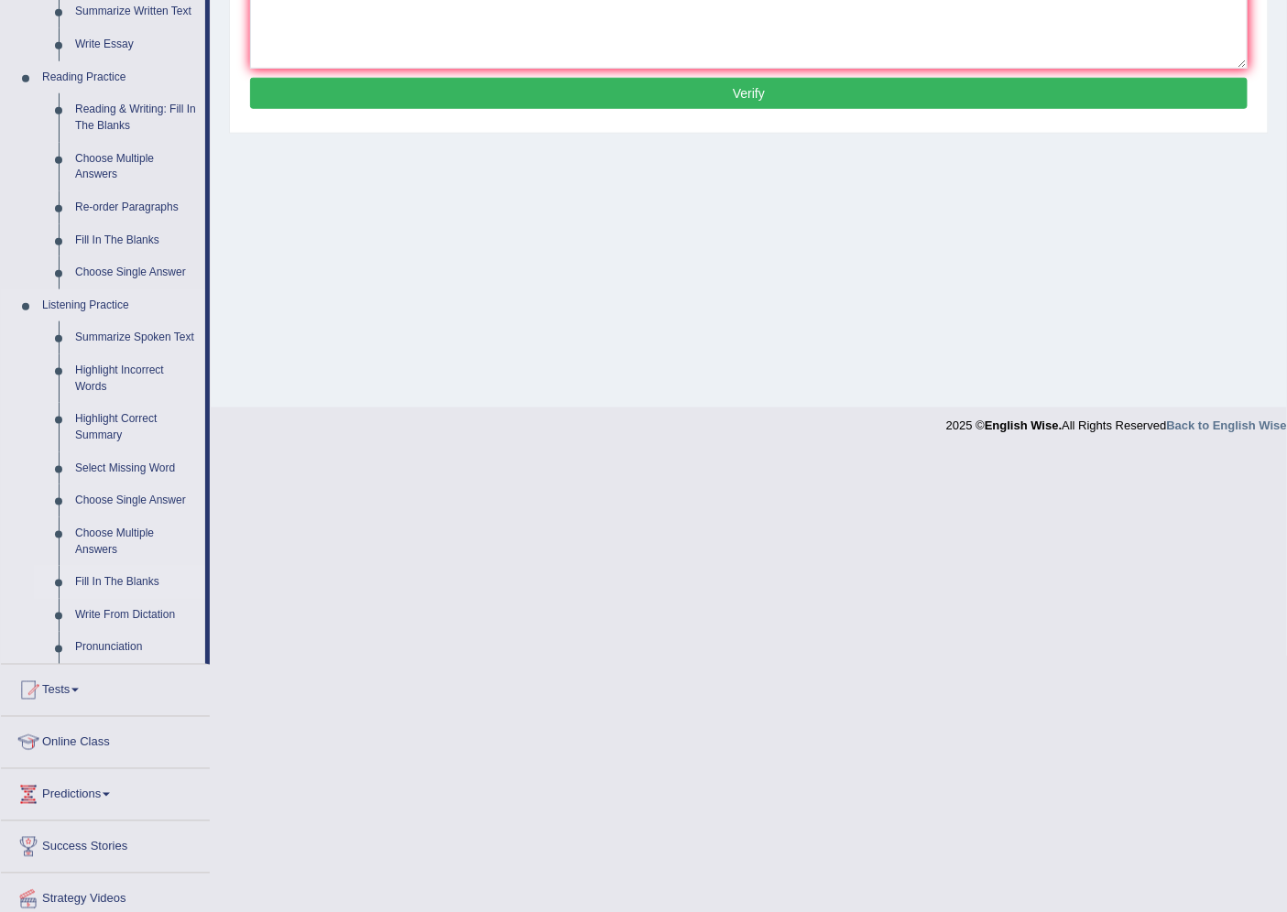
click at [112, 579] on link "Fill In The Blanks" at bounding box center [136, 582] width 138 height 33
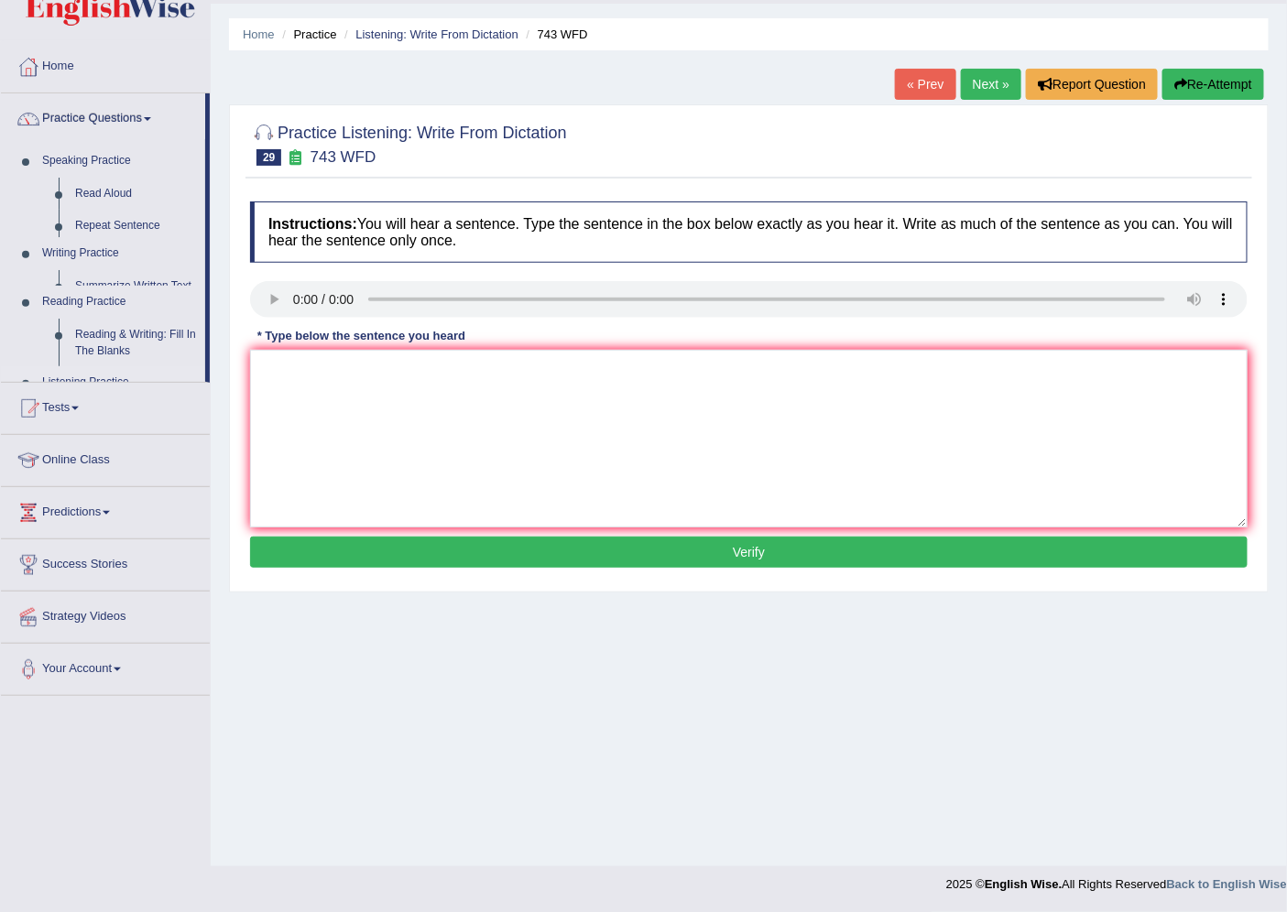
scroll to position [49, 0]
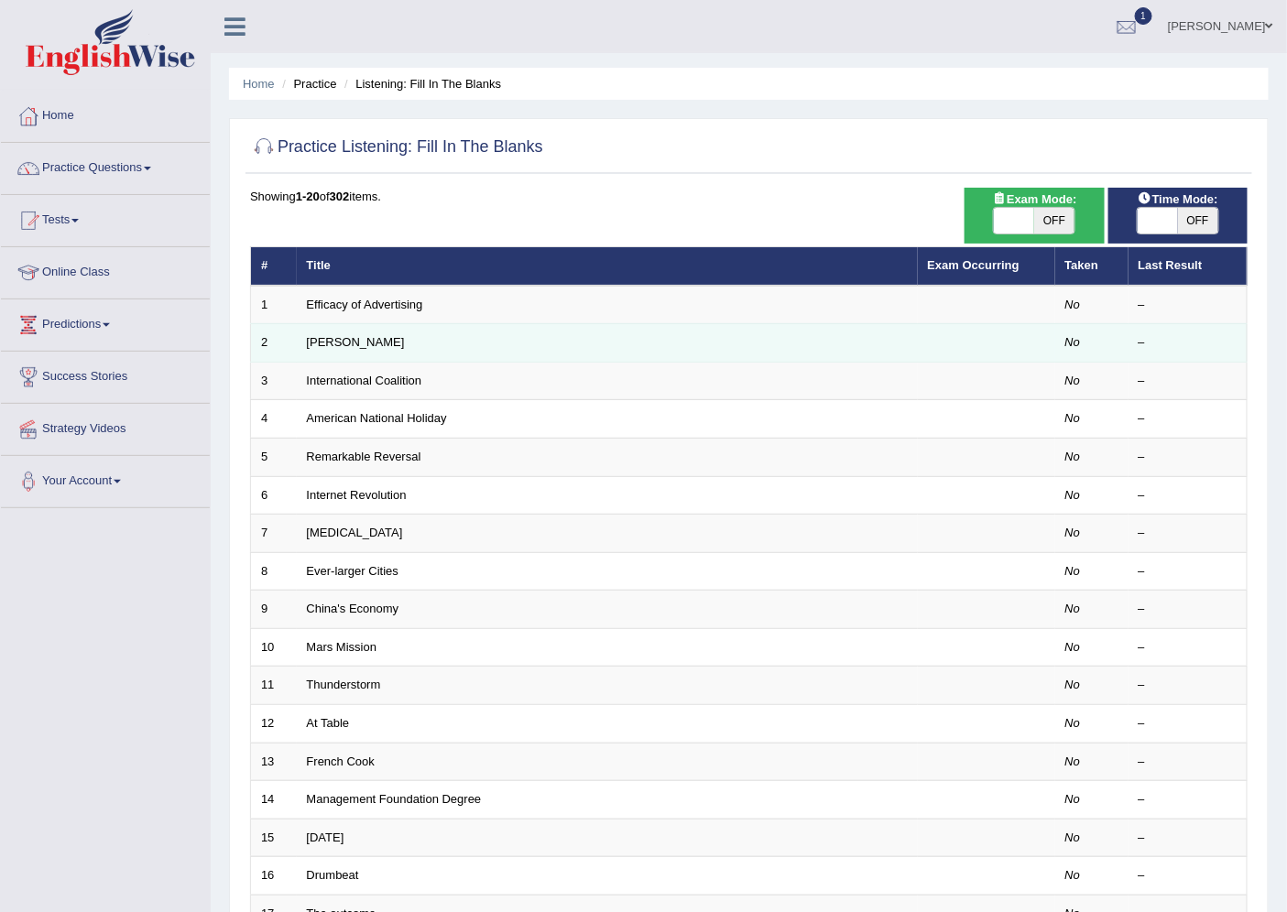
click at [333, 348] on td "Kazuhiro" at bounding box center [607, 343] width 621 height 38
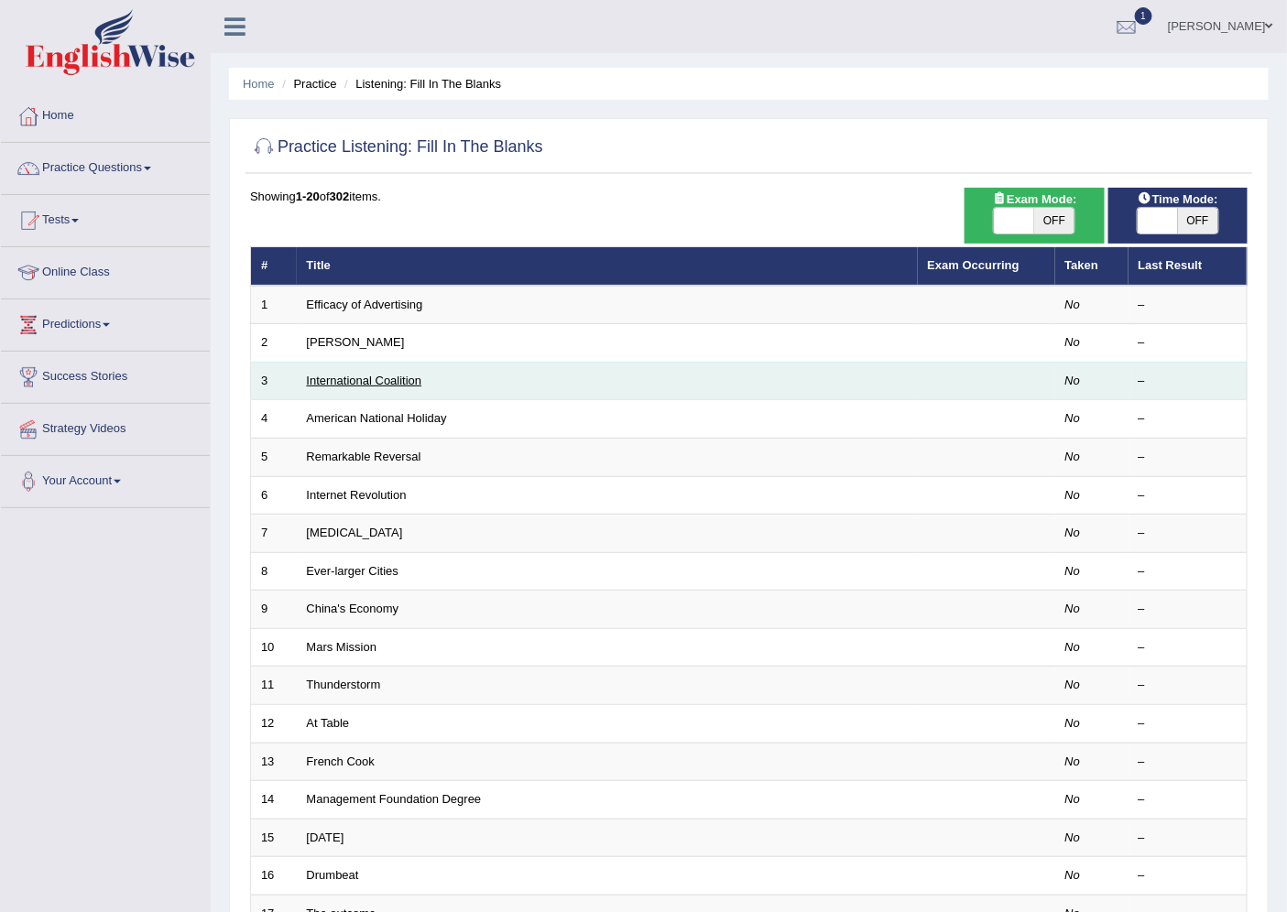
click at [332, 374] on link "International Coalition" at bounding box center [364, 381] width 115 height 14
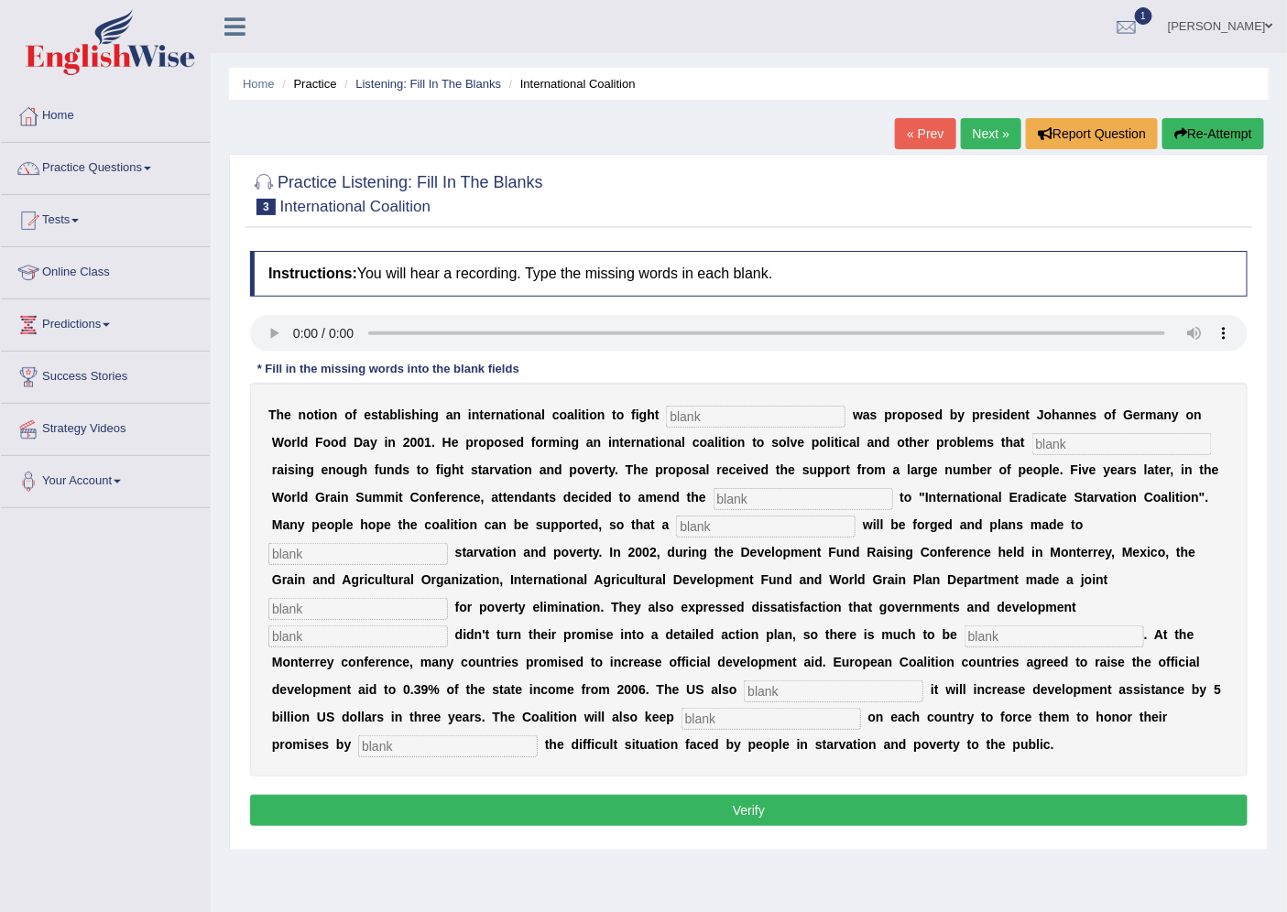
click at [806, 420] on input "text" at bounding box center [756, 417] width 180 height 22
click at [788, 410] on input "text" at bounding box center [756, 417] width 180 height 22
type input "startivation"
click at [1064, 433] on input "text" at bounding box center [1122, 444] width 180 height 22
type input "subsited"
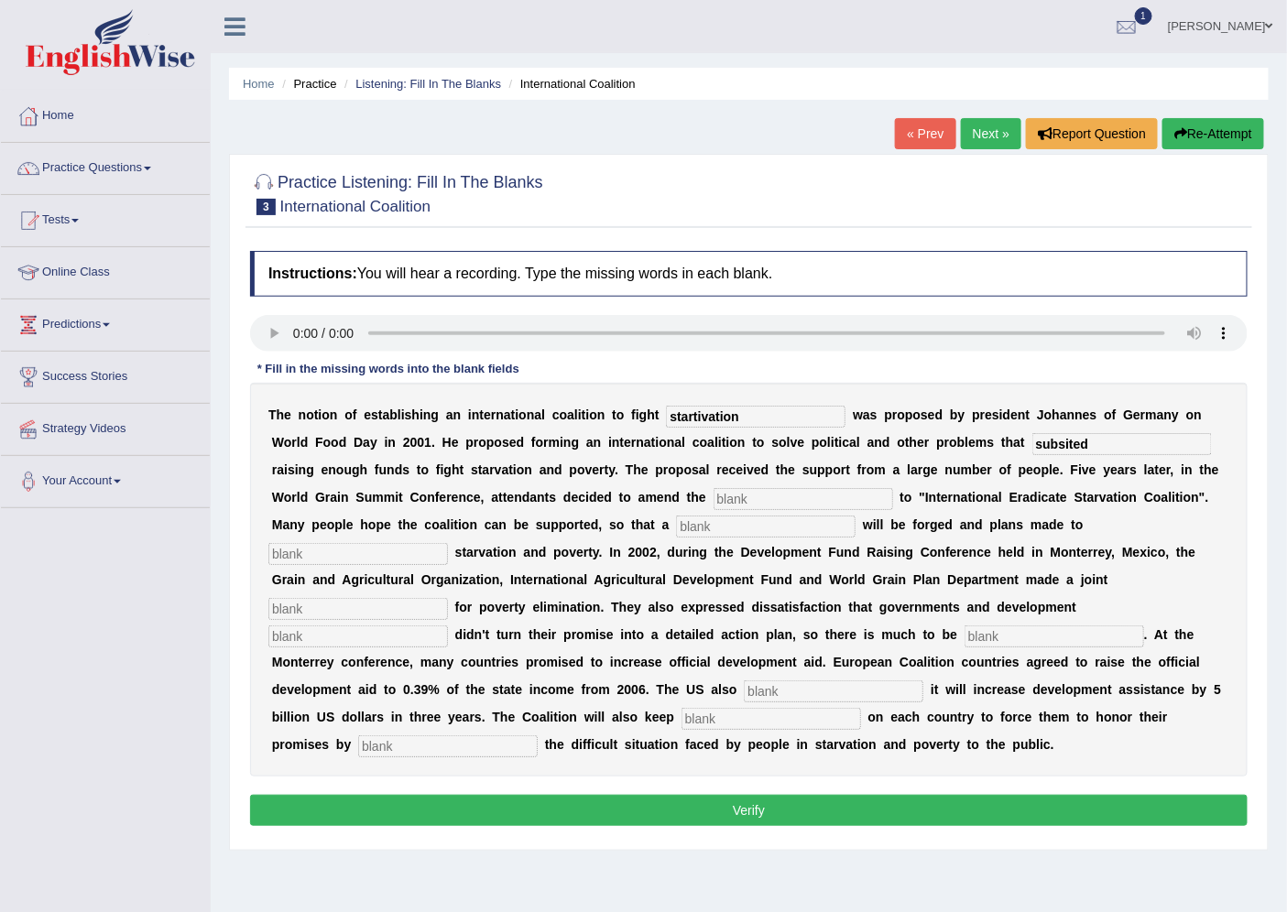
click at [855, 491] on input "text" at bounding box center [804, 499] width 180 height 22
click at [785, 529] on input "text" at bounding box center [766, 527] width 180 height 22
click at [336, 551] on input "text" at bounding box center [358, 554] width 180 height 22
type input "elimate"
click at [365, 600] on input "text" at bounding box center [358, 609] width 180 height 22
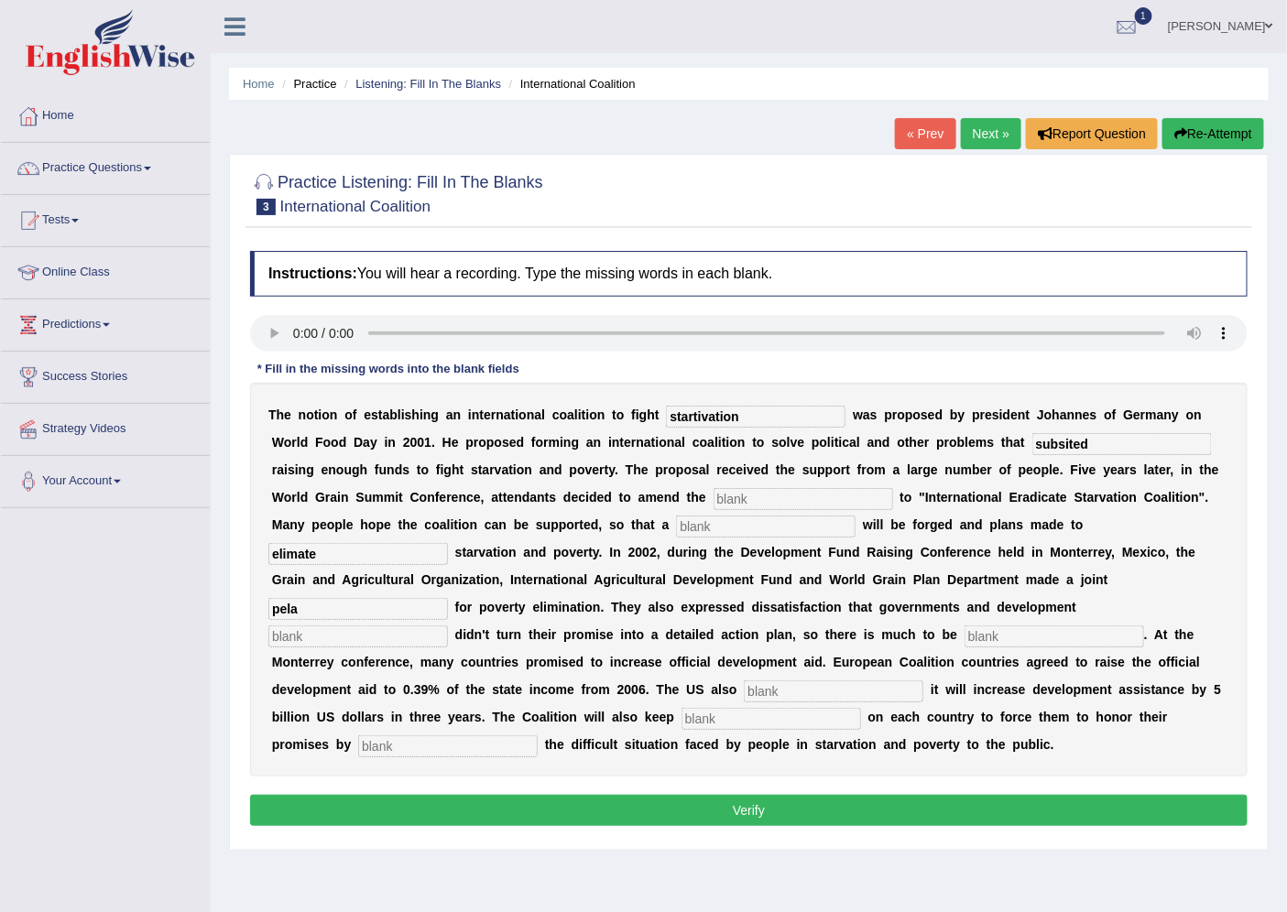
type input "pela"
click at [366, 633] on input "text" at bounding box center [358, 637] width 180 height 22
type input "parter"
click at [1055, 636] on input "text" at bounding box center [1055, 637] width 180 height 22
type input "dester"
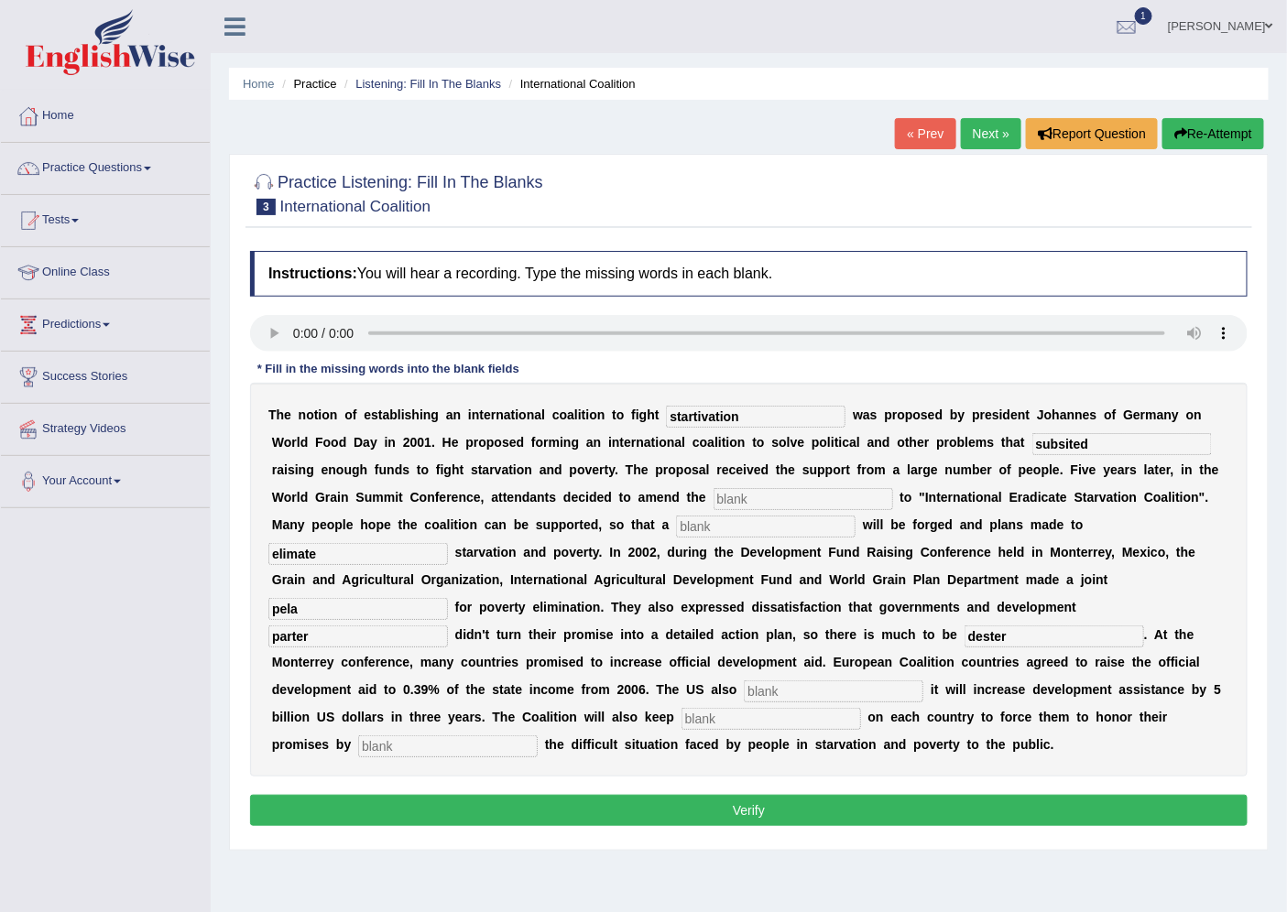
click at [862, 681] on input "text" at bounding box center [834, 692] width 180 height 22
type input "announce"
click at [819, 721] on input "text" at bounding box center [772, 719] width 180 height 22
type input "persier"
click at [425, 809] on button "Verify" at bounding box center [749, 810] width 998 height 31
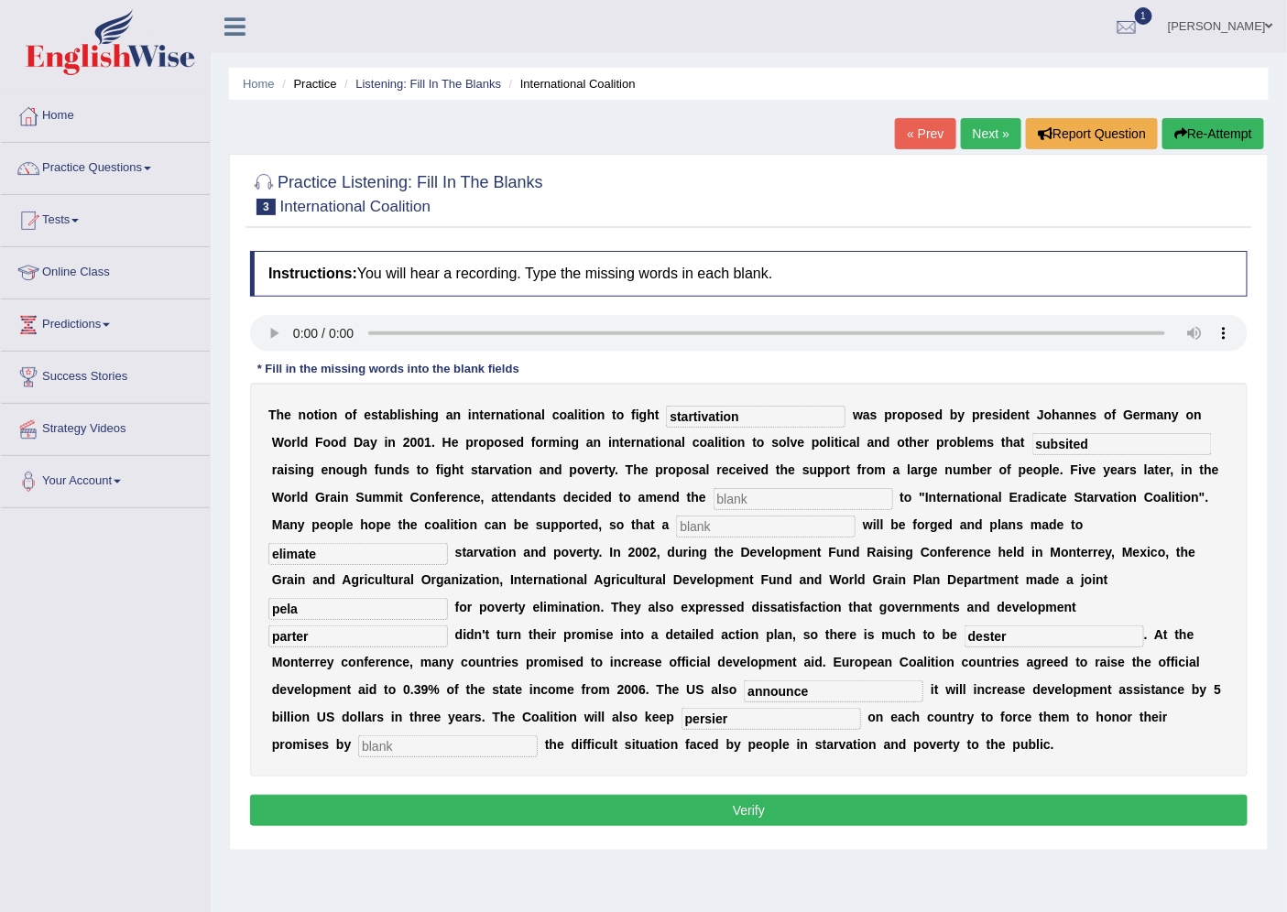
click at [603, 815] on button "Verify" at bounding box center [749, 810] width 998 height 31
click at [725, 496] on input "text" at bounding box center [804, 499] width 180 height 22
type input "jh"
click at [718, 516] on input "text" at bounding box center [766, 527] width 180 height 22
type input "nh"
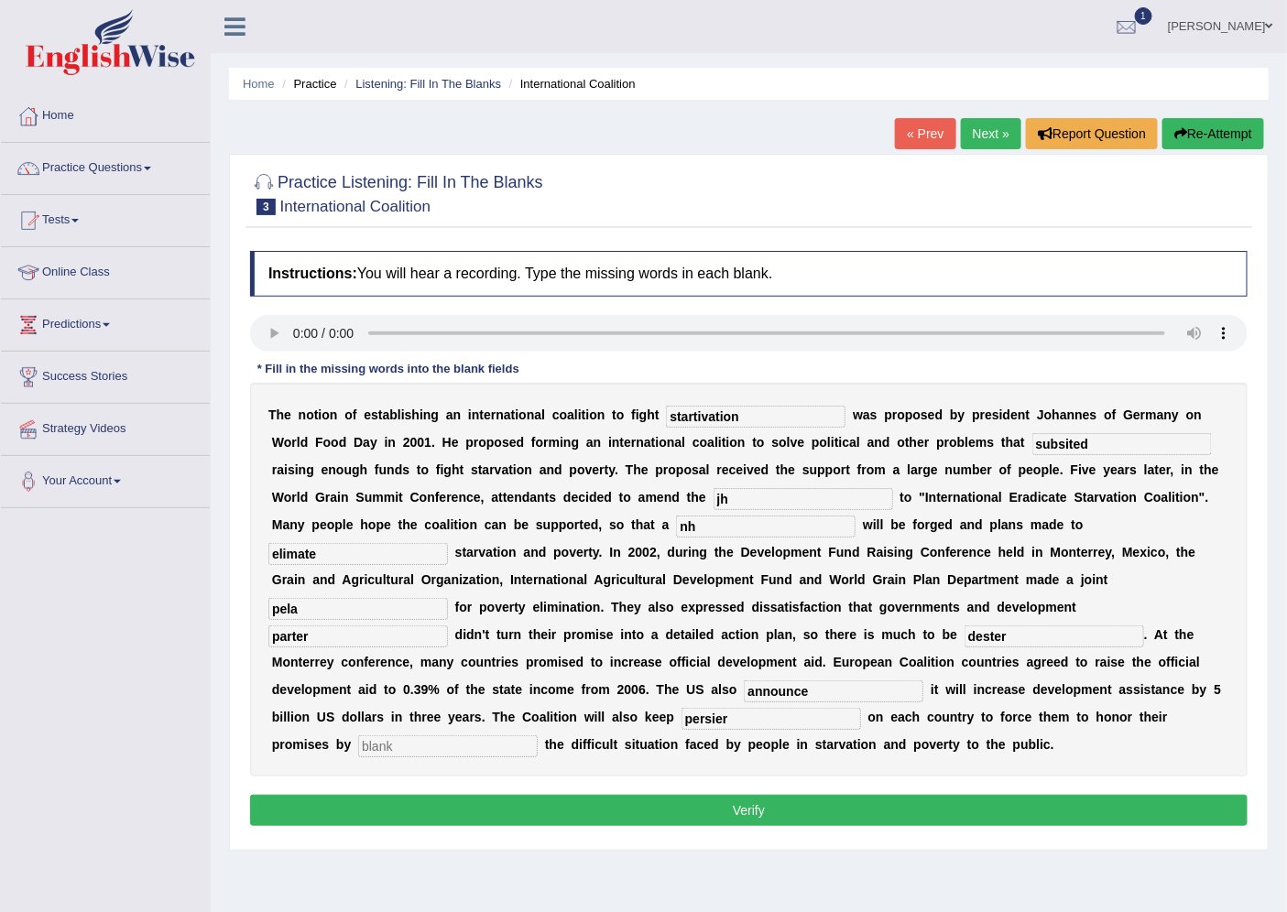
click at [497, 739] on input "text" at bounding box center [448, 747] width 180 height 22
type input "n"
click at [627, 807] on button "Verify" at bounding box center [749, 810] width 998 height 31
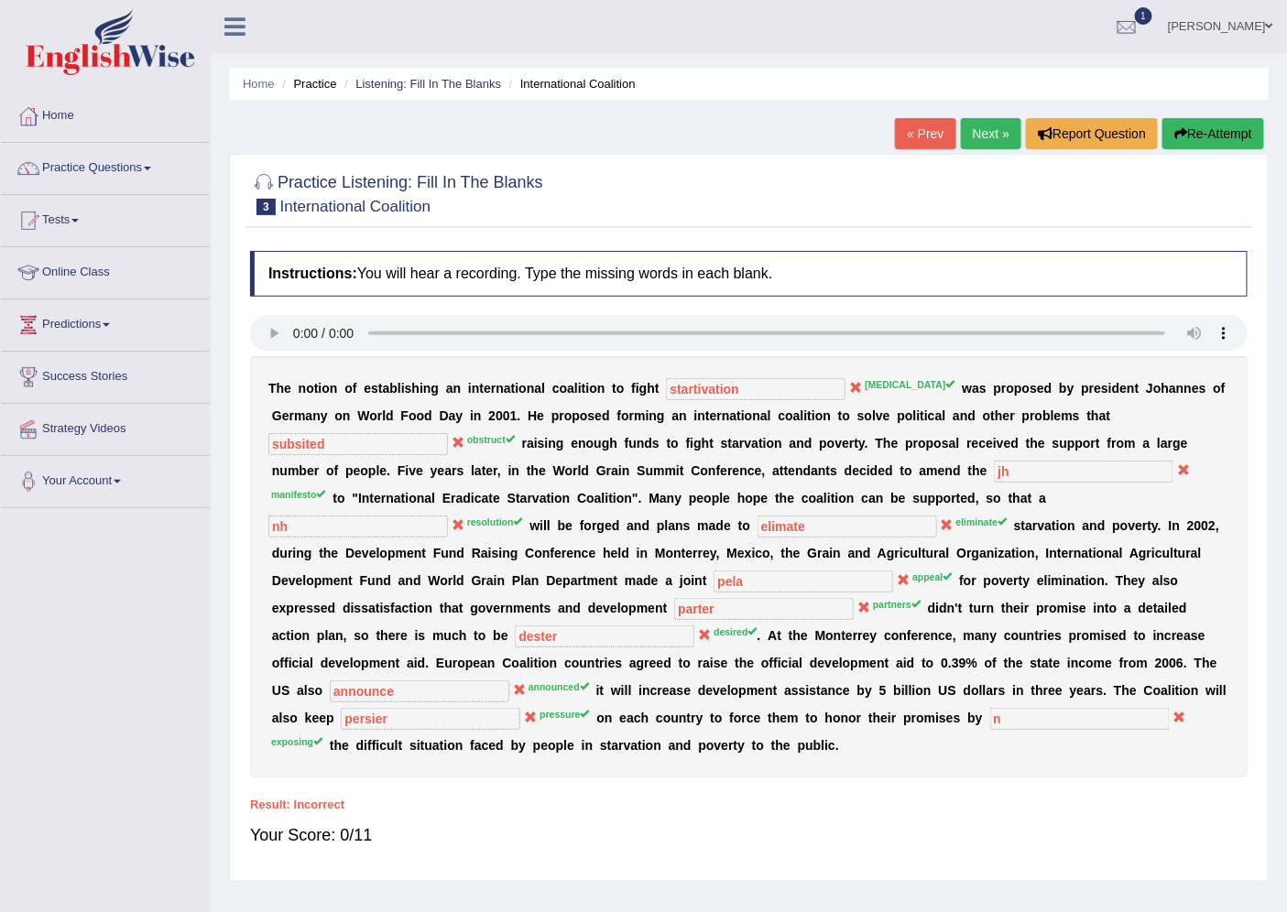
click at [998, 134] on link "Next »" at bounding box center [991, 133] width 60 height 31
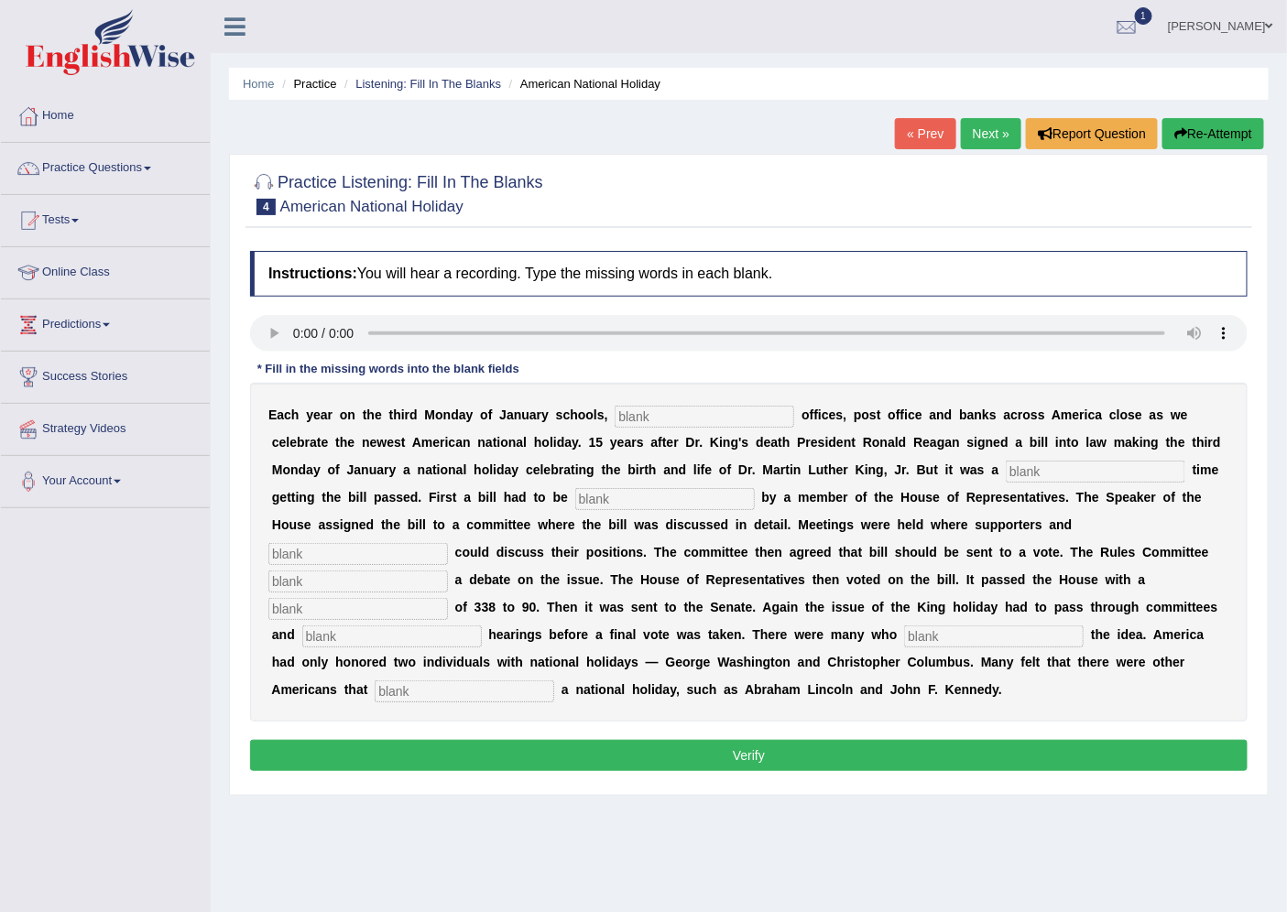
click at [654, 418] on input "text" at bounding box center [705, 417] width 180 height 22
